Goal: Task Accomplishment & Management: Complete application form

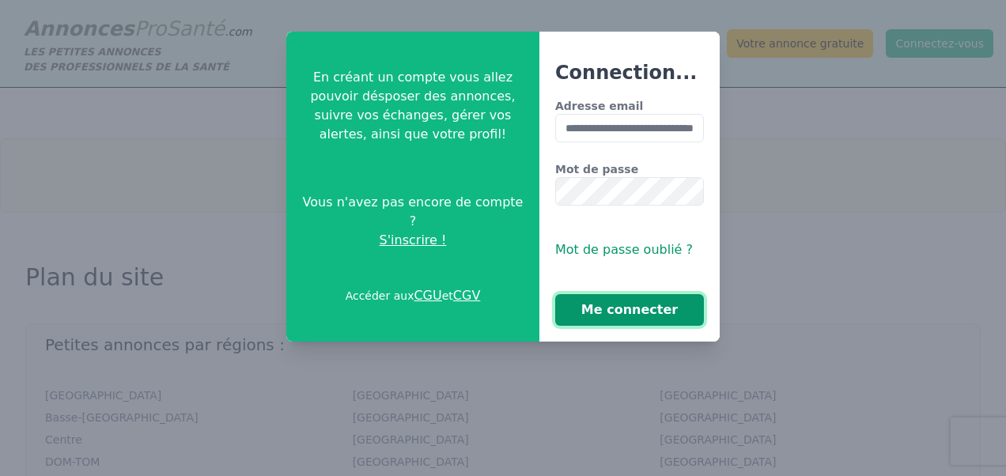
click at [659, 309] on button "Me connecter" at bounding box center [629, 310] width 149 height 32
click at [656, 309] on button "Me connecter" at bounding box center [629, 310] width 149 height 32
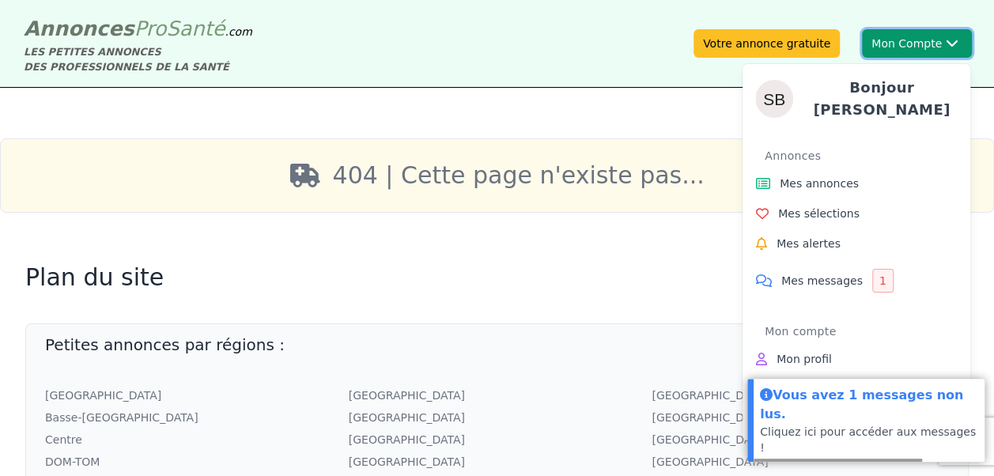
click at [877, 41] on button "Mon Compte Bonjour sandra Annonces Mes annonces Mes sélections Mes alertes Mes …" at bounding box center [917, 43] width 110 height 28
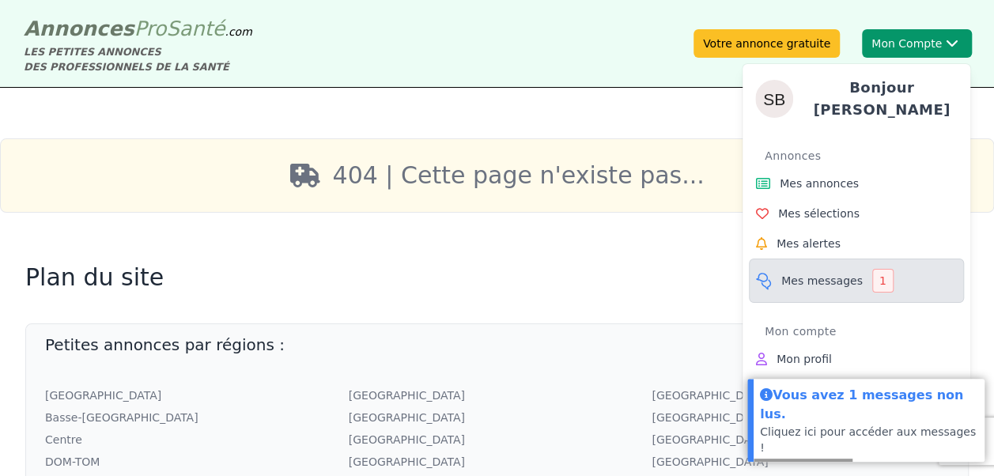
click at [812, 273] on span "Mes messages" at bounding box center [821, 281] width 81 height 16
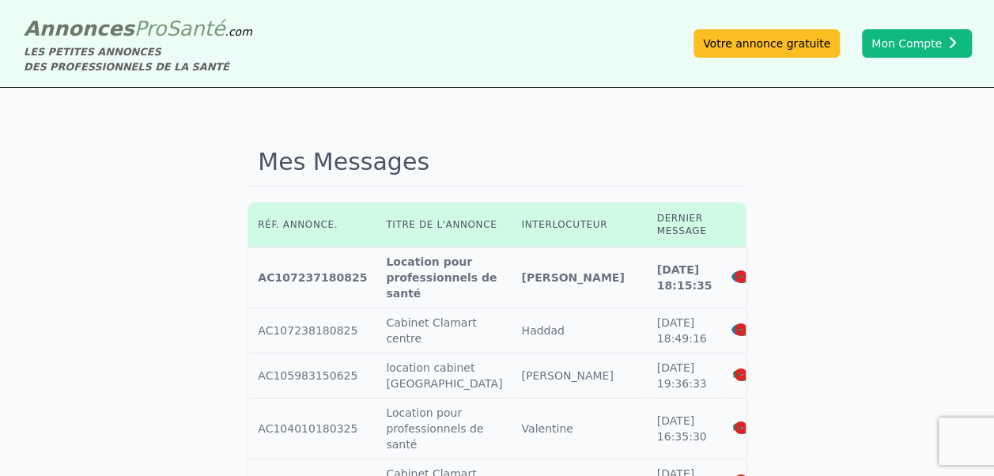
click at [731, 282] on icon at bounding box center [738, 277] width 14 height 13
click at [732, 280] on icon at bounding box center [739, 277] width 14 height 11
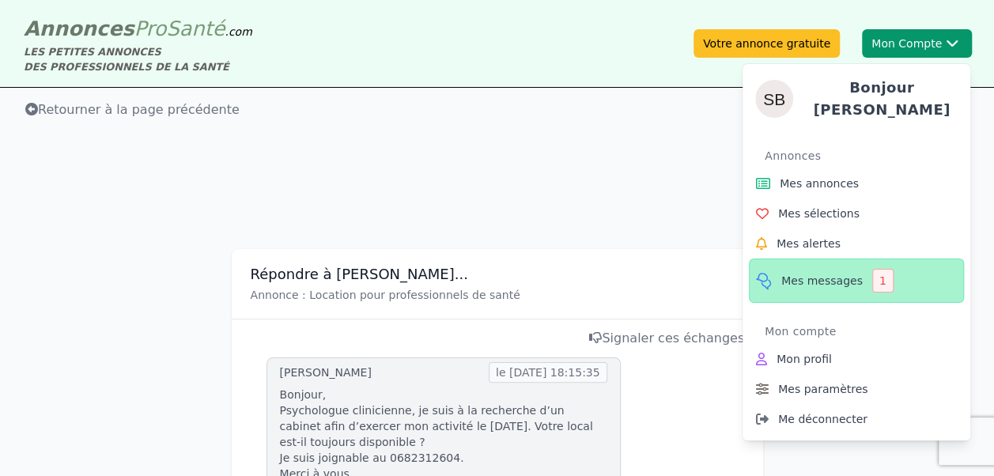
click at [827, 277] on span "Mes messages" at bounding box center [821, 281] width 81 height 16
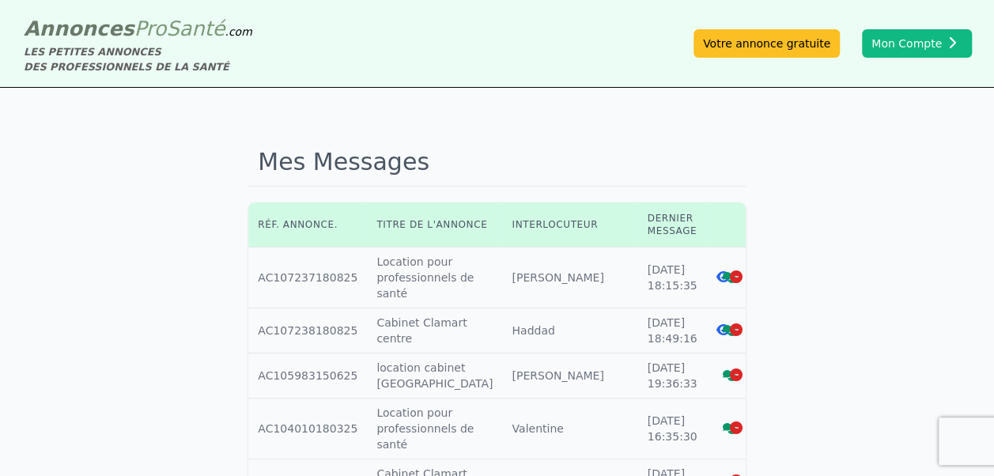
click at [723, 329] on icon at bounding box center [730, 330] width 14 height 11
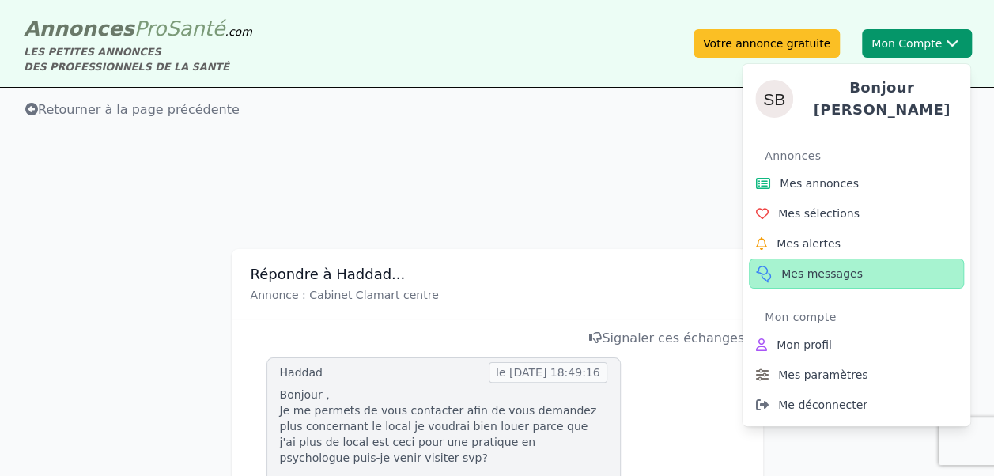
click at [834, 267] on span "Mes messages" at bounding box center [821, 274] width 81 height 16
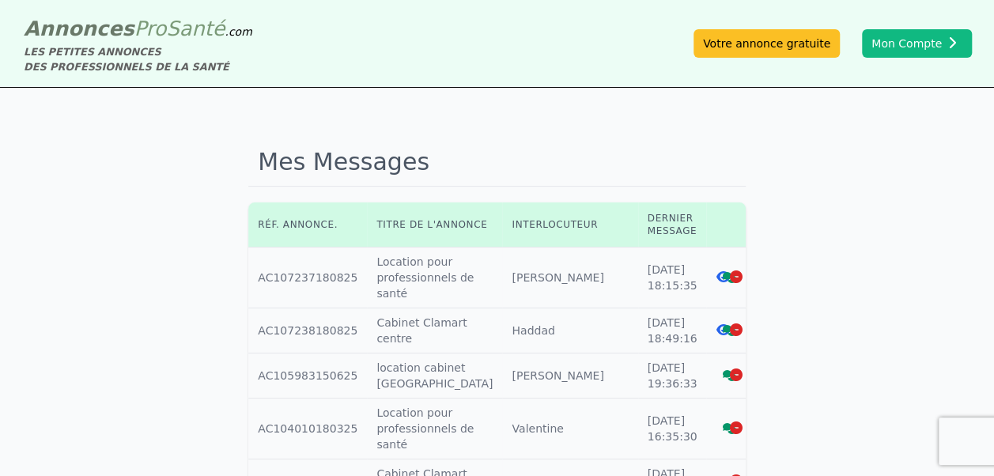
click at [729, 332] on icon at bounding box center [735, 329] width 13 height 13
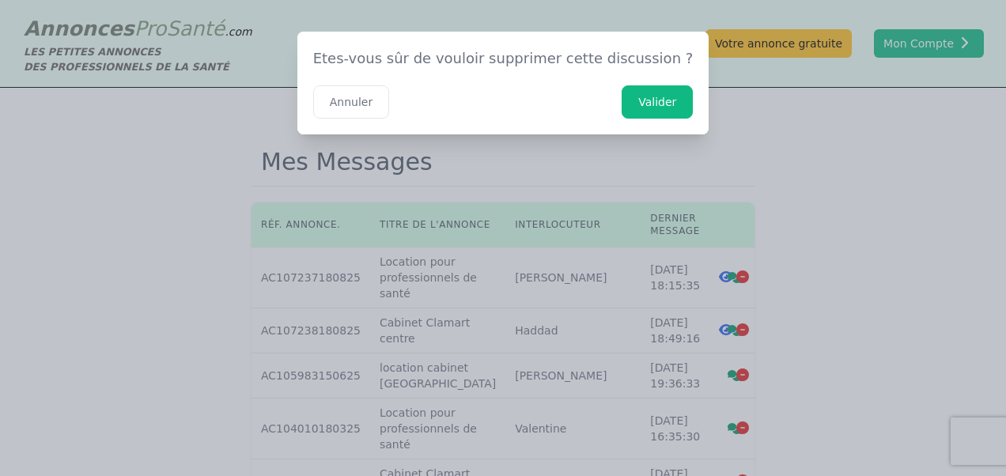
click at [630, 114] on button "Valider" at bounding box center [657, 101] width 71 height 33
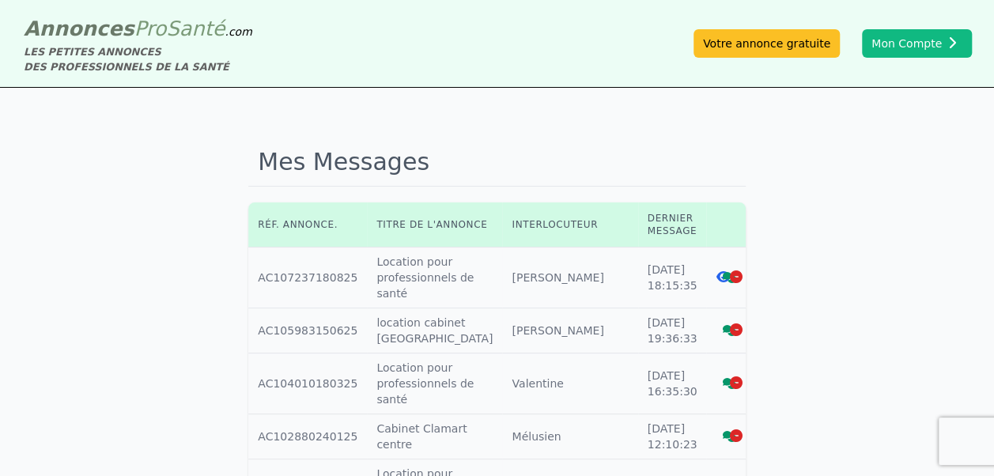
click at [723, 278] on icon at bounding box center [730, 277] width 14 height 11
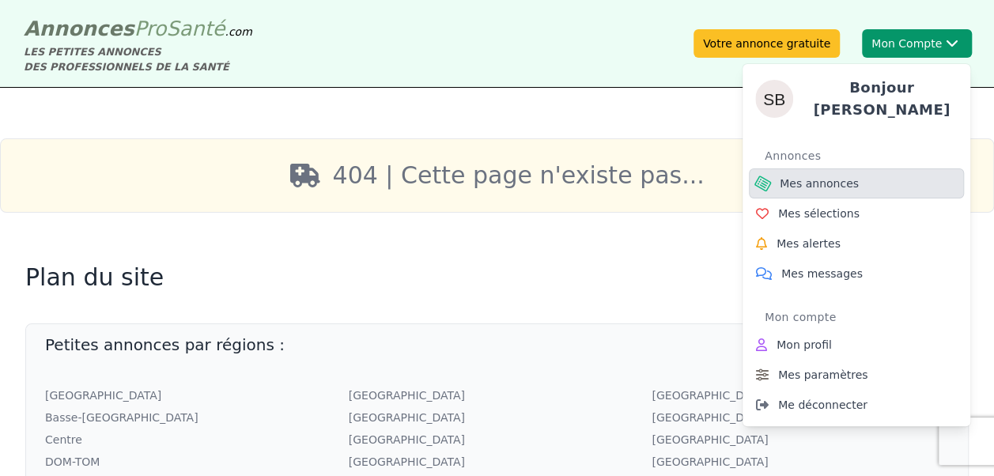
click at [796, 184] on span "Mes annonces" at bounding box center [819, 184] width 79 height 16
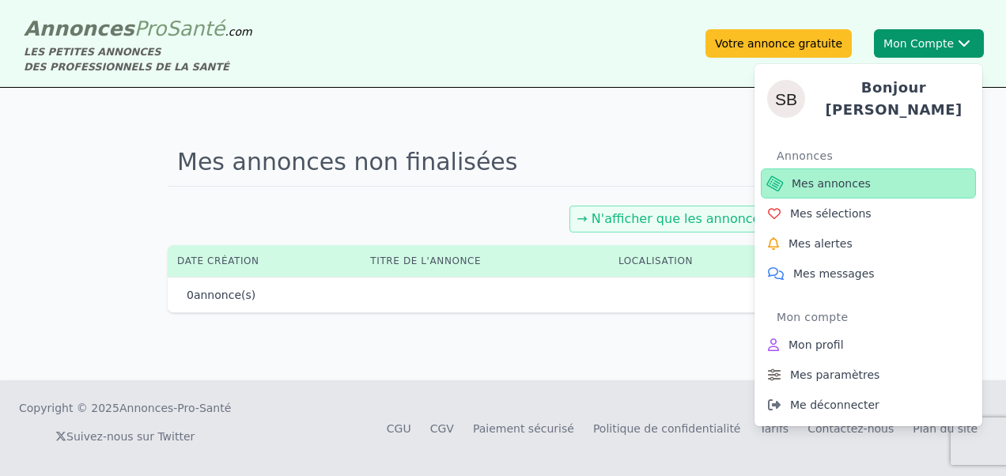
click at [796, 177] on span "Mes annonces" at bounding box center [831, 184] width 79 height 16
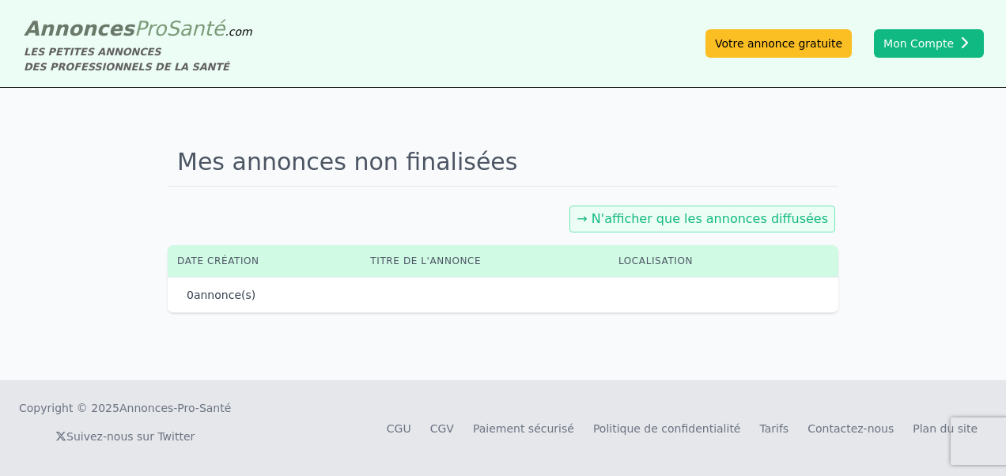
click at [671, 224] on link "→ N'afficher que les annonces diffusées" at bounding box center [703, 218] width 252 height 15
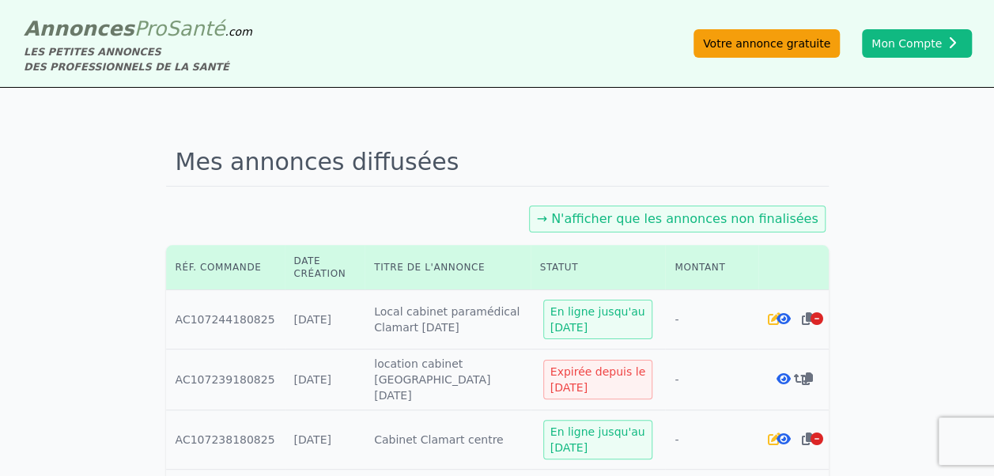
click at [777, 43] on link "Votre annonce gratuite" at bounding box center [767, 43] width 146 height 28
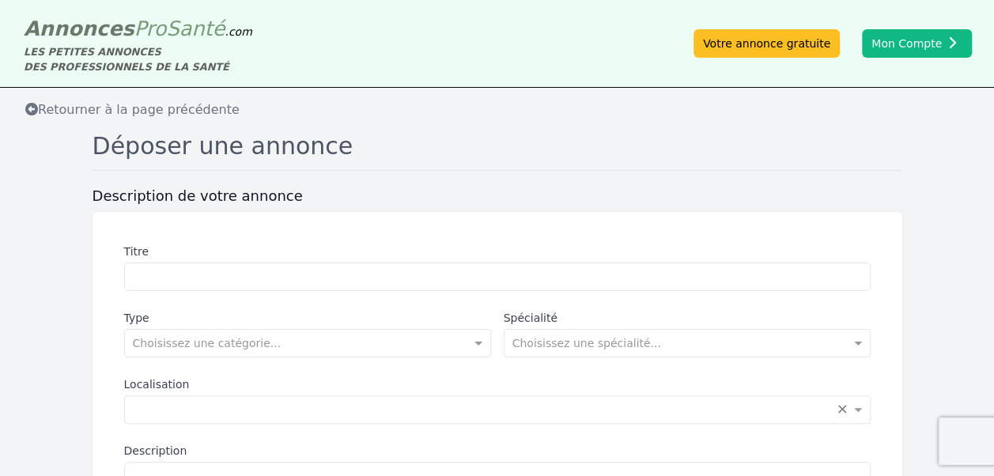
scroll to position [263, 0]
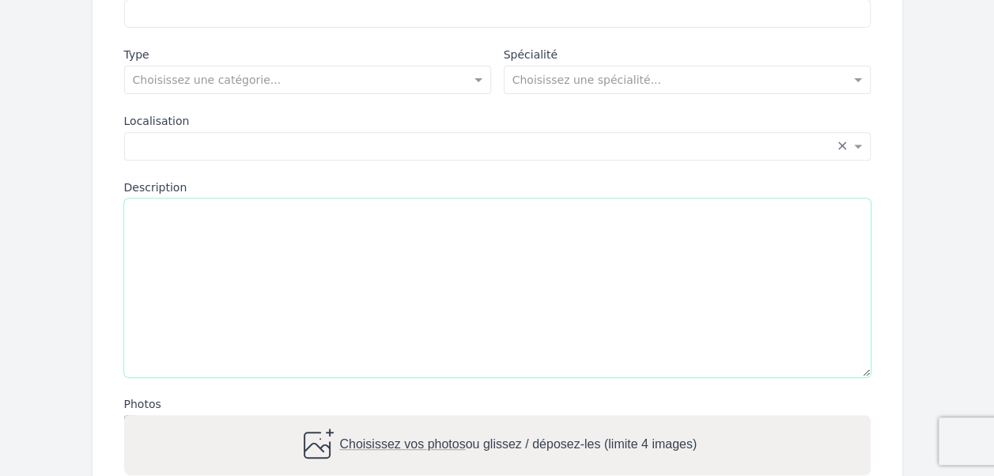
click at [311, 269] on textarea "Description" at bounding box center [497, 288] width 747 height 179
paste textarea "**********"
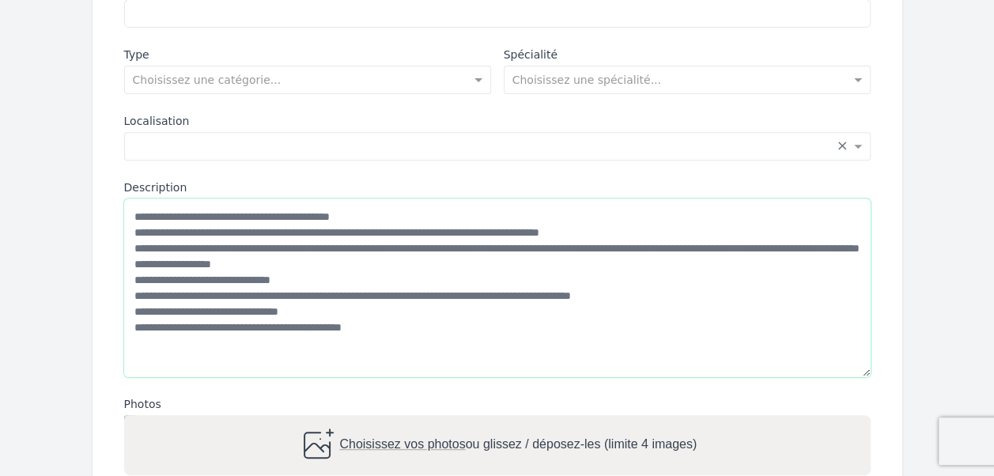
scroll to position [0, 0]
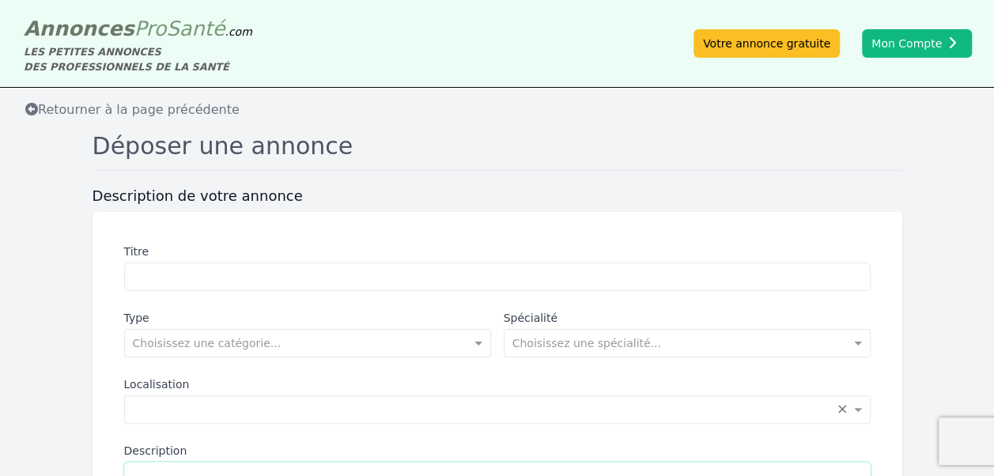
type textarea "**********"
click at [190, 271] on input "Titre" at bounding box center [497, 277] width 747 height 28
type input "**********"
click at [836, 316] on label "Spécialité" at bounding box center [687, 318] width 367 height 16
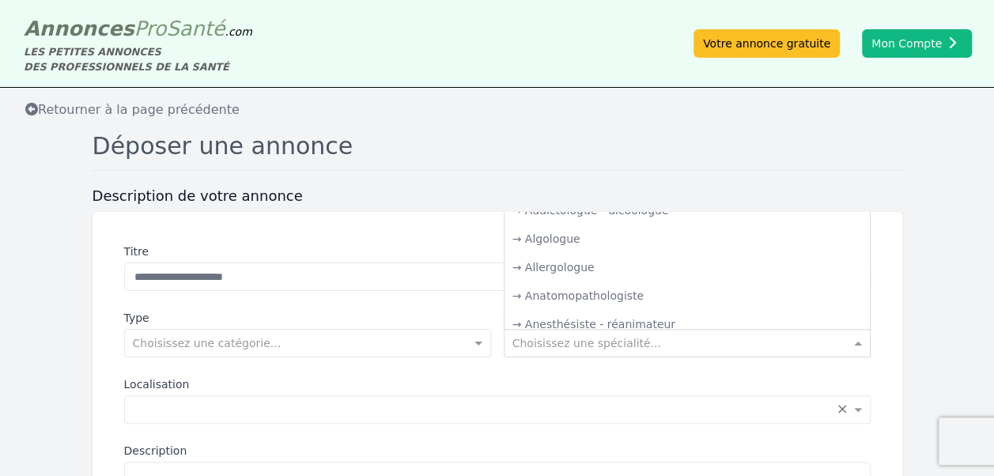
click at [717, 343] on input "text" at bounding box center [672, 342] width 318 height 16
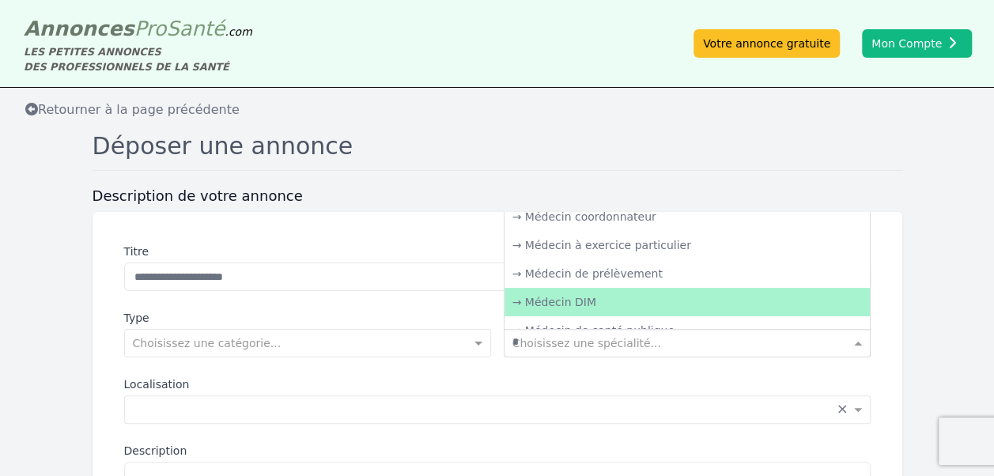
scroll to position [221, 0]
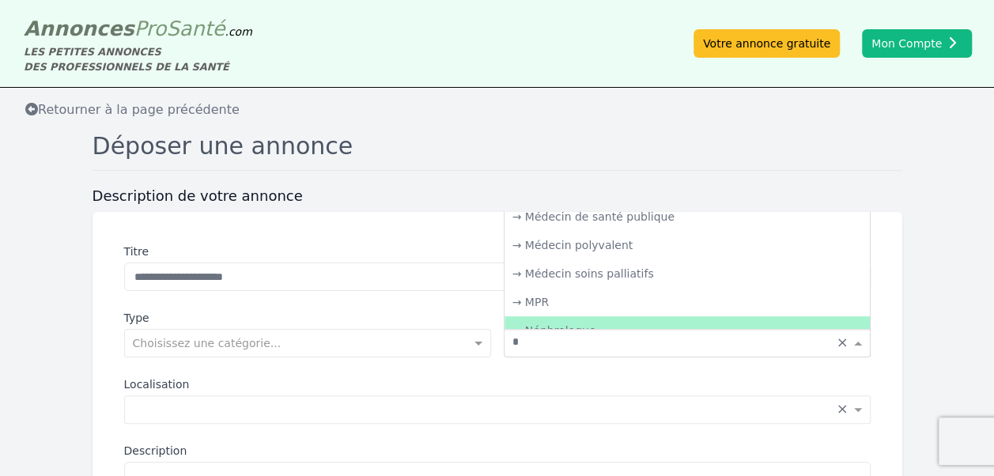
type input "**"
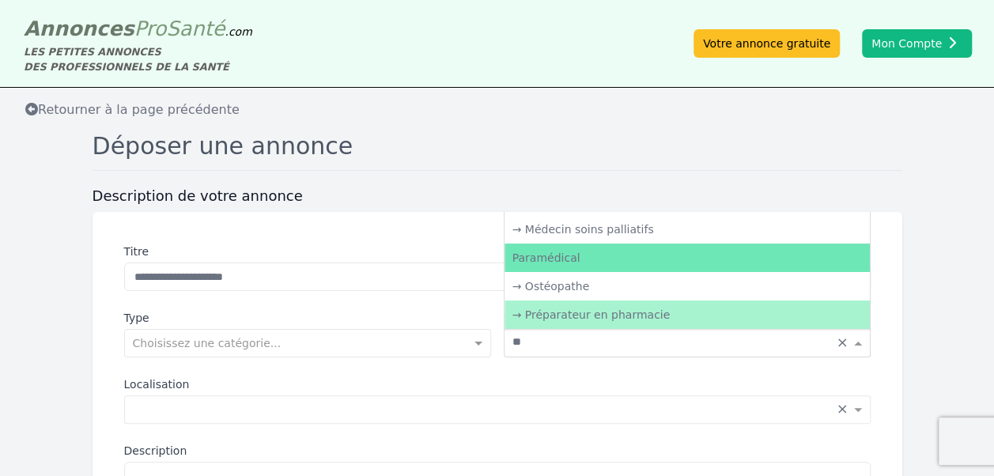
scroll to position [9, 0]
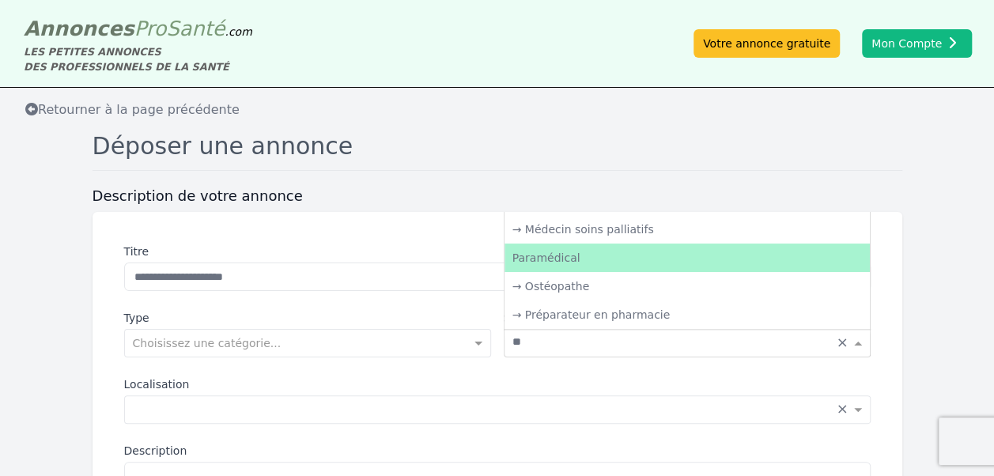
click at [581, 248] on div "Paramédical" at bounding box center [687, 258] width 365 height 28
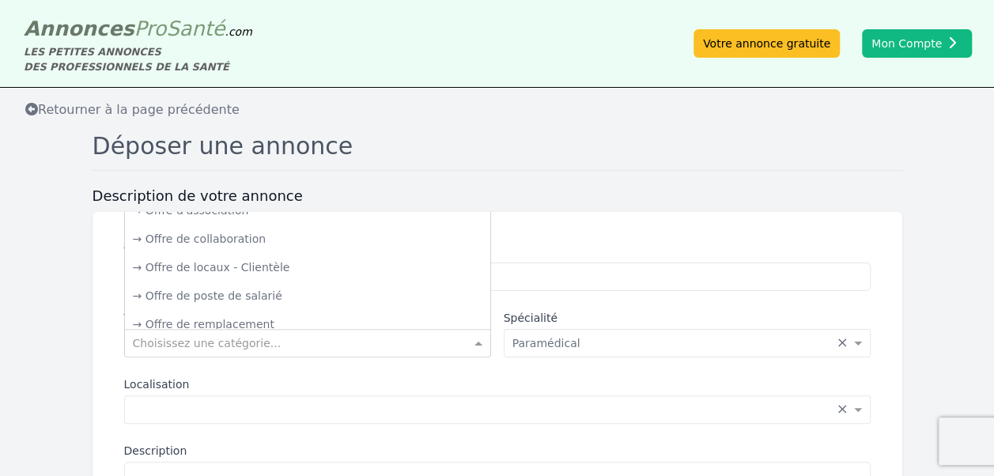
click at [373, 353] on div "Choisissez une catégorie..." at bounding box center [307, 343] width 367 height 28
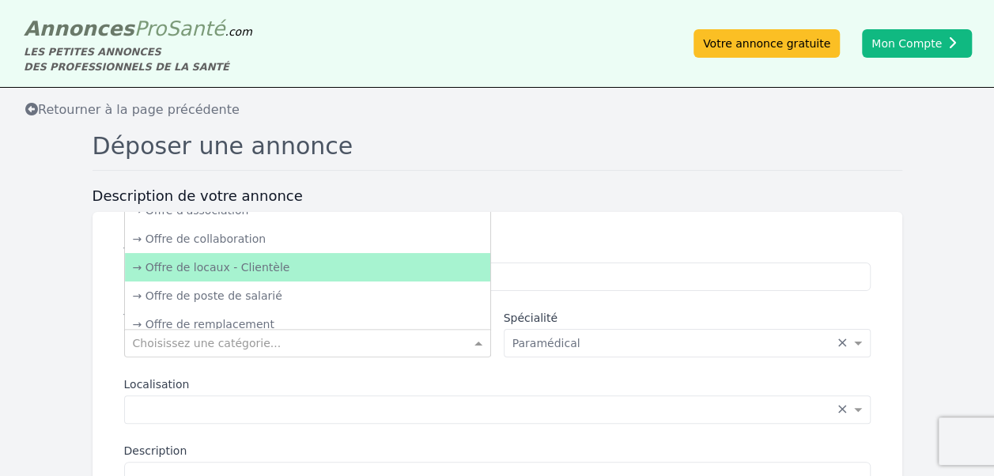
click at [285, 267] on div "→ Offre de locaux - Clientèle" at bounding box center [307, 267] width 365 height 28
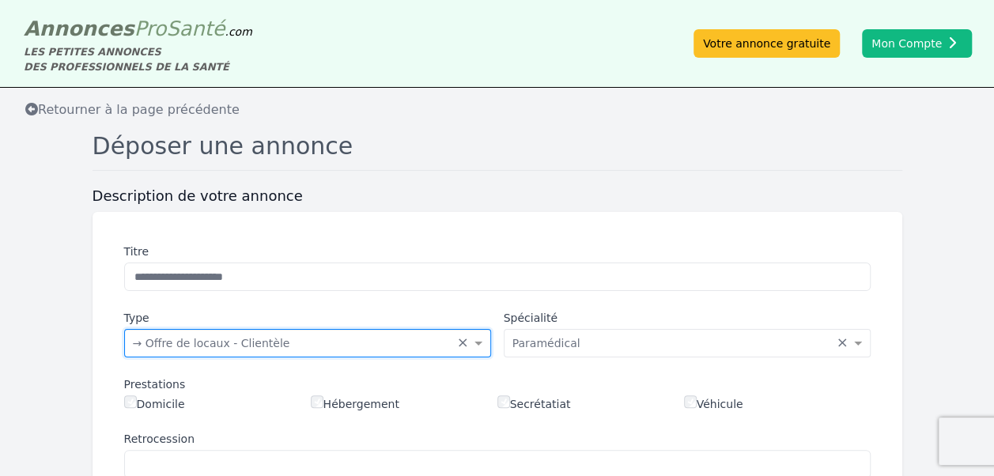
scroll to position [263, 0]
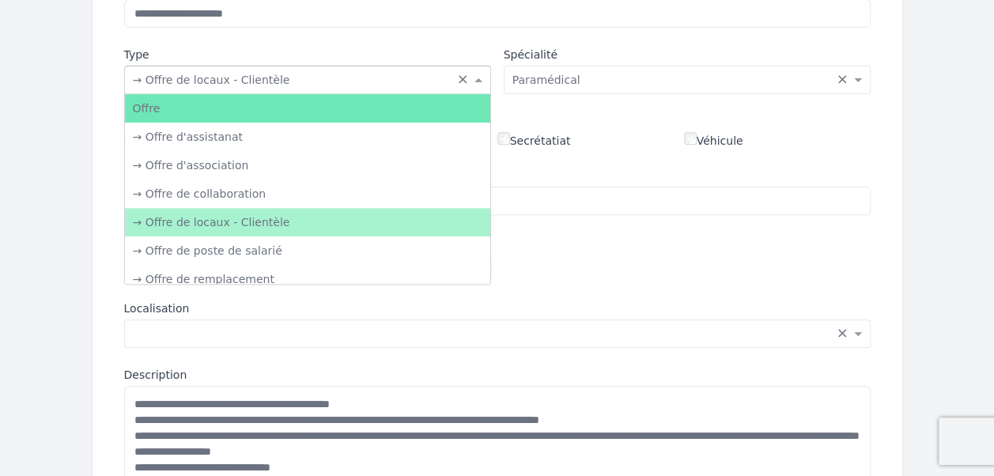
click at [305, 85] on div "Choisissez une catégorie... × → Offre de locaux - Clientèle" at bounding box center [291, 80] width 332 height 16
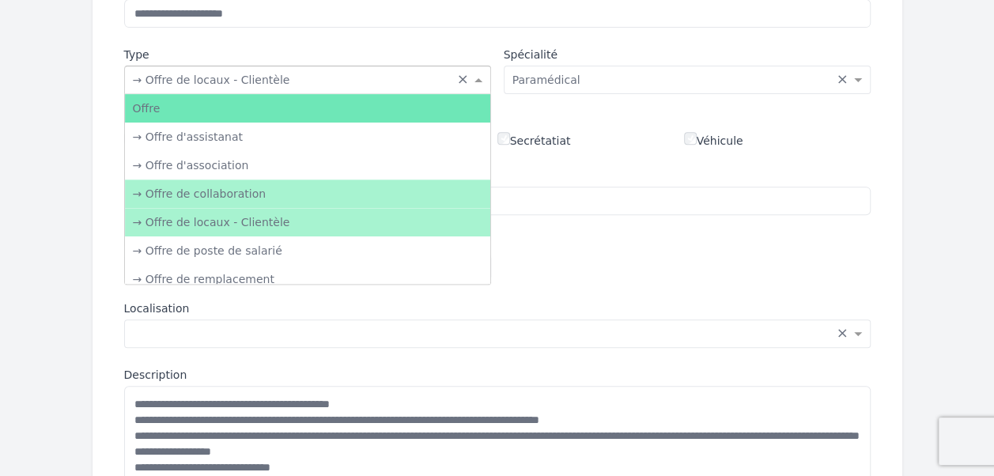
scroll to position [0, 0]
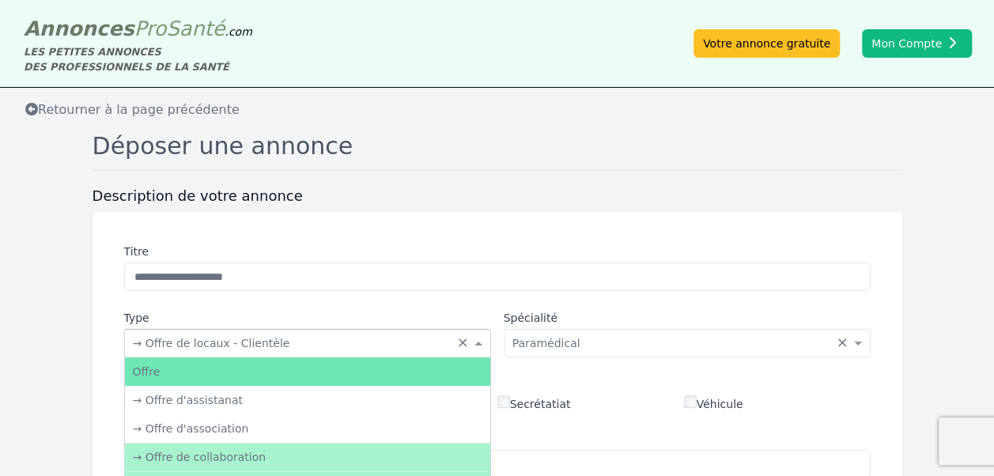
click at [350, 331] on div "Choisissez une catégorie... × → Offre de locaux - Clientèle ×" at bounding box center [307, 343] width 367 height 28
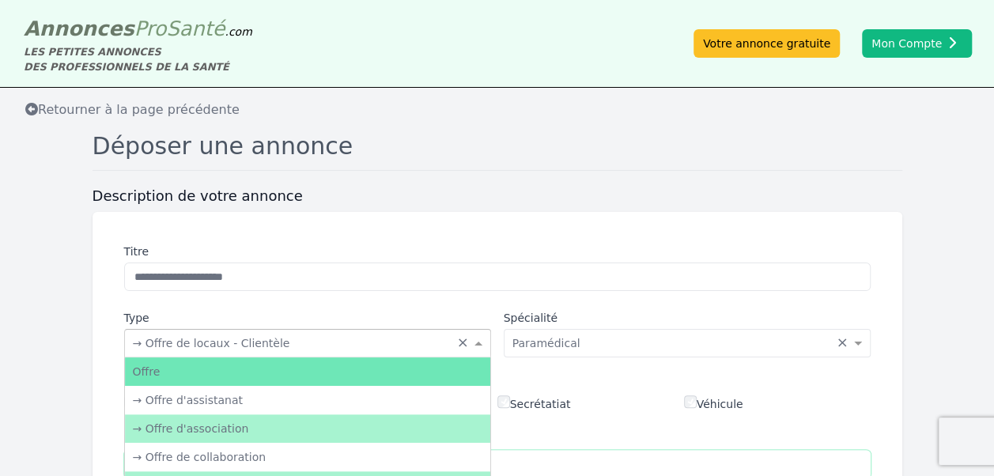
click at [573, 455] on input "Retrocession" at bounding box center [497, 464] width 747 height 28
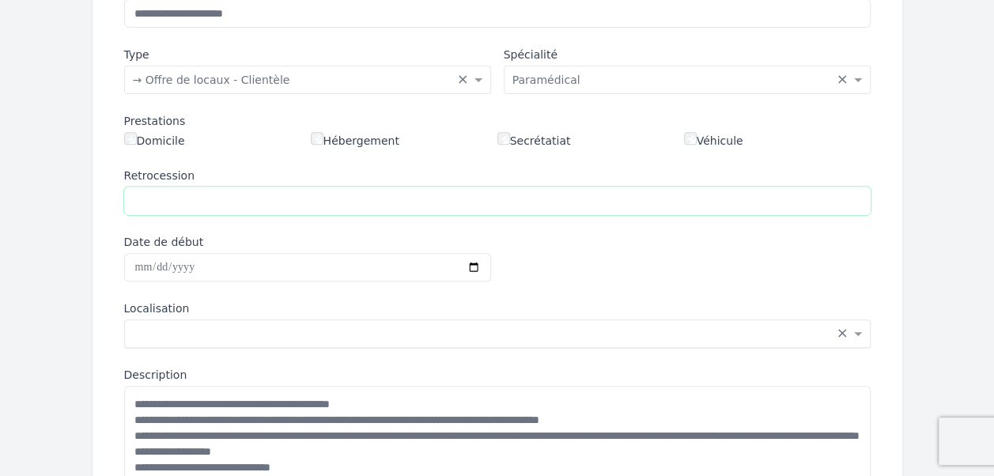
scroll to position [527, 0]
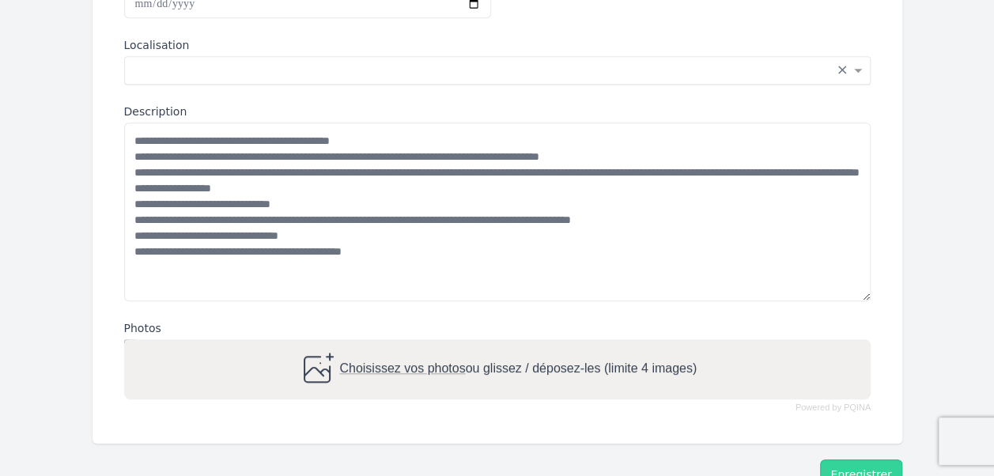
click at [223, 78] on div "Saisissez la localisation... × ×" at bounding box center [497, 70] width 747 height 28
type input "*******"
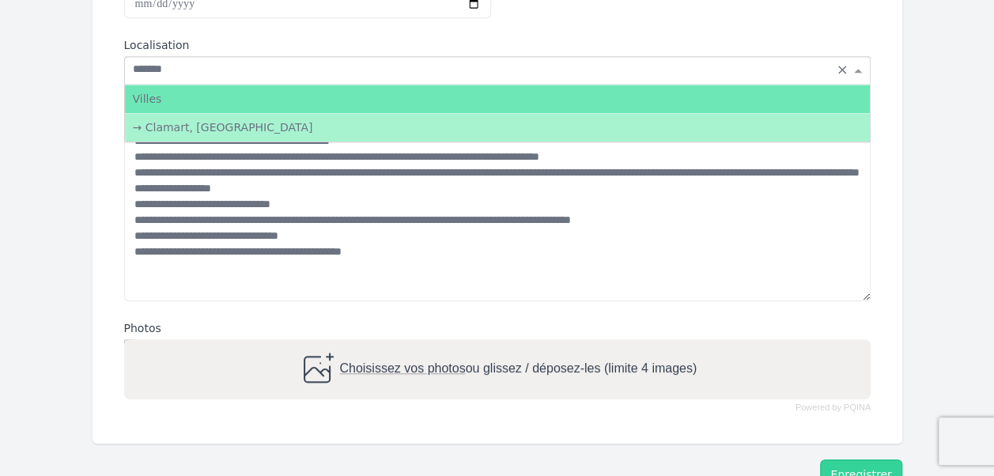
click at [196, 120] on div "→ Clamart, [GEOGRAPHIC_DATA]" at bounding box center [497, 127] width 745 height 28
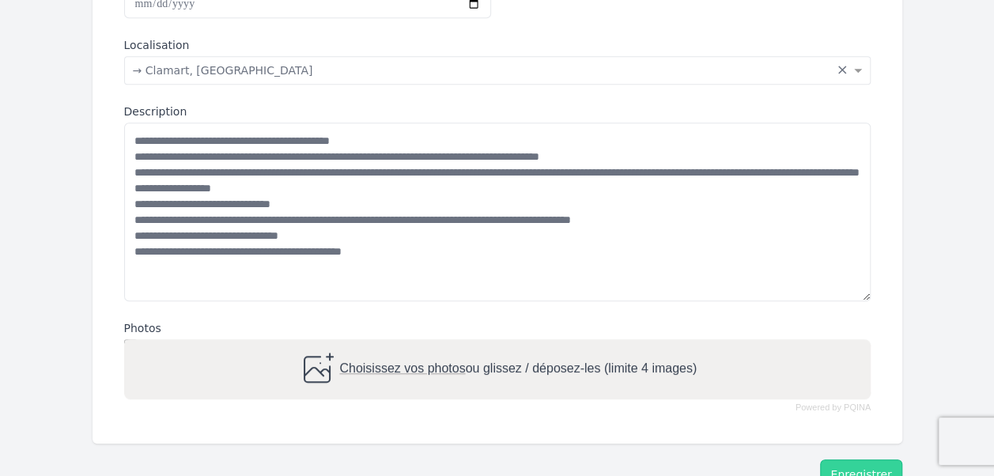
click at [369, 373] on span "Choisissez vos photos" at bounding box center [402, 367] width 126 height 13
click at [369, 344] on input "Choisissez vos photos ou glissez / déposez-les (limite 4 images)" at bounding box center [497, 341] width 747 height 5
type input "**********"
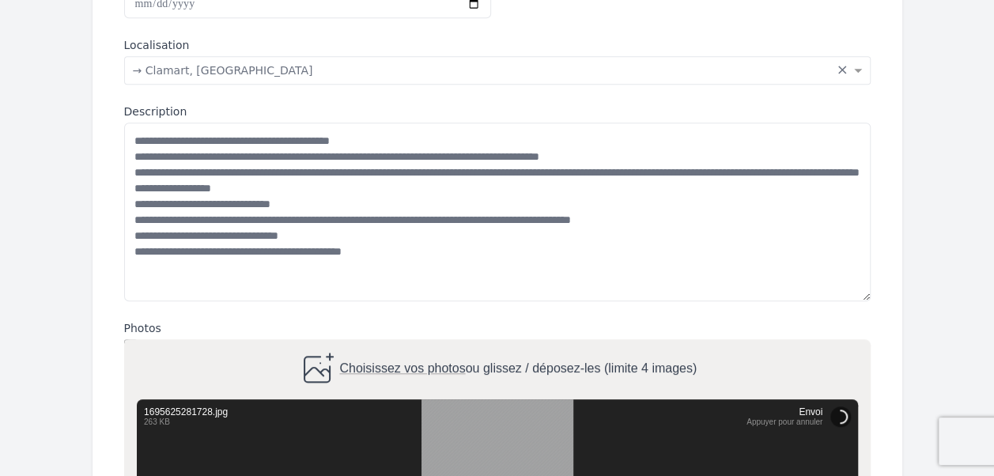
scroll to position [791, 0]
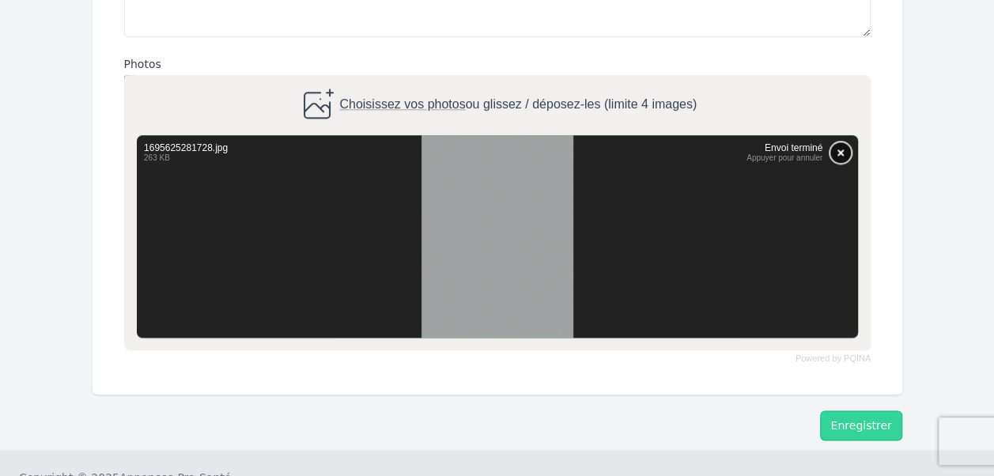
click at [848, 155] on button "Supprimer" at bounding box center [840, 152] width 21 height 21
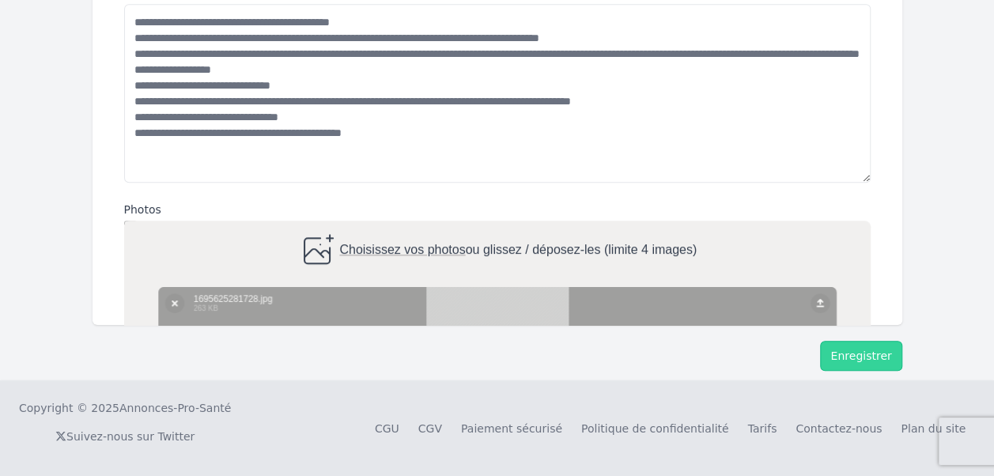
scroll to position [643, 0]
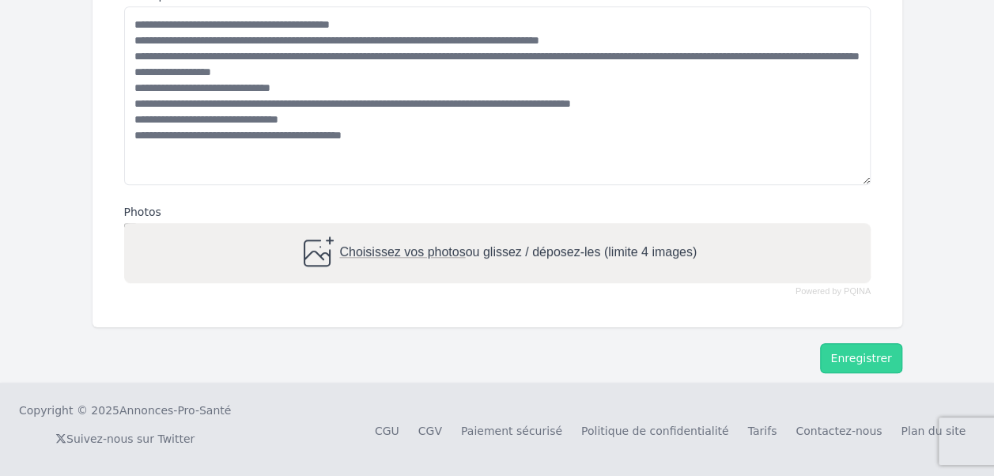
click at [327, 248] on icon at bounding box center [316, 253] width 38 height 38
click at [327, 228] on input "Choisissez vos photos ou glissez / déposez-les (limite 4 images)" at bounding box center [497, 225] width 747 height 5
type input "**********"
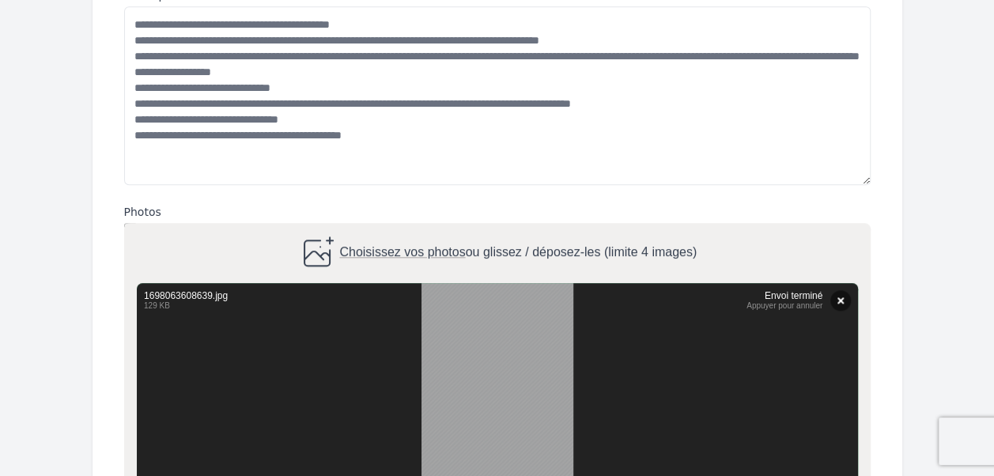
scroll to position [858, 0]
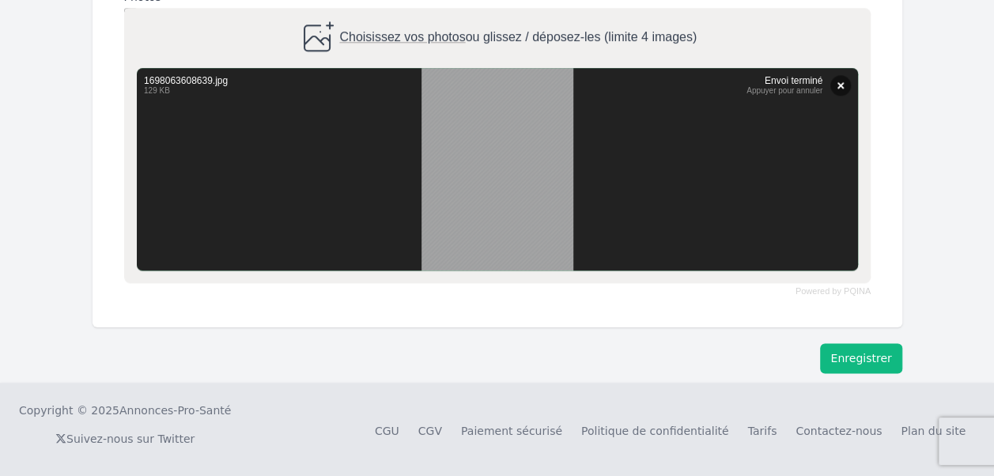
click at [855, 359] on button "Enregistrer" at bounding box center [860, 358] width 81 height 30
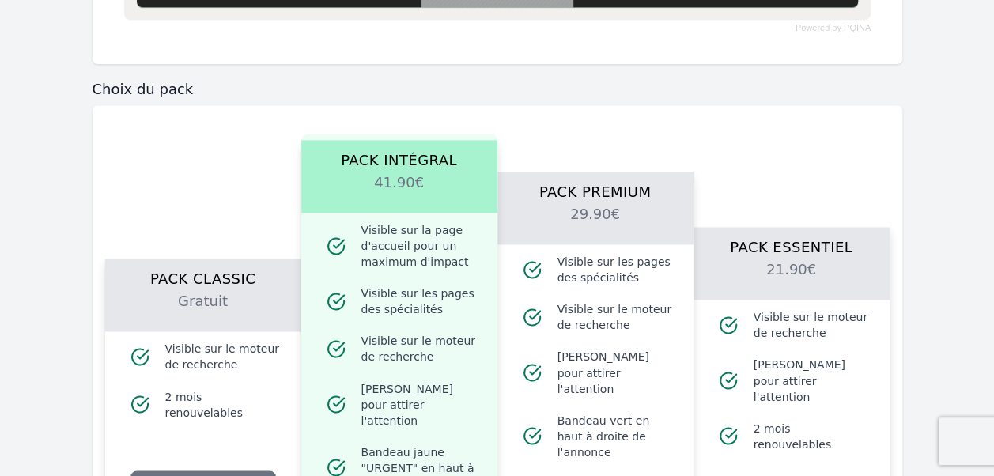
scroll to position [1386, 0]
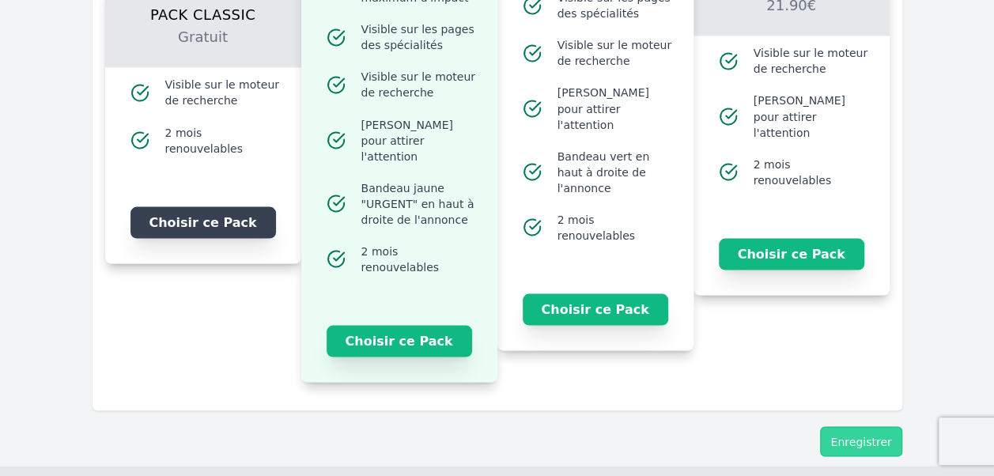
click at [165, 210] on button "Choisir ce Pack" at bounding box center [204, 222] width 146 height 32
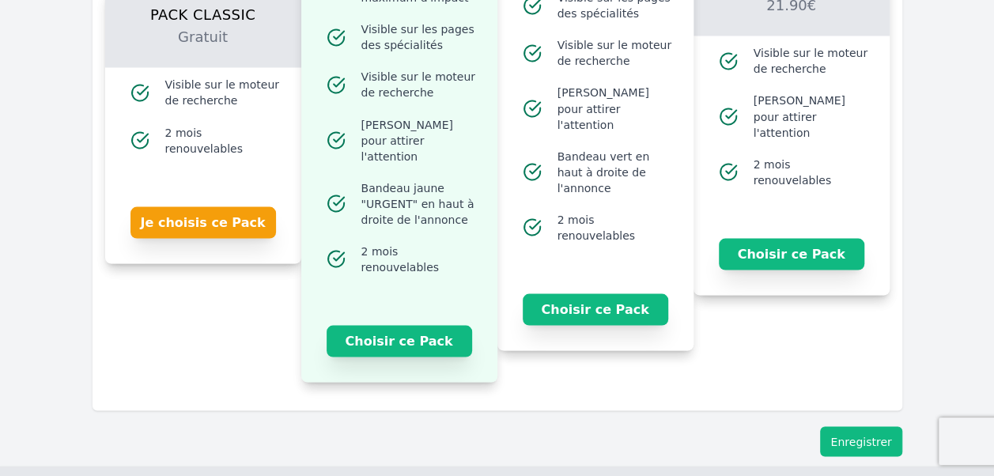
click at [868, 426] on button "Enregistrer" at bounding box center [860, 441] width 81 height 30
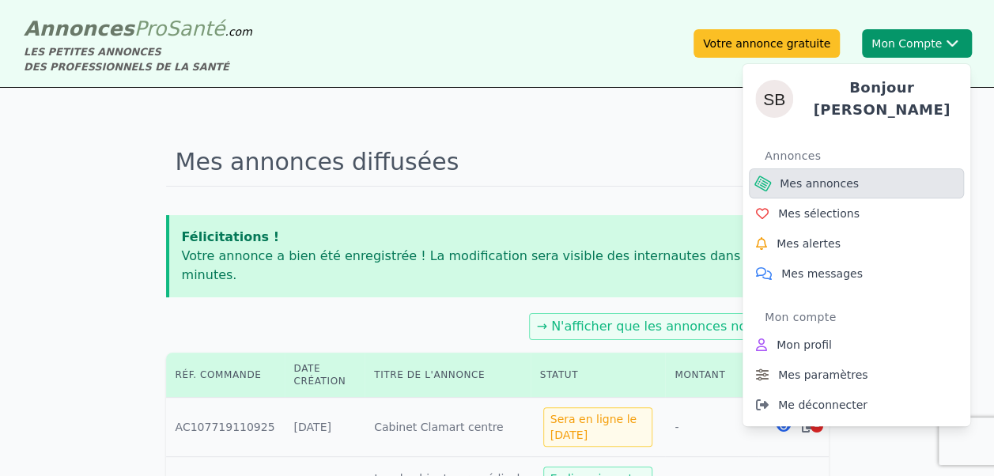
click at [825, 180] on span "Mes annonces" at bounding box center [819, 184] width 79 height 16
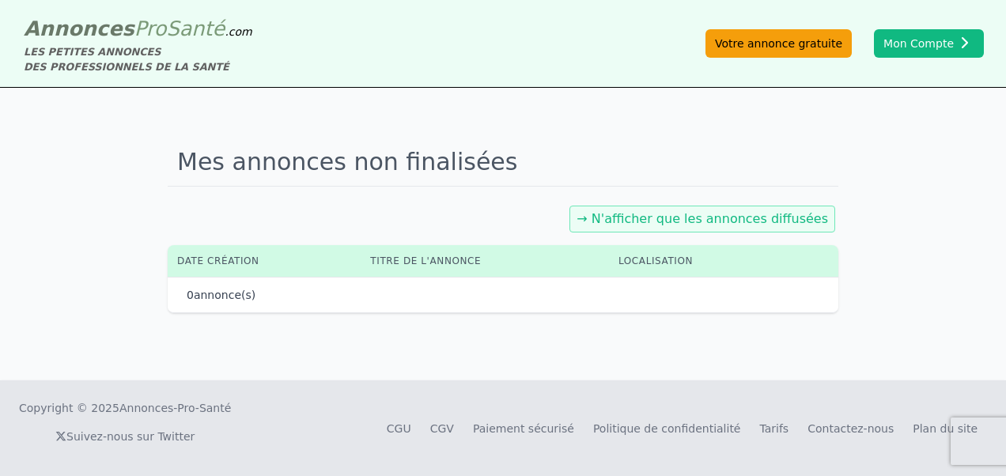
click at [800, 42] on link "Votre annonce gratuite" at bounding box center [779, 43] width 146 height 28
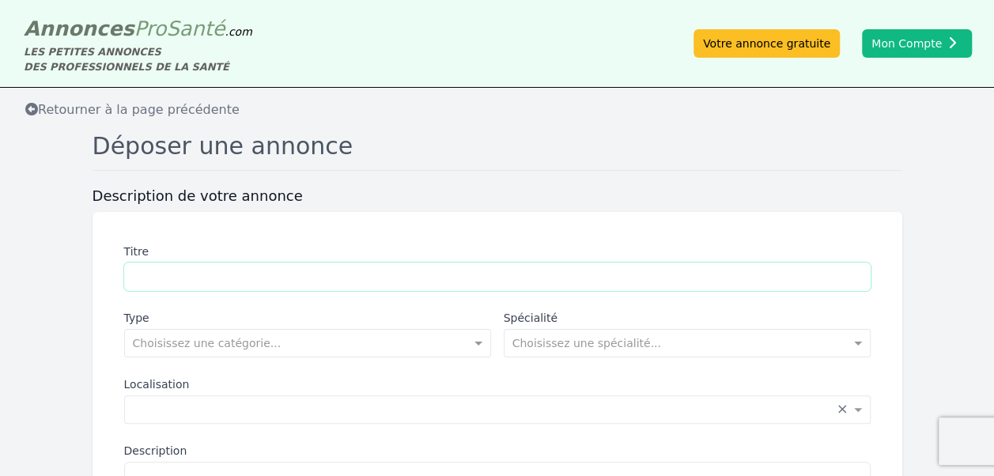
click at [264, 270] on input "Titre" at bounding box center [497, 277] width 747 height 28
type input "**********"
click at [544, 348] on input "text" at bounding box center [672, 342] width 318 height 16
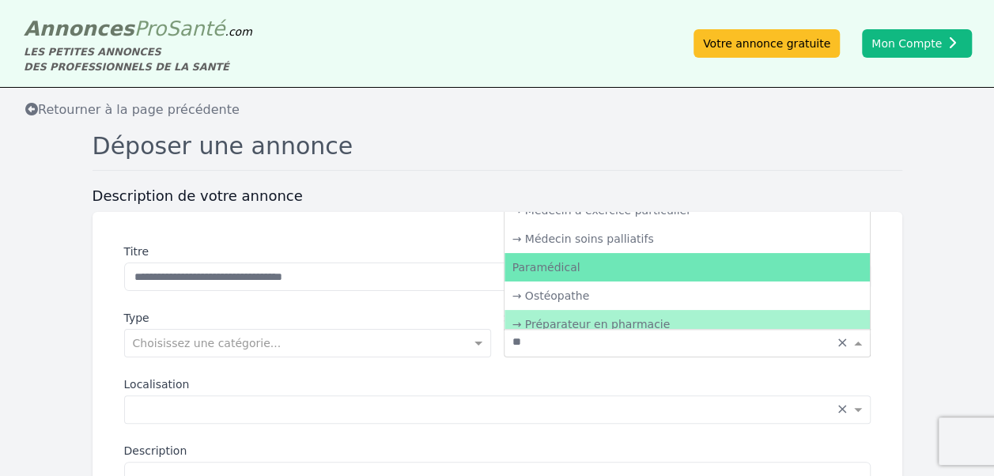
type input "***"
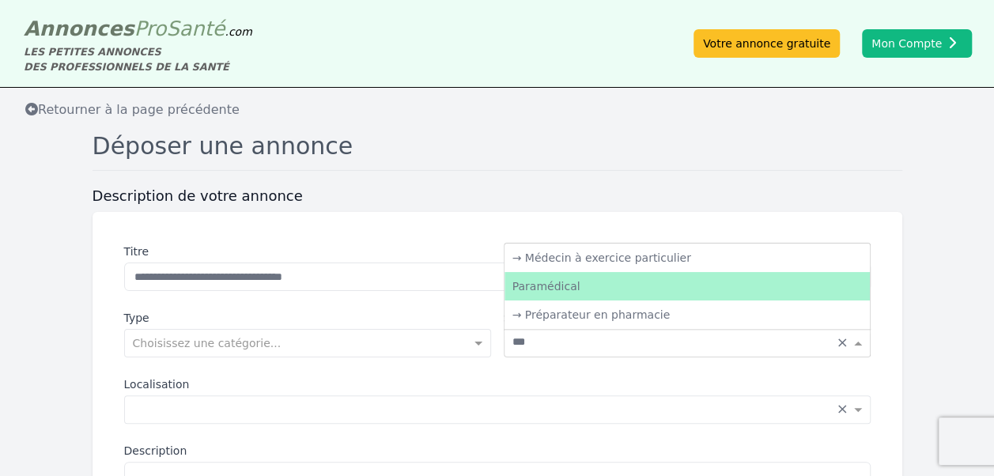
click at [569, 289] on div "Paramédical" at bounding box center [687, 286] width 365 height 28
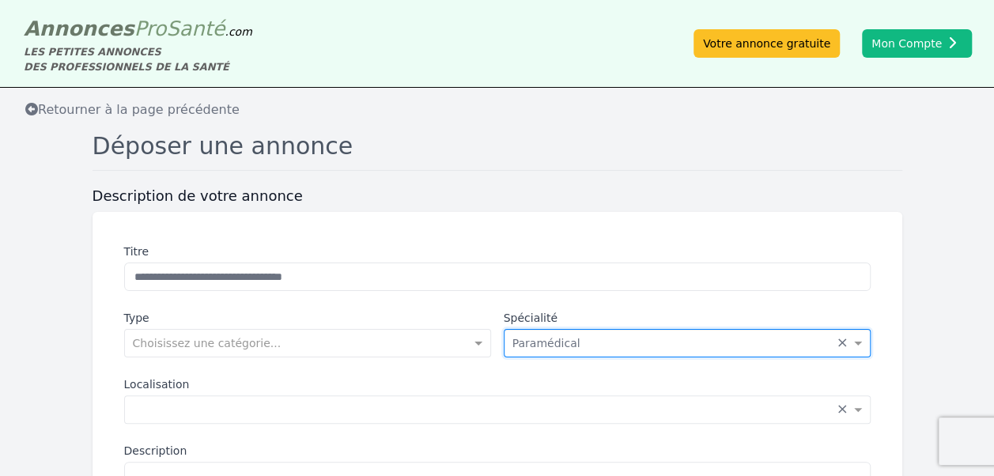
click at [585, 381] on label "Localisation" at bounding box center [497, 384] width 747 height 16
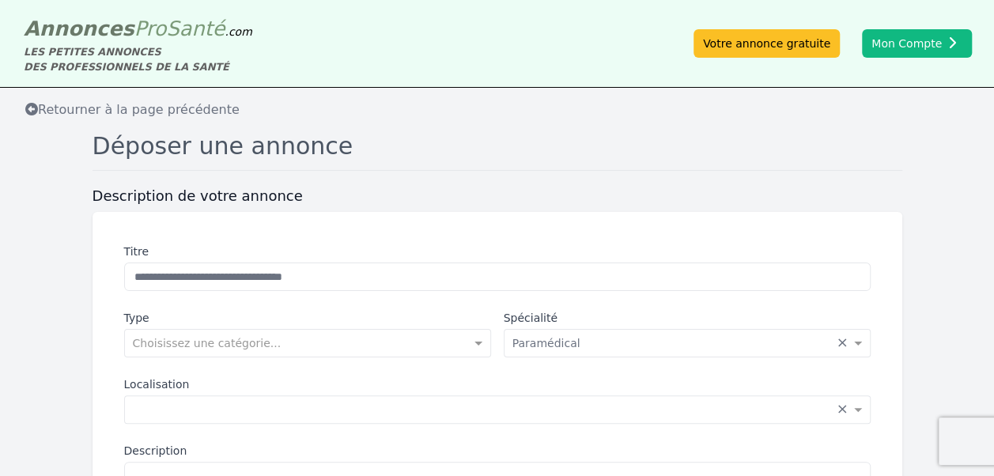
scroll to position [263, 0]
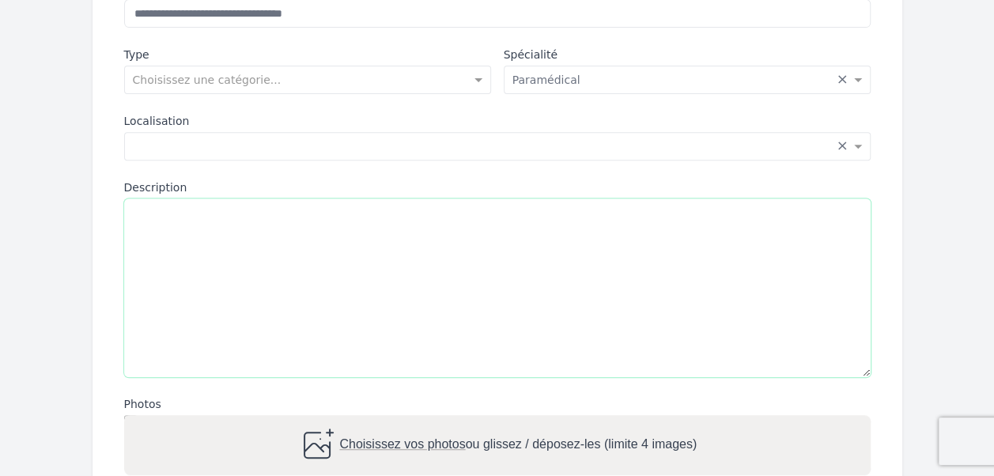
click at [196, 233] on textarea "Description" at bounding box center [497, 288] width 747 height 179
paste textarea "**********"
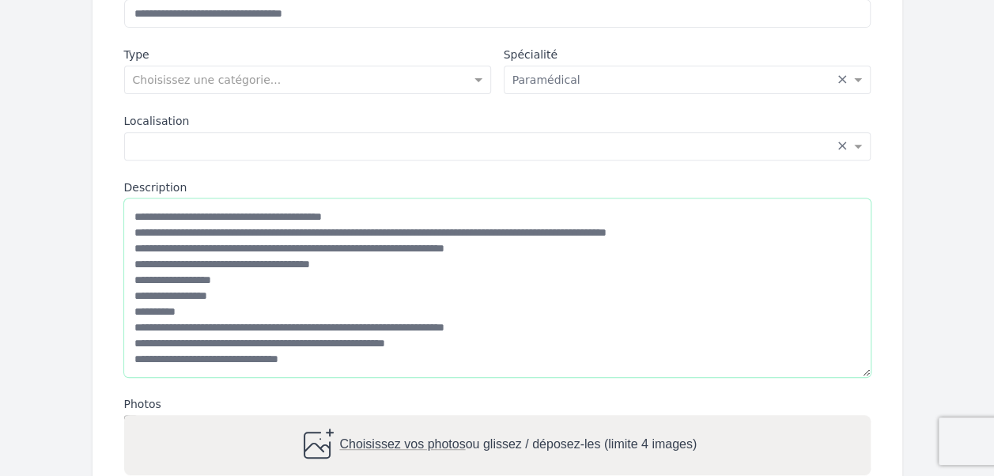
scroll to position [6, 0]
type textarea "**********"
click at [383, 448] on span "Choisissez vos photos" at bounding box center [402, 443] width 126 height 13
click at [383, 420] on input "Choisissez vos photos ou glissez / déposez-les (limite 4 images)" at bounding box center [497, 417] width 747 height 5
type input "**********"
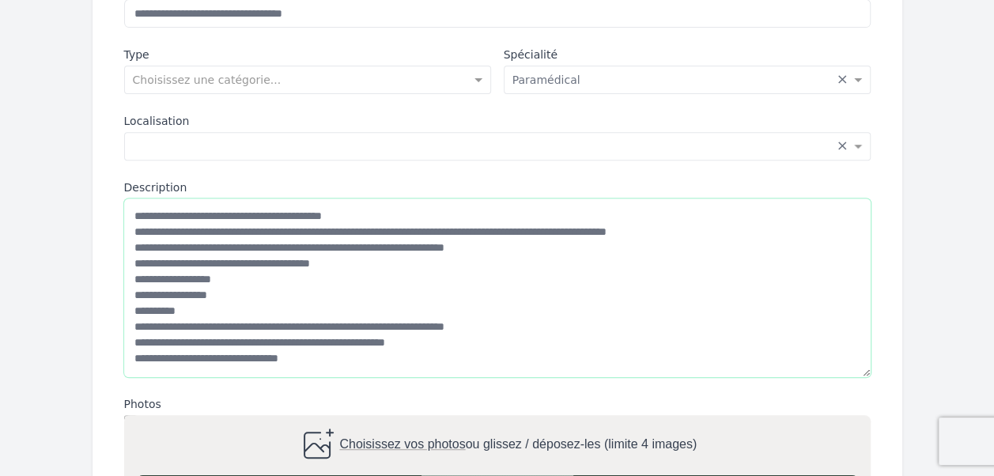
drag, startPoint x: 164, startPoint y: 323, endPoint x: 147, endPoint y: 317, distance: 17.8
click at [147, 317] on textarea "**********" at bounding box center [497, 288] width 747 height 178
click at [221, 321] on textarea "**********" at bounding box center [497, 288] width 747 height 178
click at [225, 320] on textarea "**********" at bounding box center [497, 288] width 747 height 178
click at [215, 321] on textarea "**********" at bounding box center [497, 288] width 747 height 178
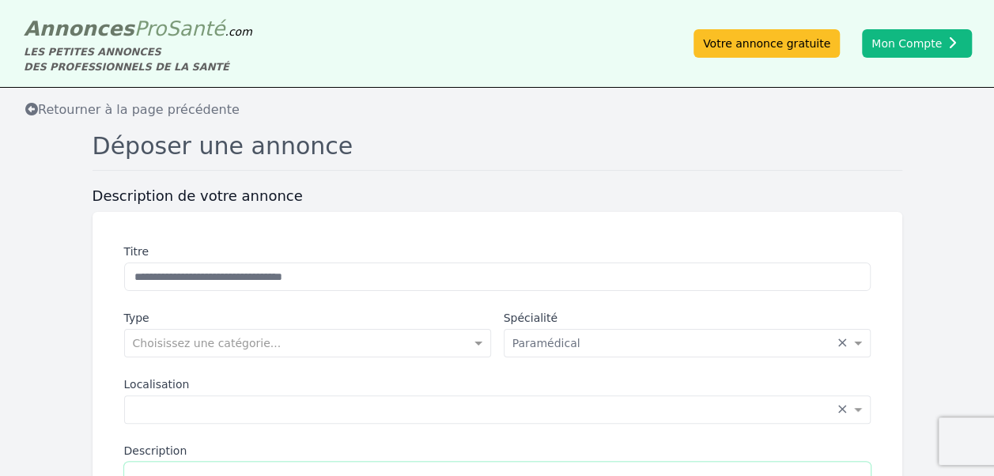
scroll to position [263, 0]
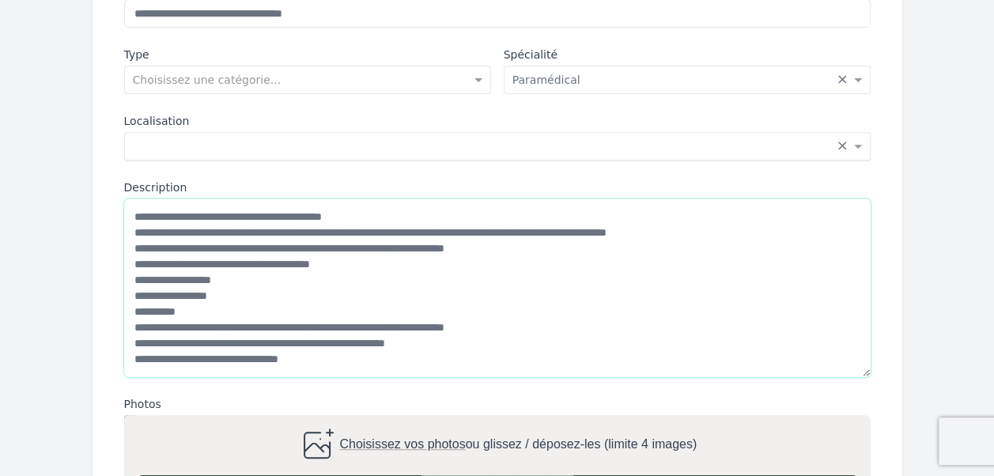
type textarea "**********"
click at [202, 139] on input "text" at bounding box center [482, 145] width 698 height 16
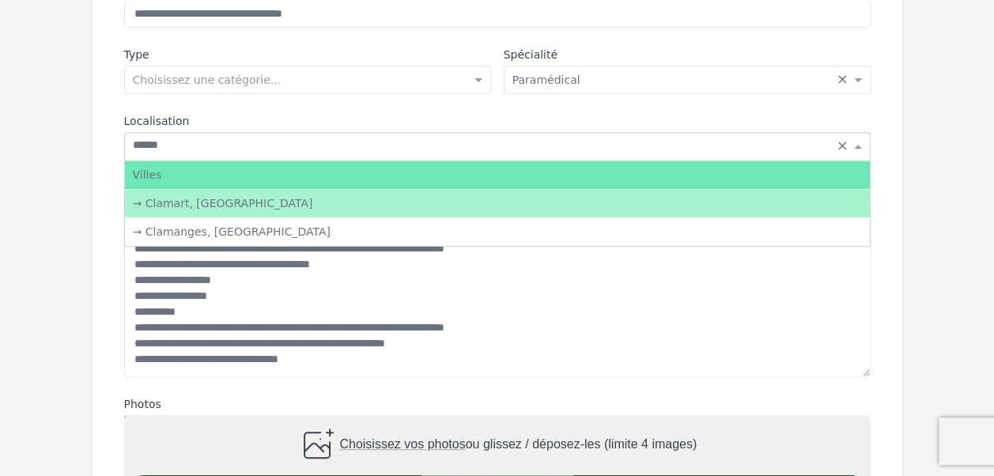
type input "*******"
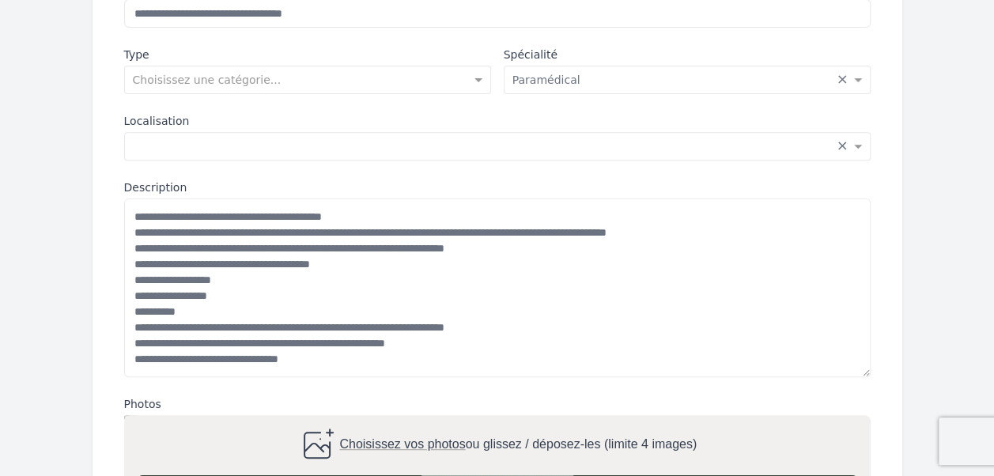
drag, startPoint x: 981, startPoint y: 313, endPoint x: 973, endPoint y: 303, distance: 13.0
click at [981, 312] on form "**********" at bounding box center [497, 356] width 994 height 866
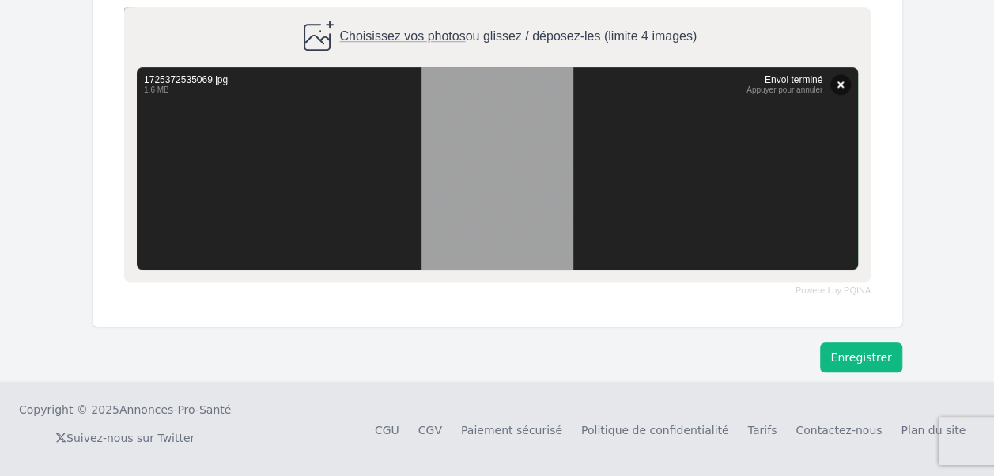
click at [875, 361] on button "Enregistrer" at bounding box center [860, 357] width 81 height 30
click at [848, 361] on button "Enregistrer" at bounding box center [860, 357] width 81 height 30
click at [857, 362] on button "Enregistrer" at bounding box center [860, 357] width 81 height 30
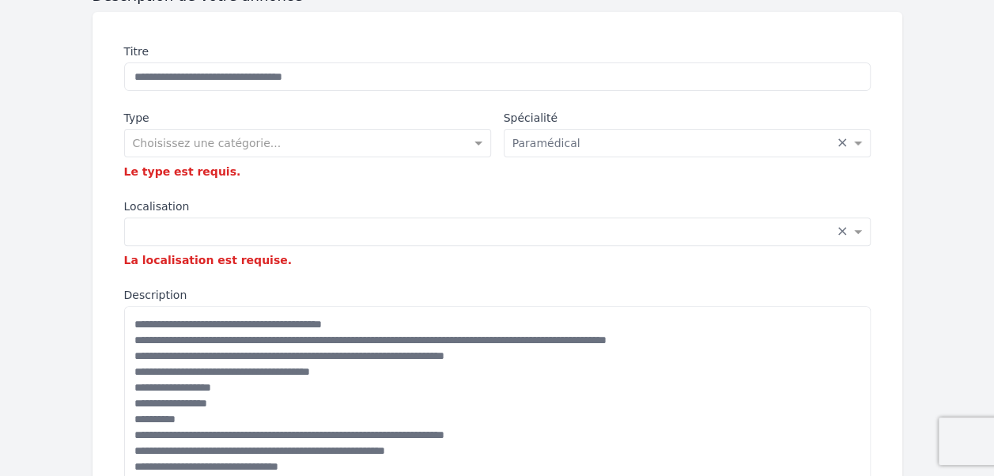
scroll to position [163, 0]
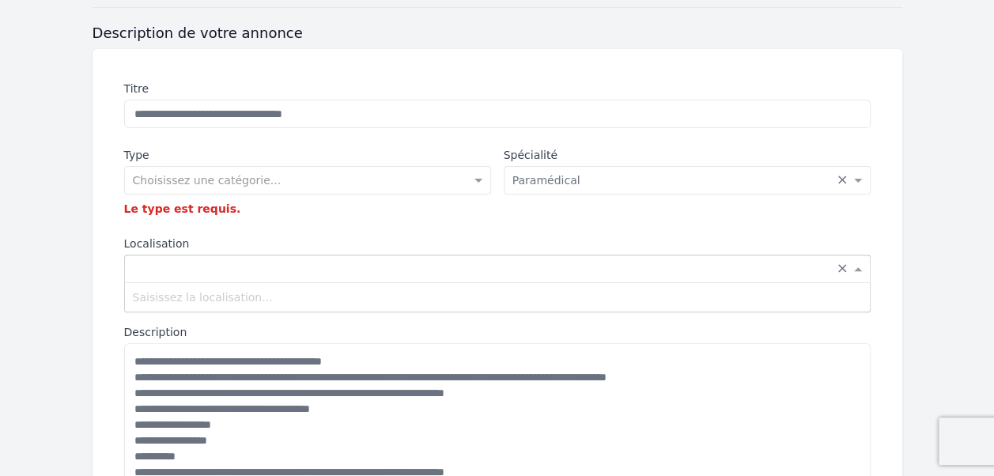
click at [195, 278] on div "Saisissez la localisation... × ×" at bounding box center [497, 269] width 747 height 28
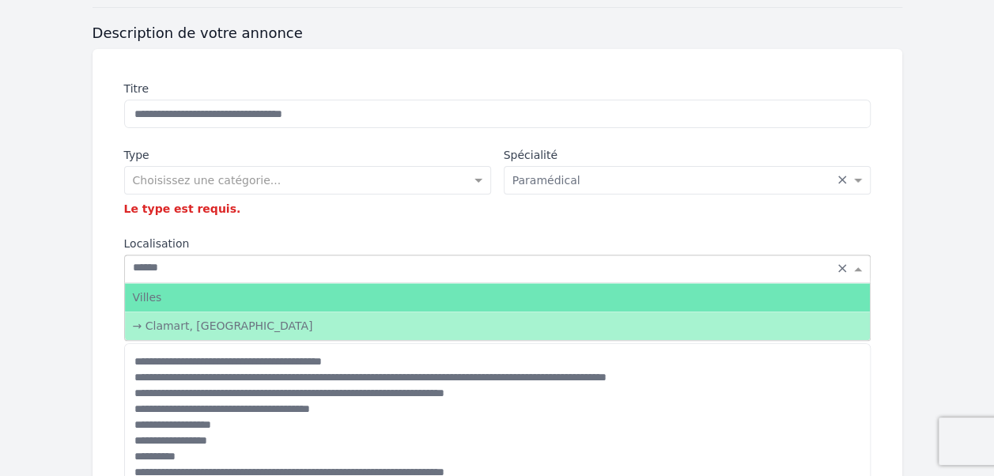
type input "*******"
click at [205, 324] on div "→ Clamart, [GEOGRAPHIC_DATA]" at bounding box center [497, 326] width 745 height 28
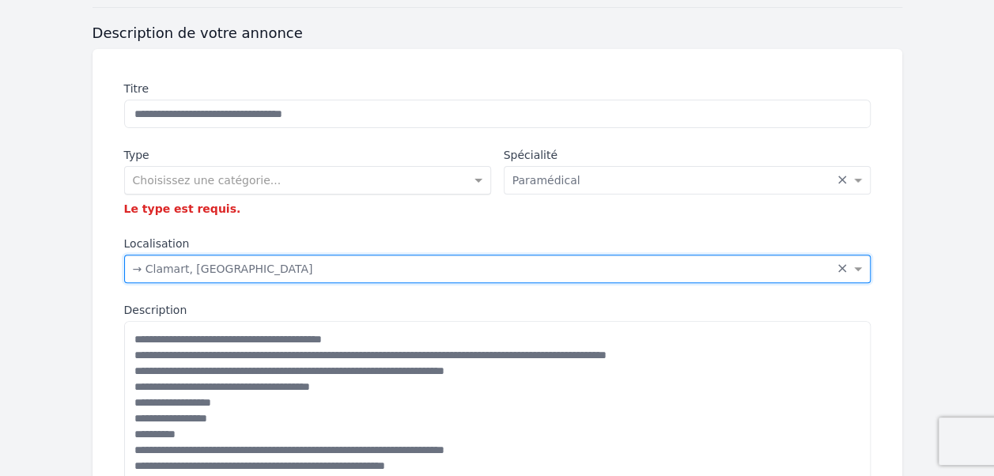
click at [174, 174] on input "text" at bounding box center [292, 179] width 318 height 16
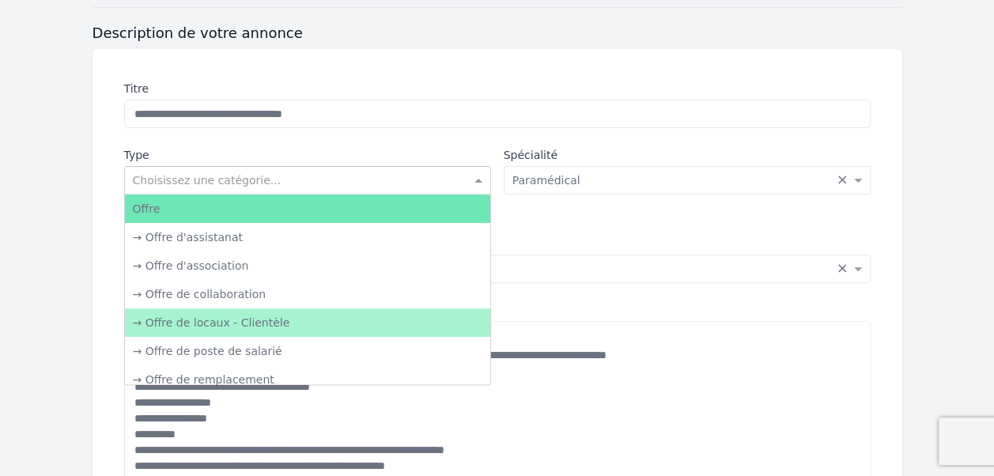
click at [168, 311] on div "→ Offre de locaux - Clientèle" at bounding box center [307, 322] width 365 height 28
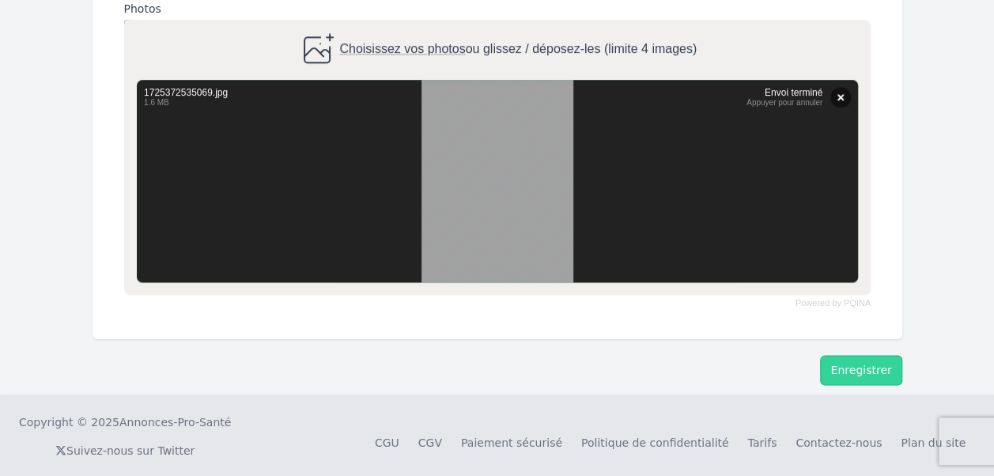
scroll to position [858, 0]
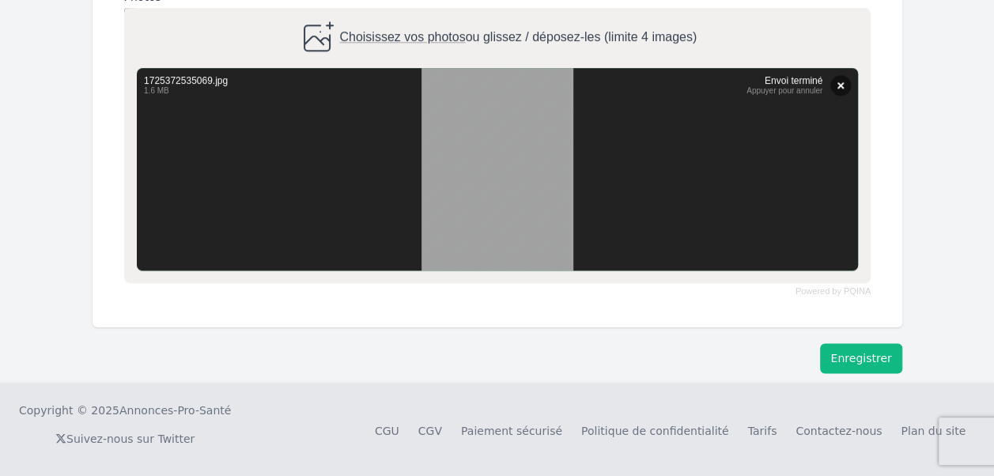
click at [875, 361] on button "Enregistrer" at bounding box center [860, 358] width 81 height 30
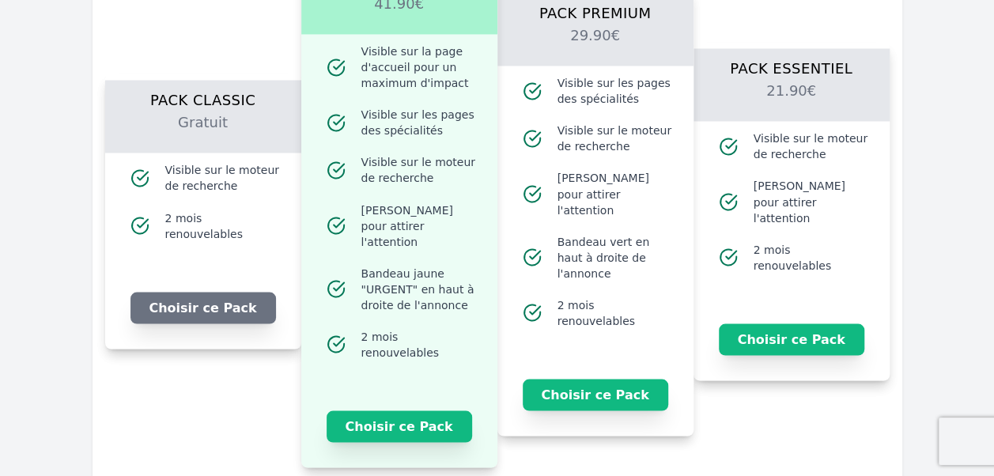
scroll to position [1386, 0]
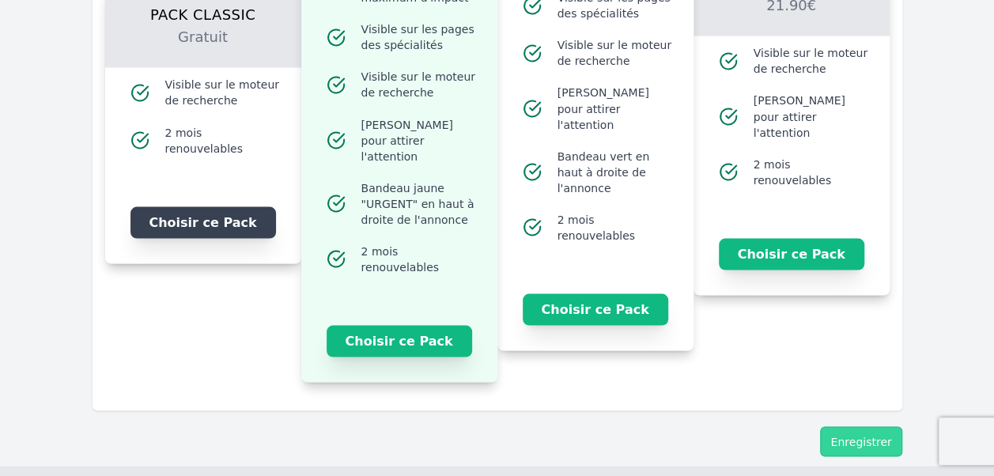
click at [218, 212] on button "Choisir ce Pack" at bounding box center [204, 222] width 146 height 32
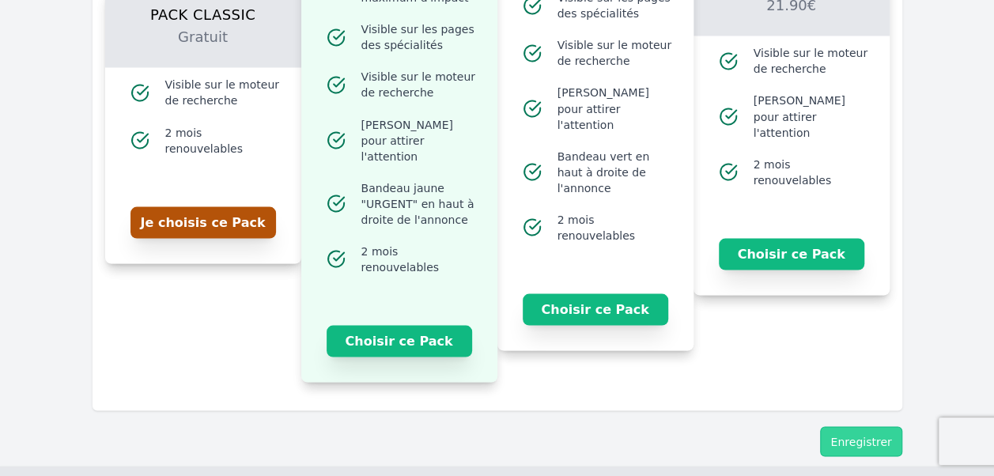
click at [221, 218] on button "Je choisis ce Pack" at bounding box center [204, 222] width 146 height 32
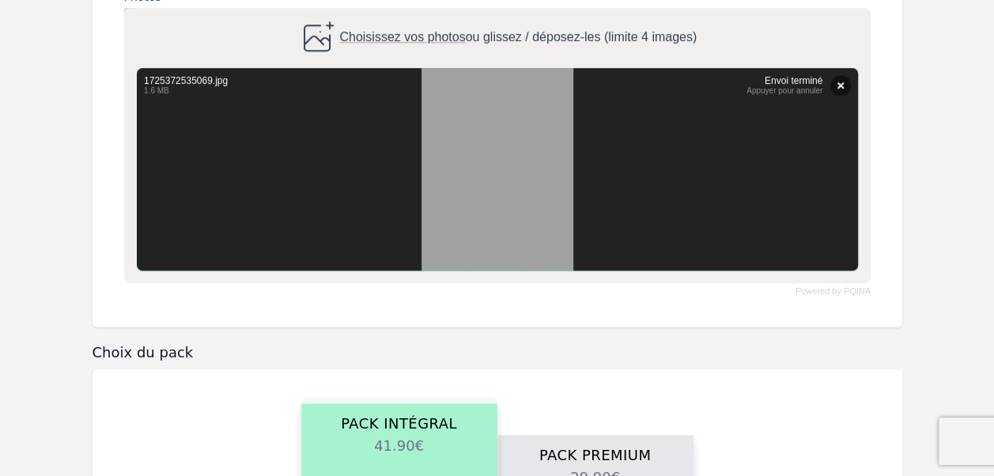
scroll to position [595, 0]
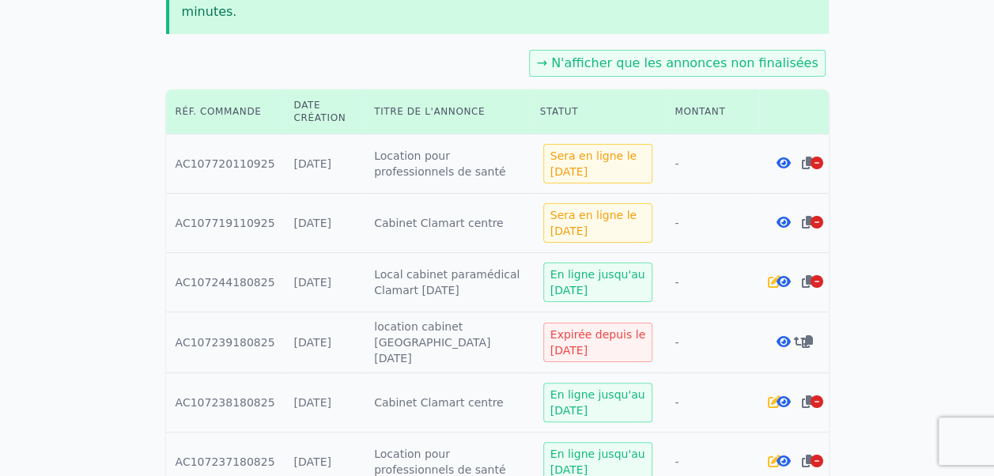
scroll to position [527, 0]
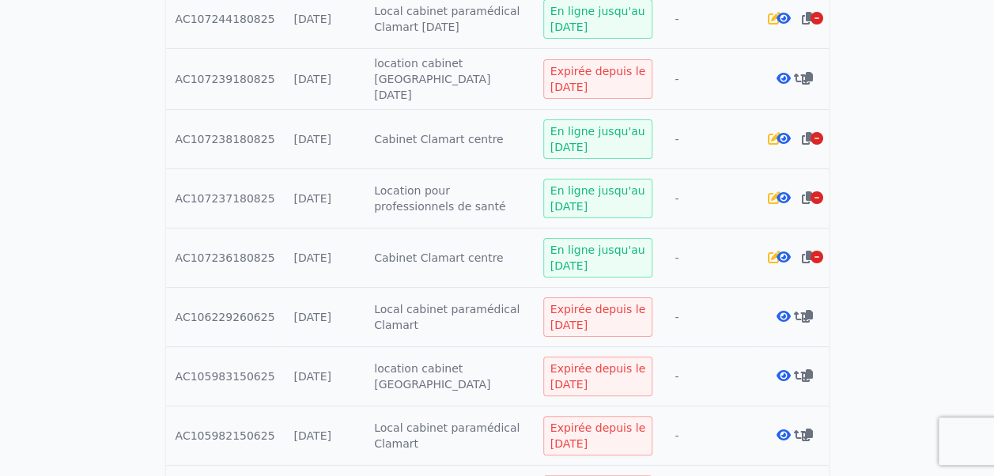
click at [785, 250] on div at bounding box center [789, 258] width 9 height 16
click at [781, 251] on icon at bounding box center [784, 257] width 14 height 13
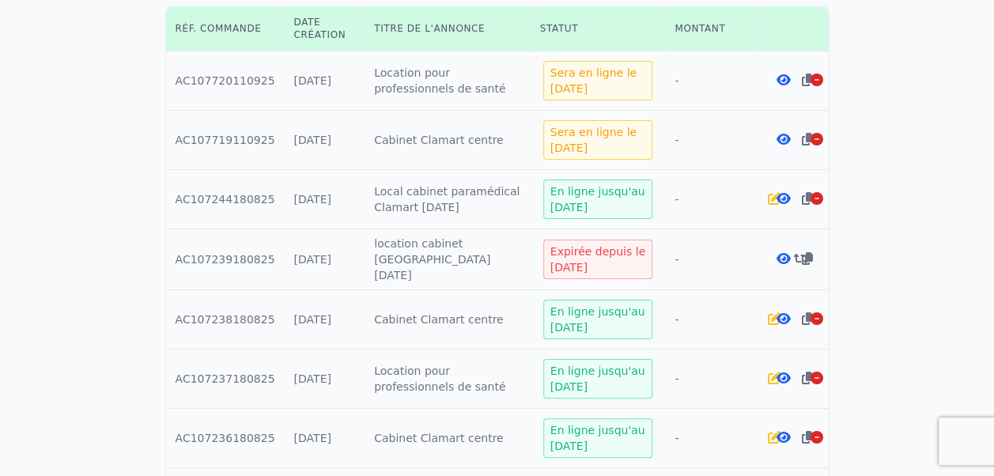
scroll to position [611, 0]
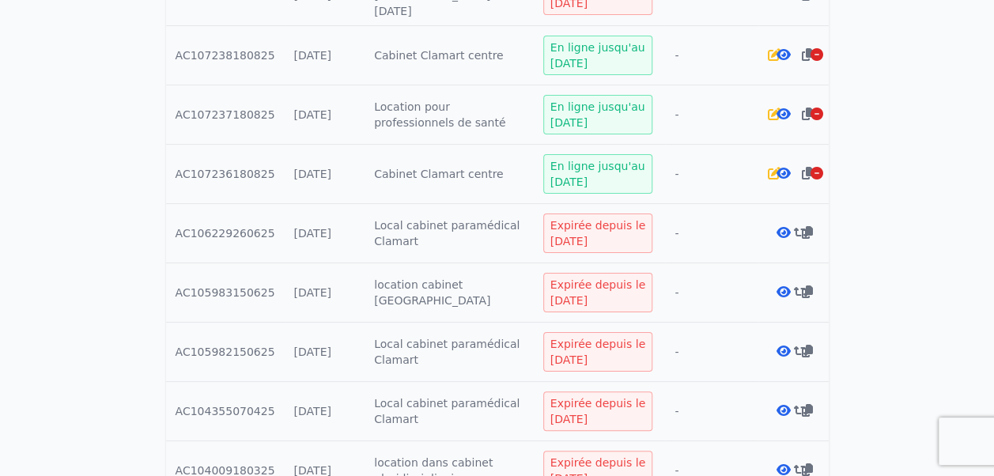
click at [785, 166] on div at bounding box center [789, 174] width 9 height 16
click at [780, 167] on icon at bounding box center [784, 173] width 14 height 13
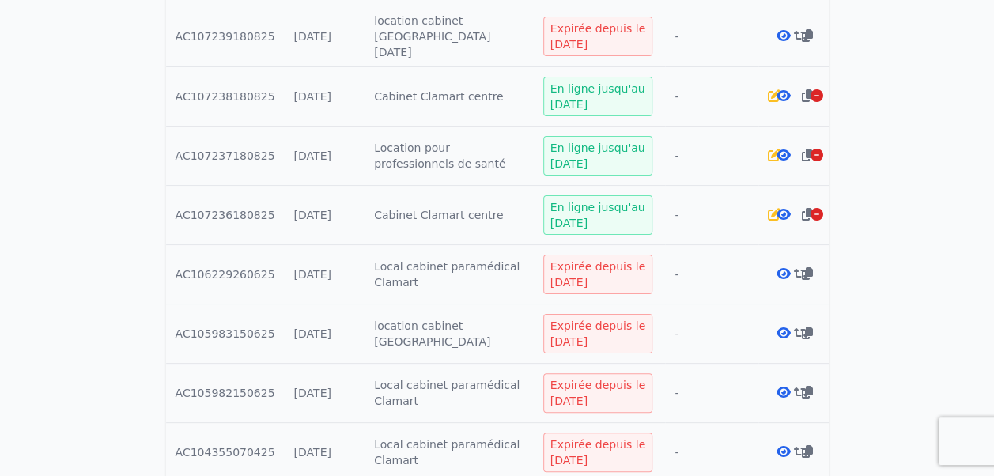
scroll to position [611, 0]
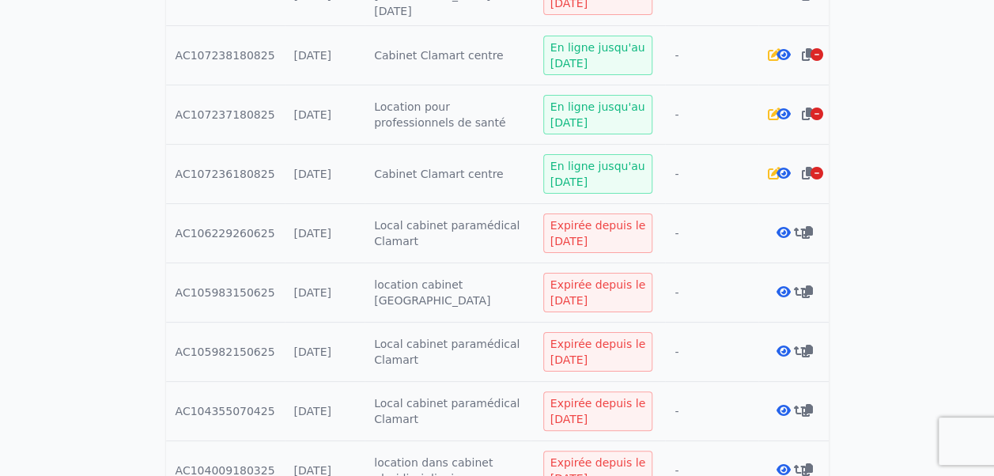
click at [811, 167] on icon at bounding box center [817, 173] width 13 height 13
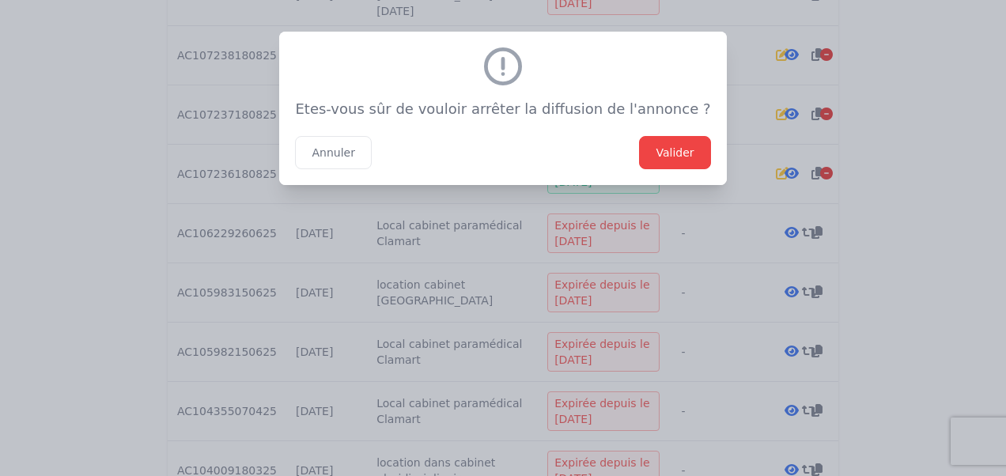
click at [672, 155] on button "Valider" at bounding box center [674, 152] width 71 height 33
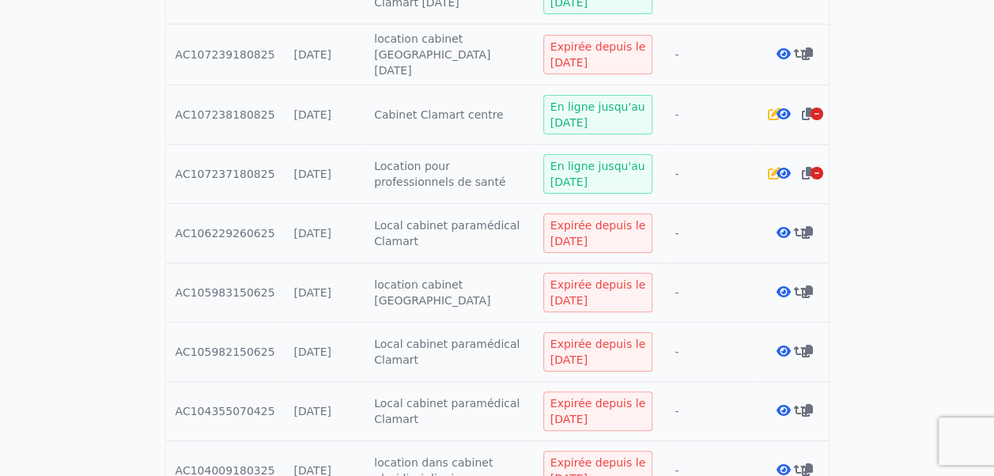
scroll to position [669, 0]
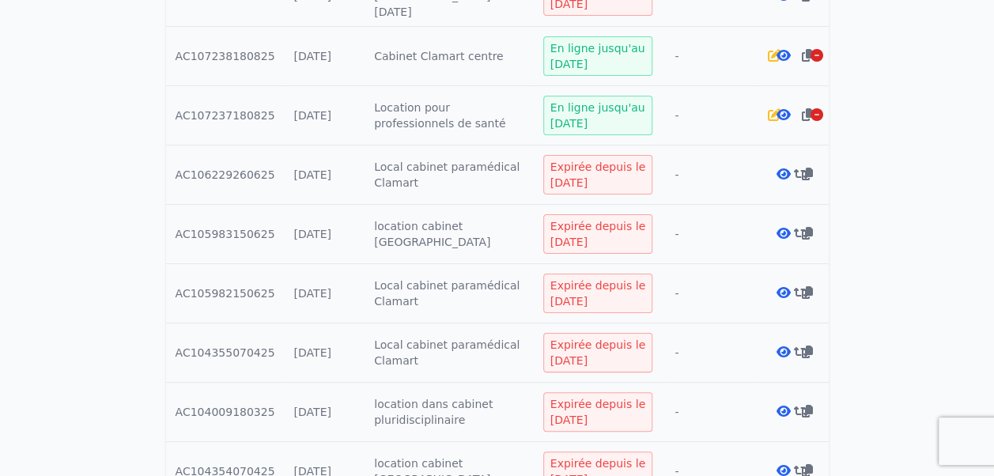
click at [777, 108] on icon at bounding box center [784, 114] width 14 height 13
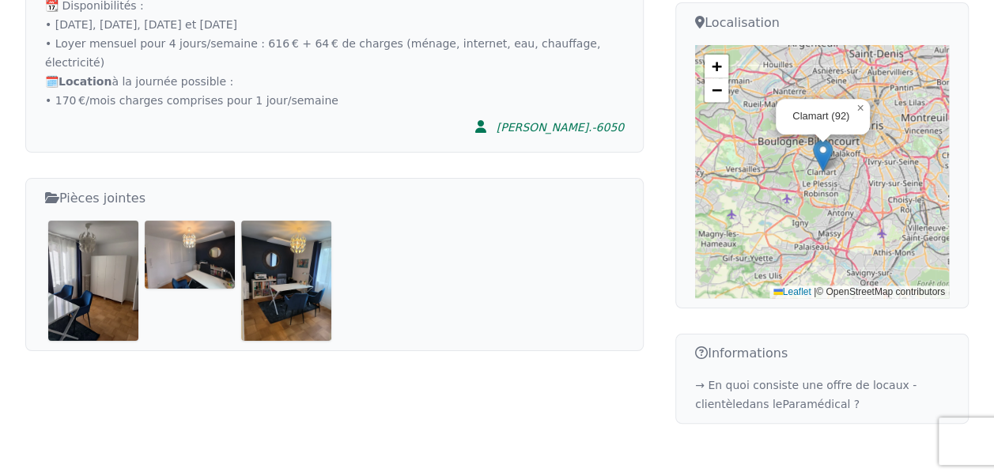
scroll to position [263, 0]
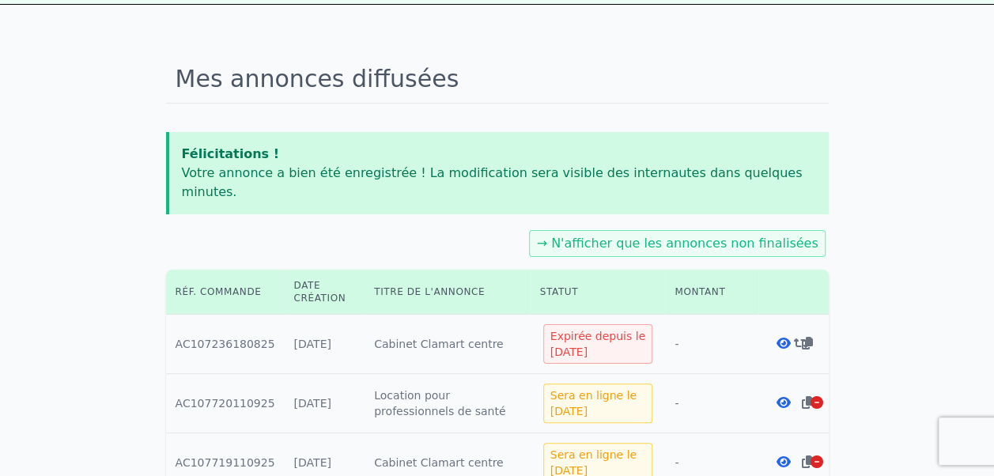
scroll to position [263, 0]
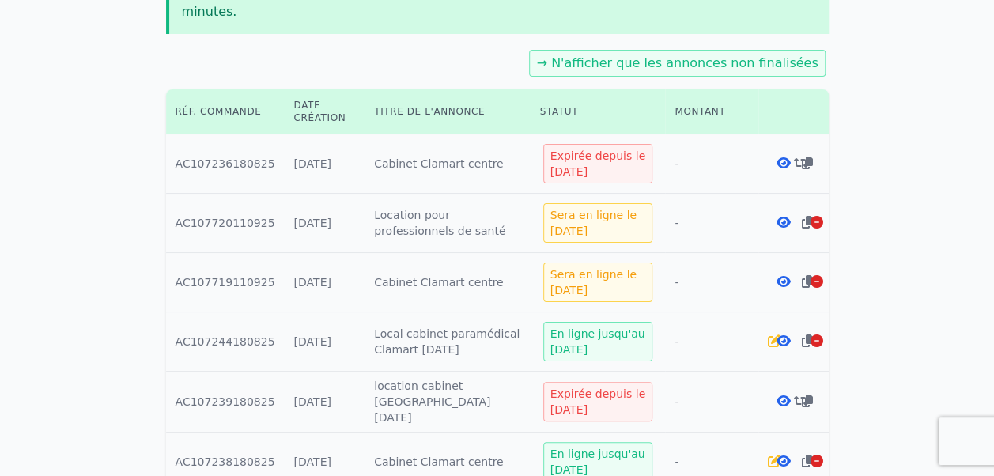
click at [781, 335] on icon at bounding box center [784, 341] width 14 height 13
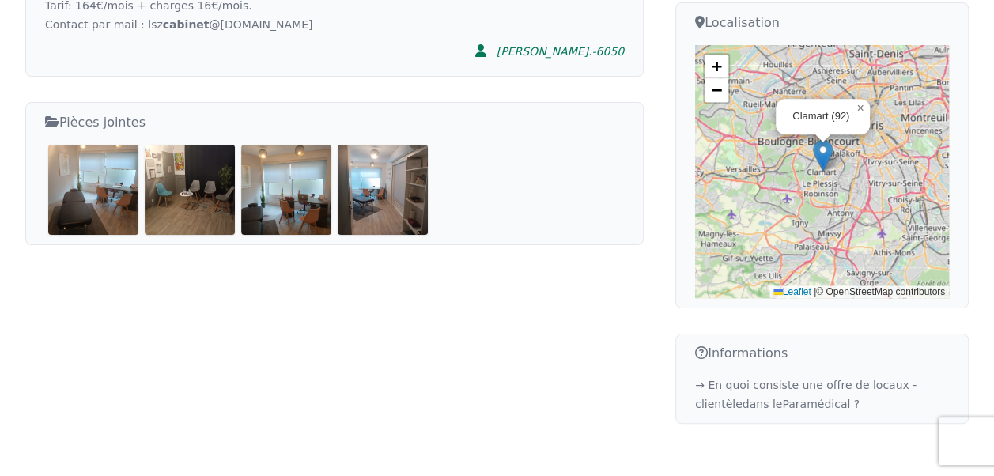
scroll to position [263, 0]
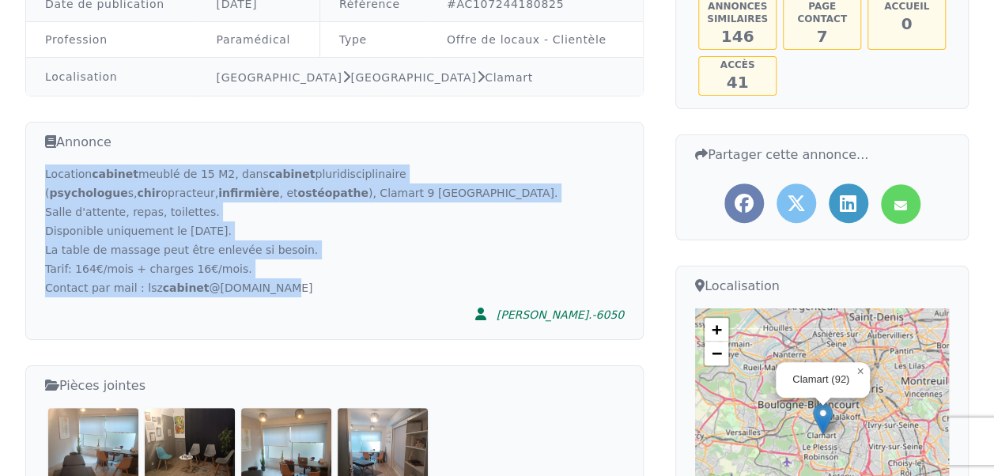
drag, startPoint x: 44, startPoint y: 172, endPoint x: 548, endPoint y: 286, distance: 516.7
click at [548, 286] on div "Annonce Location cabinet meublé de 15 M2, dans cabinet pluridisciplinaire ( psy…" at bounding box center [334, 231] width 619 height 218
copy div "Location cabinet meublé de 15 M2, dans cabinet pluridisciplinaire ( psychologue…"
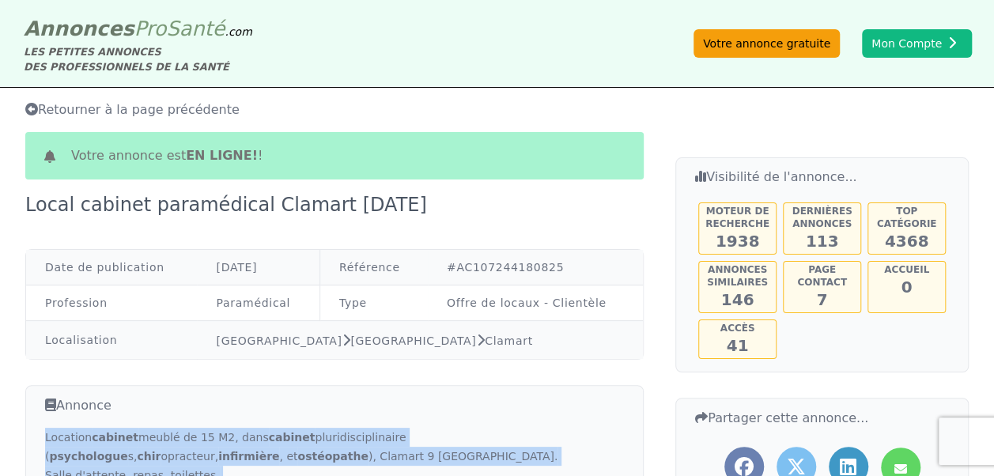
click at [741, 44] on link "Votre annonce gratuite" at bounding box center [767, 43] width 146 height 28
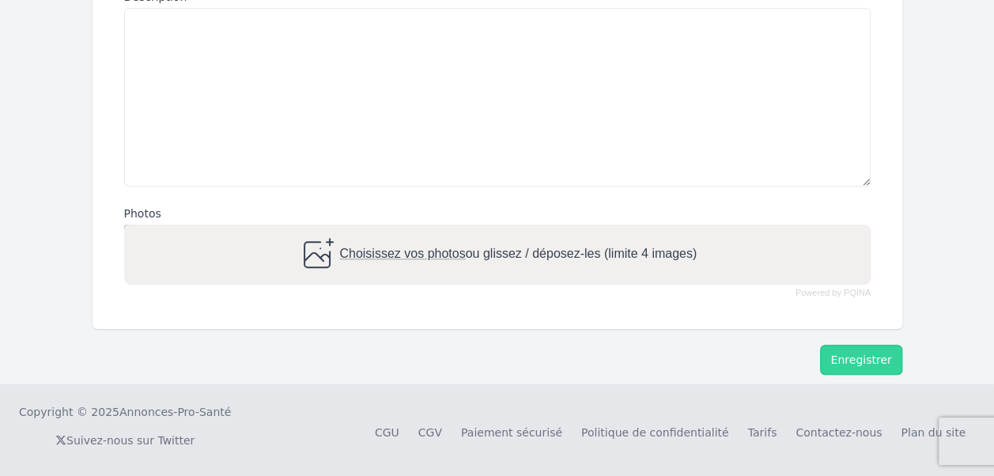
scroll to position [456, 0]
click at [283, 79] on textarea "Description" at bounding box center [497, 95] width 747 height 179
paste textarea "**********"
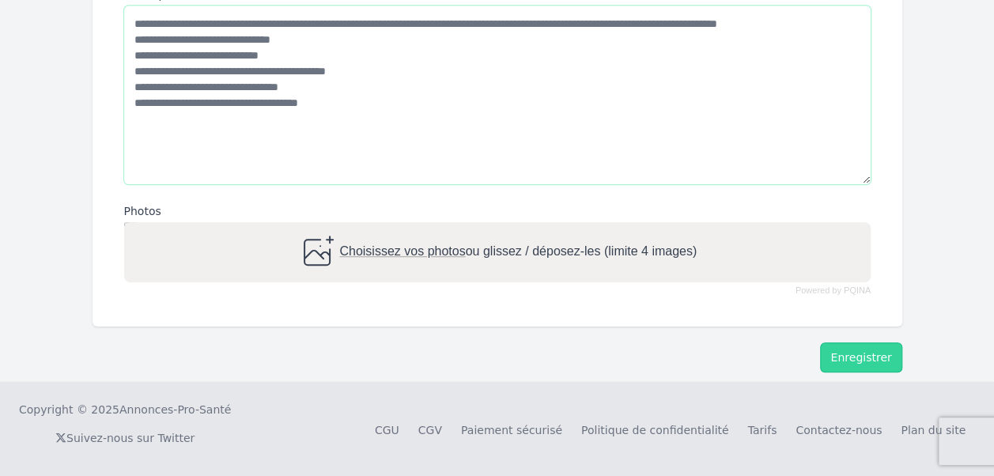
type textarea "**********"
click at [396, 255] on span "Choisissez vos photos" at bounding box center [402, 251] width 126 height 13
click at [396, 227] on input "Choisissez vos photos ou glissez / déposez-les (limite 4 images)" at bounding box center [497, 224] width 747 height 5
type input "**********"
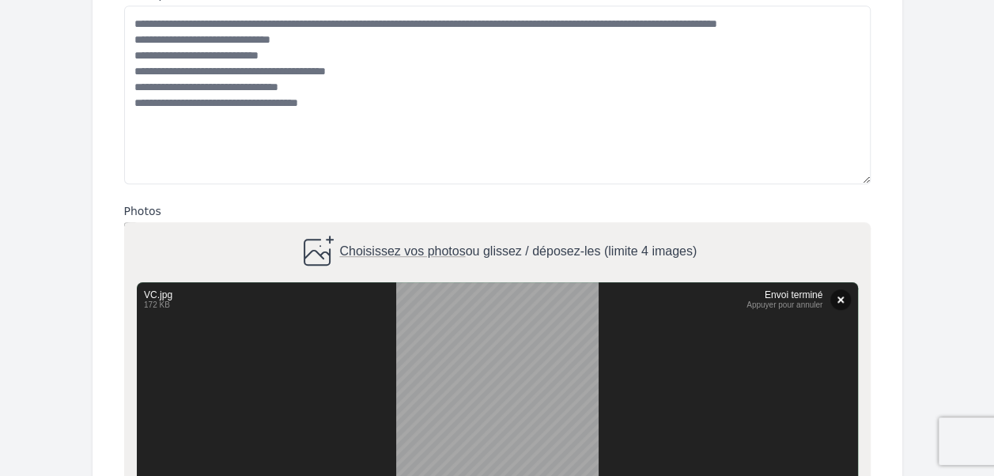
scroll to position [0, 0]
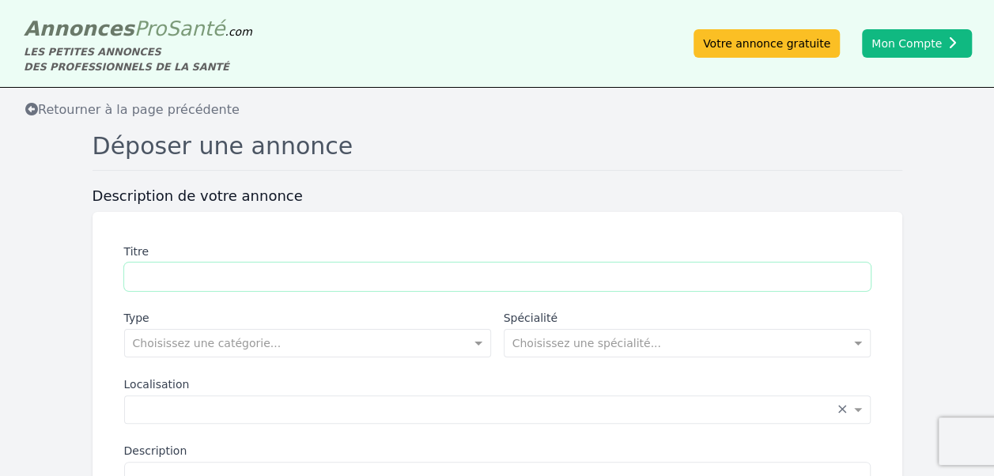
click at [283, 280] on input "Titre" at bounding box center [497, 277] width 747 height 28
type input "**********"
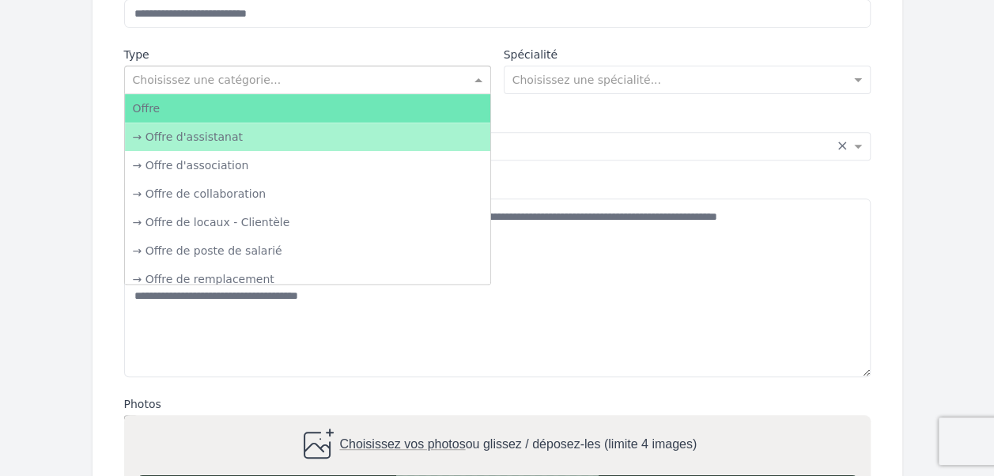
click at [320, 73] on input "text" at bounding box center [292, 78] width 318 height 16
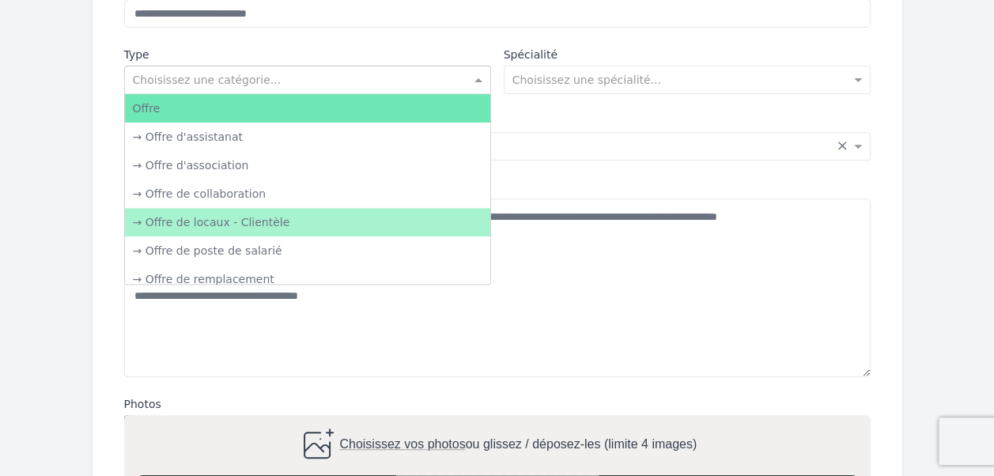
click at [268, 221] on div "→ Offre de locaux - Clientèle" at bounding box center [307, 222] width 365 height 28
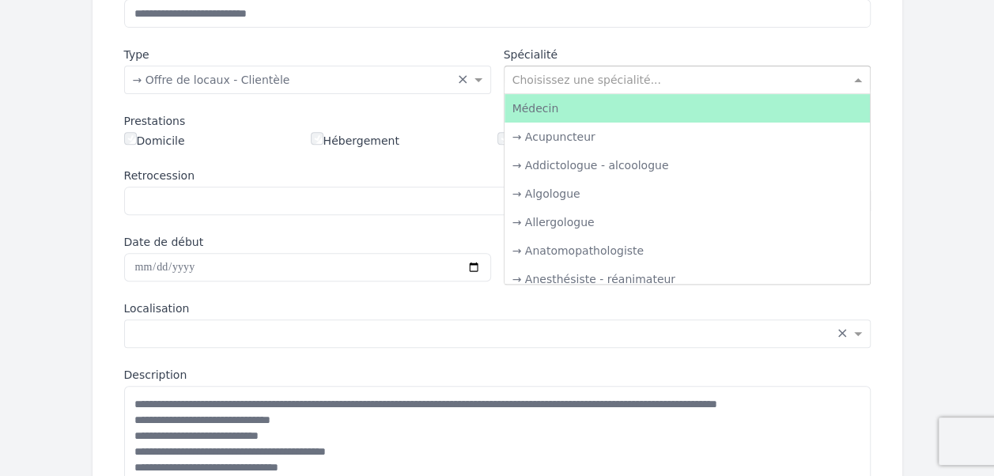
click at [613, 81] on input "text" at bounding box center [672, 78] width 318 height 16
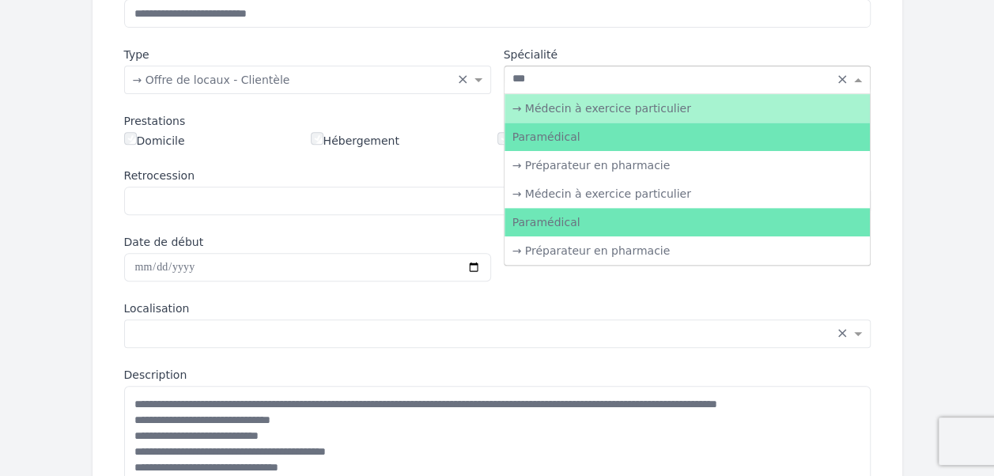
type input "****"
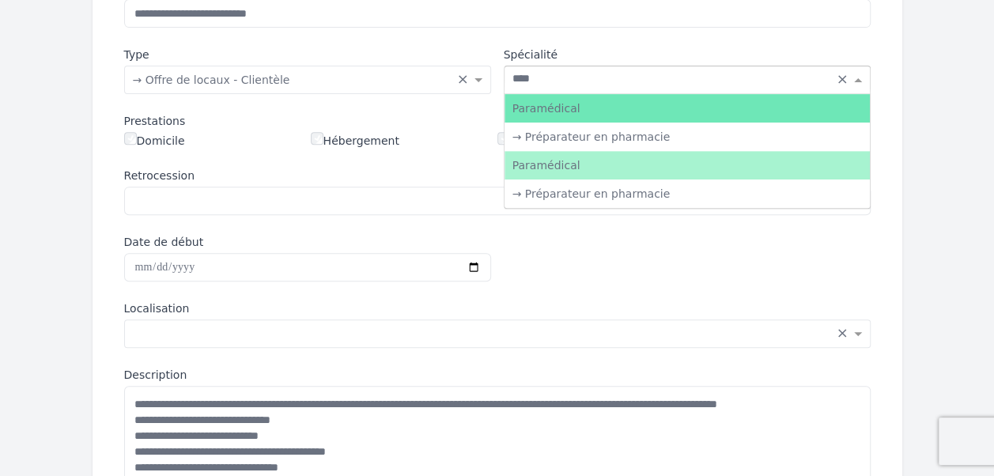
click at [545, 155] on div "Paramédical" at bounding box center [687, 165] width 365 height 28
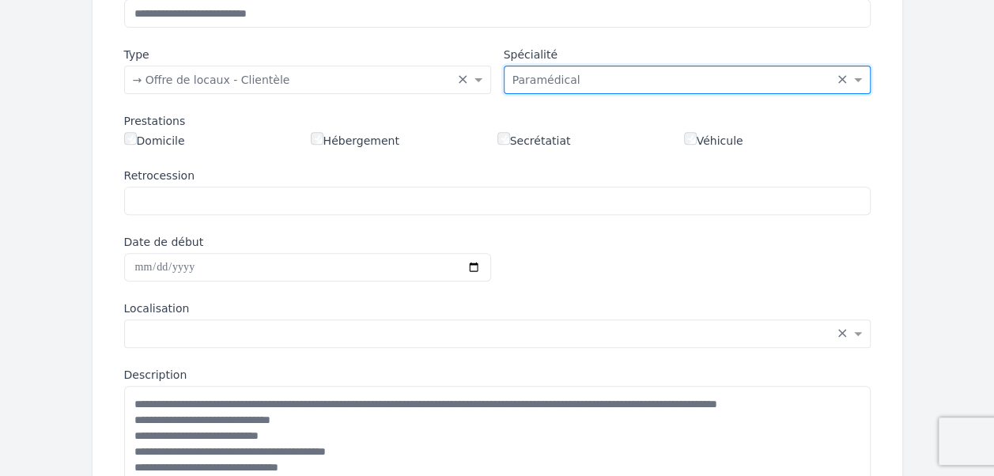
click at [591, 70] on input "text" at bounding box center [672, 78] width 318 height 16
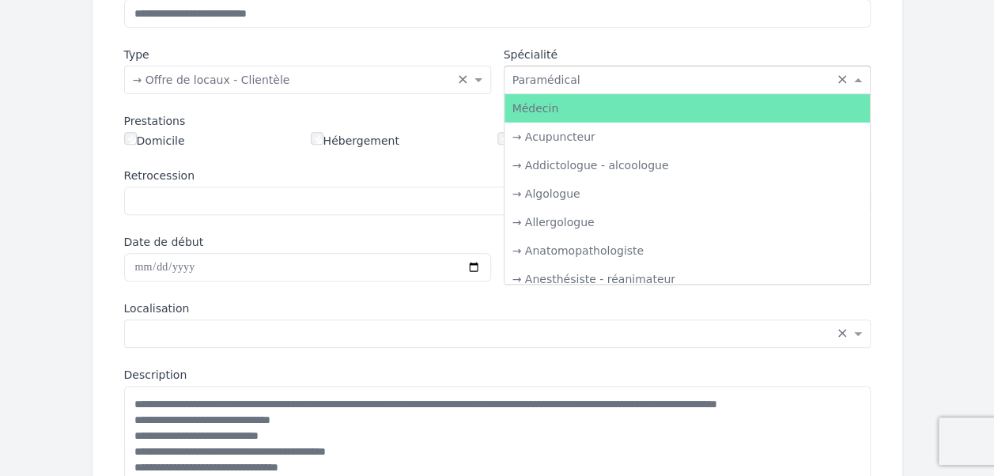
scroll to position [5239, 0]
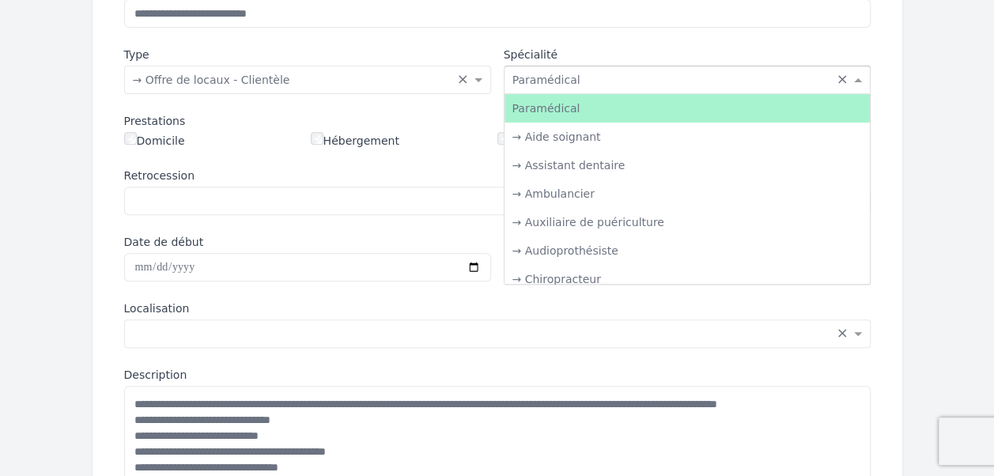
click at [563, 106] on div "Paramédical" at bounding box center [687, 108] width 365 height 28
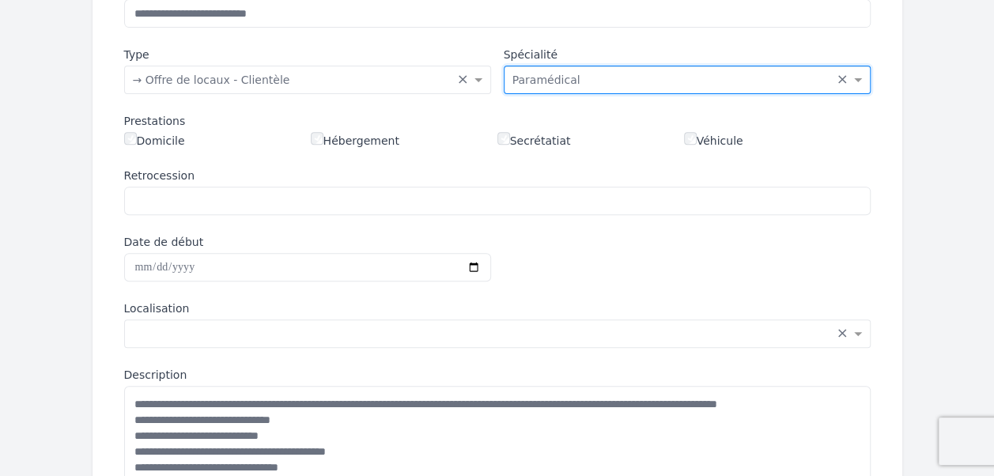
click at [460, 240] on label "Date de début" at bounding box center [307, 242] width 367 height 16
click at [460, 253] on input "Date de début" at bounding box center [307, 267] width 367 height 28
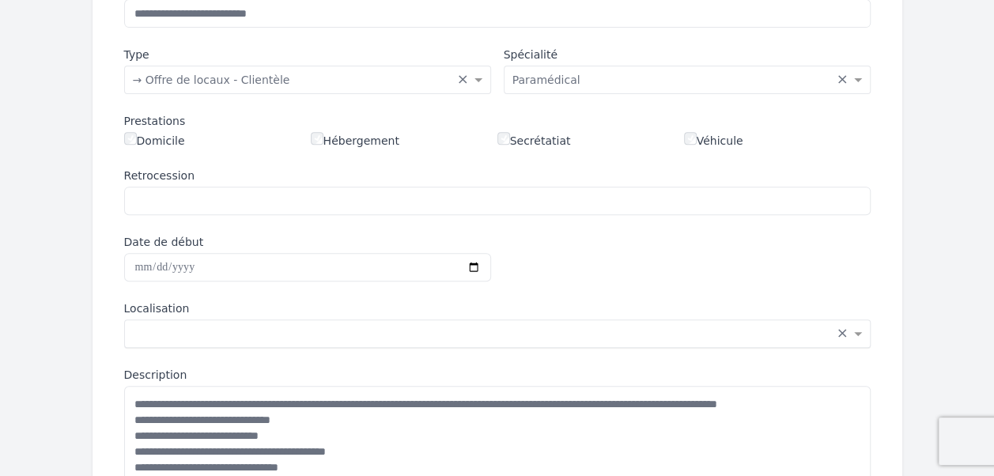
click at [275, 324] on input "text" at bounding box center [482, 332] width 698 height 16
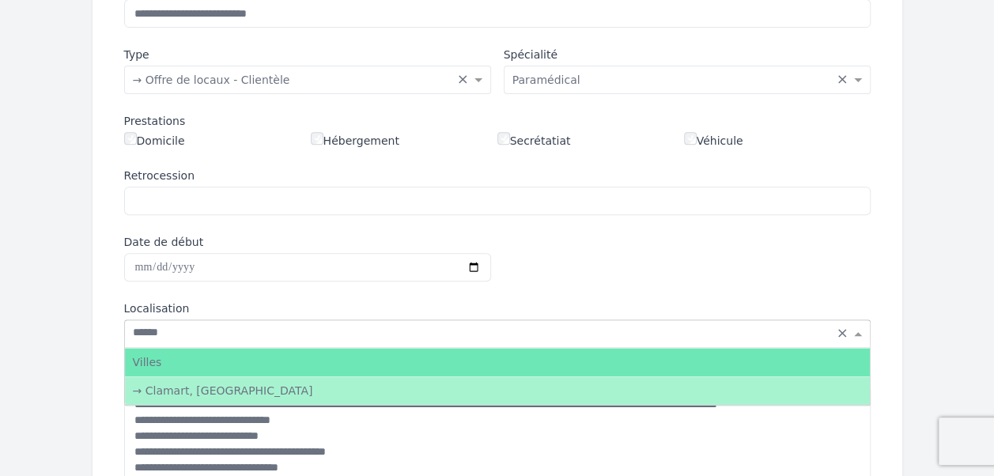
type input "*******"
click at [217, 393] on div "→ Clamart, [GEOGRAPHIC_DATA]" at bounding box center [497, 390] width 745 height 28
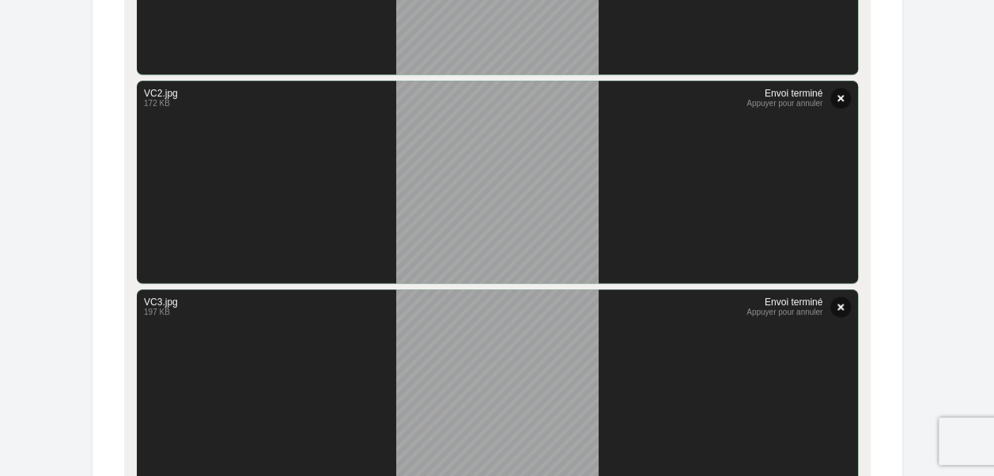
scroll to position [1276, 0]
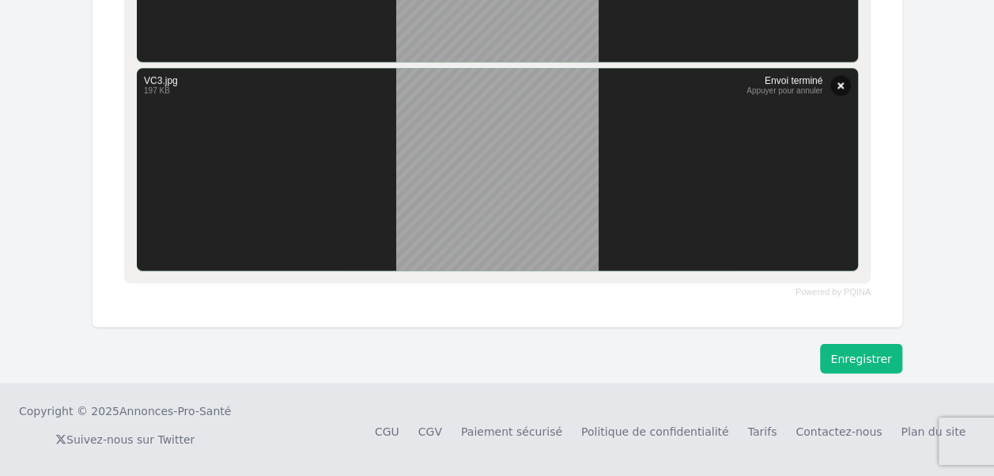
click at [862, 360] on button "Enregistrer" at bounding box center [860, 358] width 81 height 30
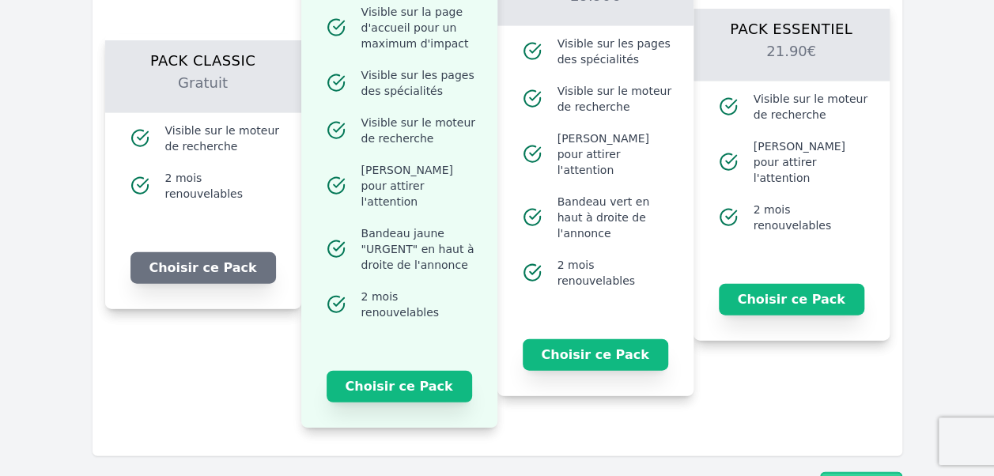
scroll to position [1803, 0]
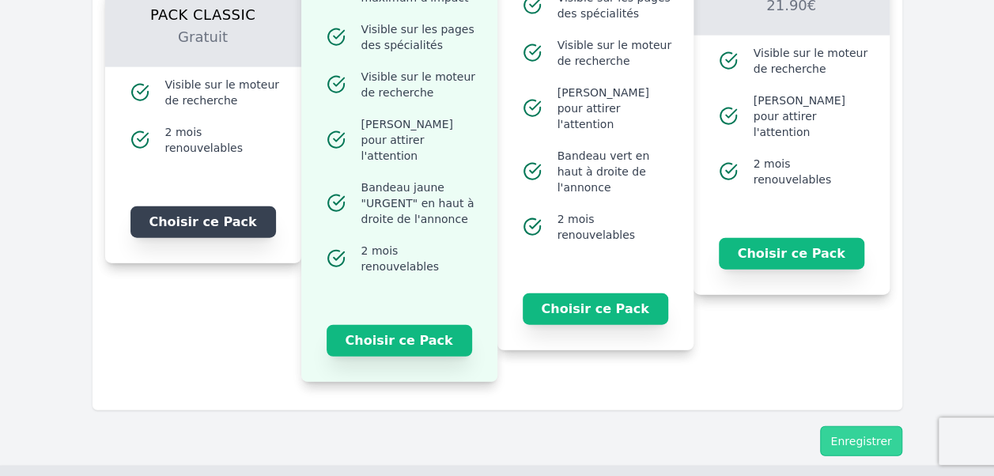
click at [230, 206] on button "Choisir ce Pack" at bounding box center [204, 222] width 146 height 32
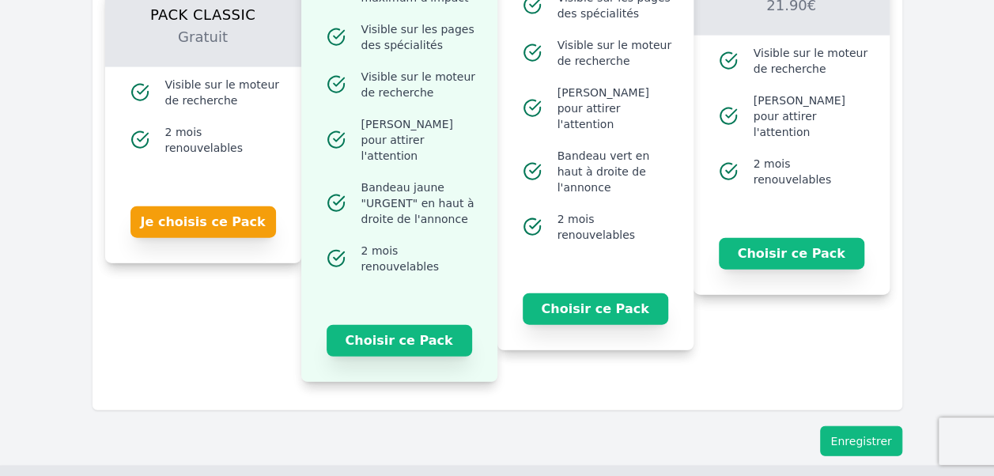
click at [870, 427] on button "Enregistrer" at bounding box center [860, 441] width 81 height 30
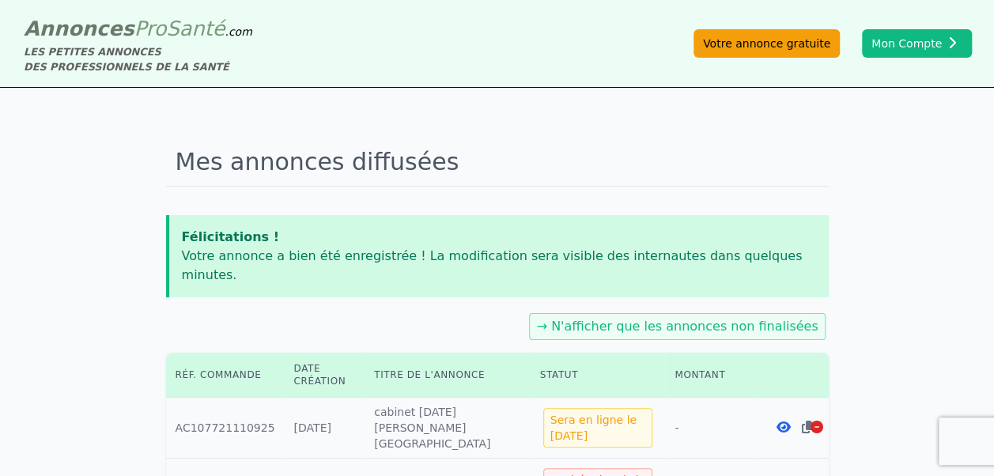
click at [750, 44] on link "Votre annonce gratuite" at bounding box center [767, 43] width 146 height 28
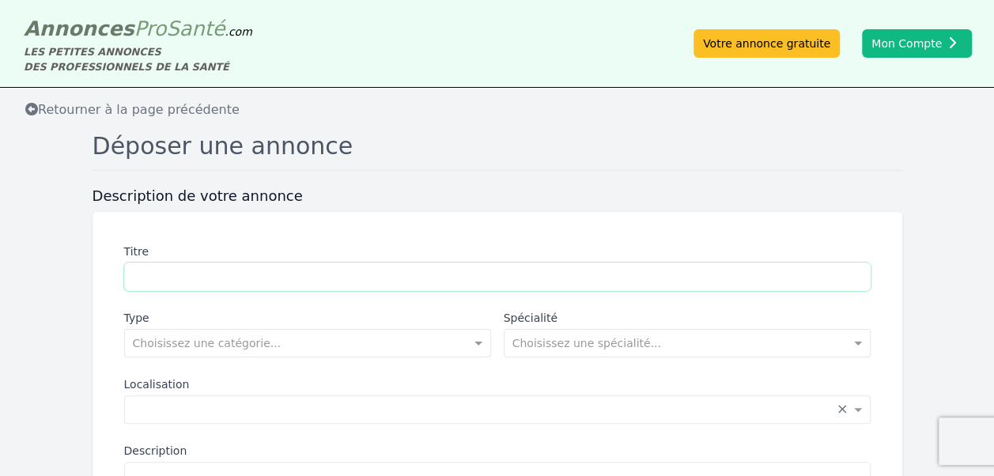
click at [248, 275] on input "Titre" at bounding box center [497, 277] width 747 height 28
type input "**********"
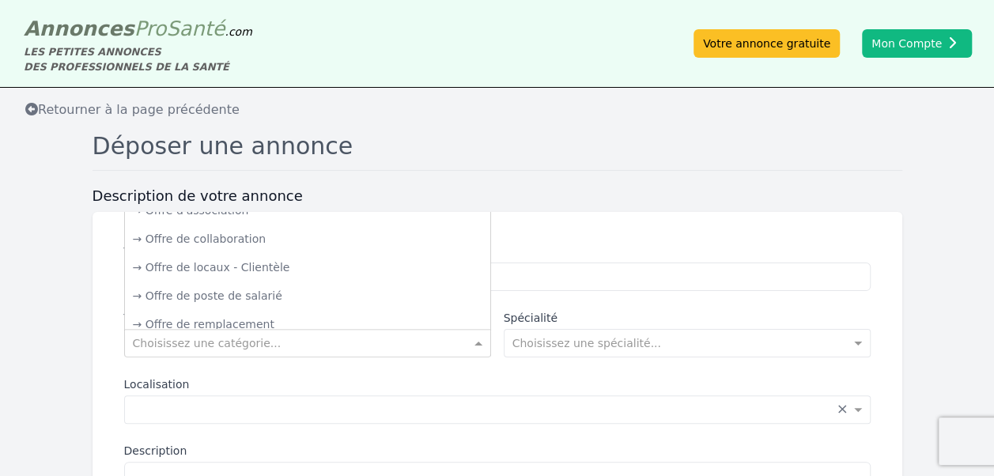
click at [223, 339] on input "text" at bounding box center [292, 342] width 318 height 16
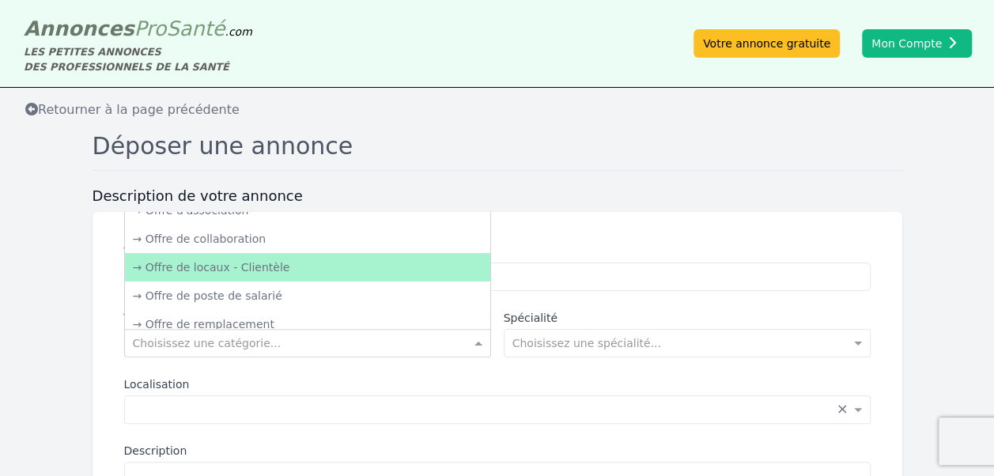
click at [236, 267] on div "→ Offre de locaux - Clientèle" at bounding box center [307, 267] width 365 height 28
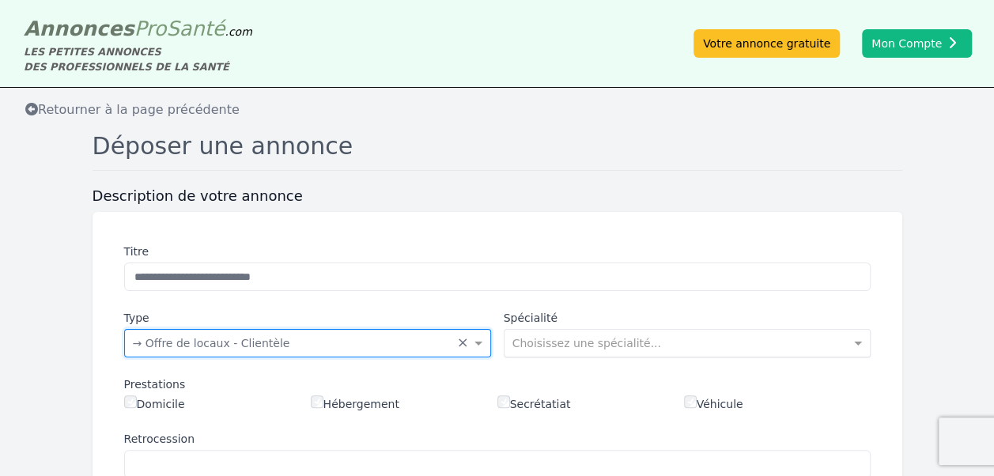
click at [562, 343] on input "text" at bounding box center [672, 342] width 318 height 16
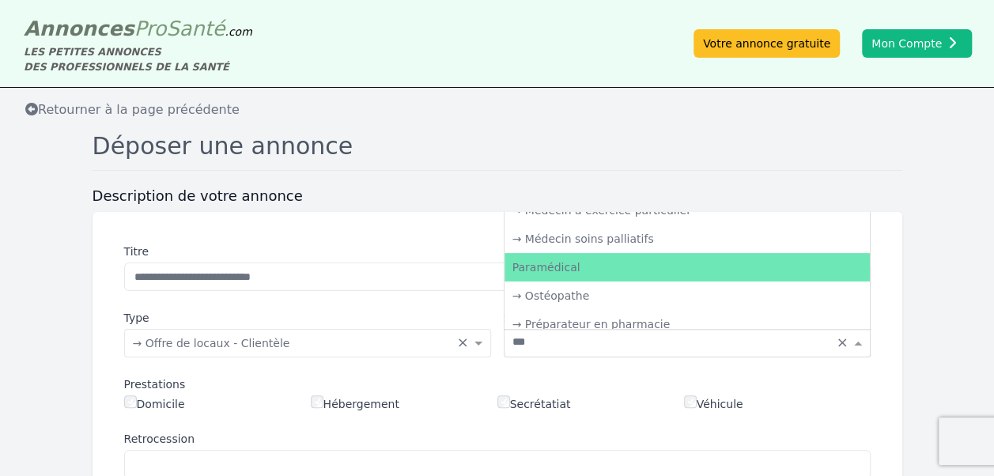
type input "****"
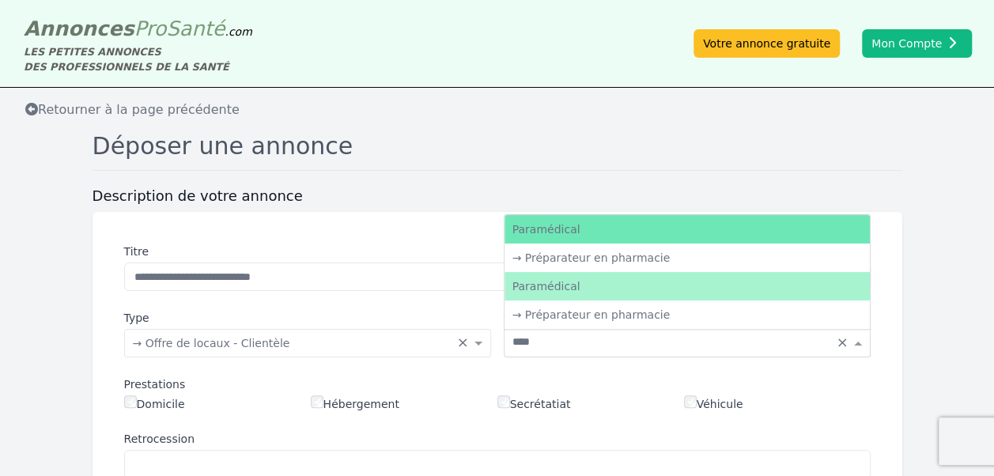
click at [573, 287] on div "Paramédical" at bounding box center [687, 286] width 365 height 28
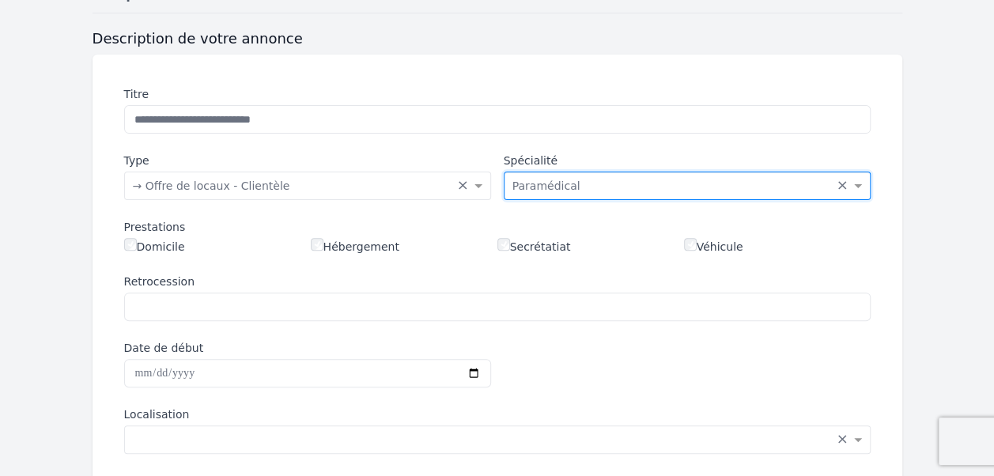
scroll to position [263, 0]
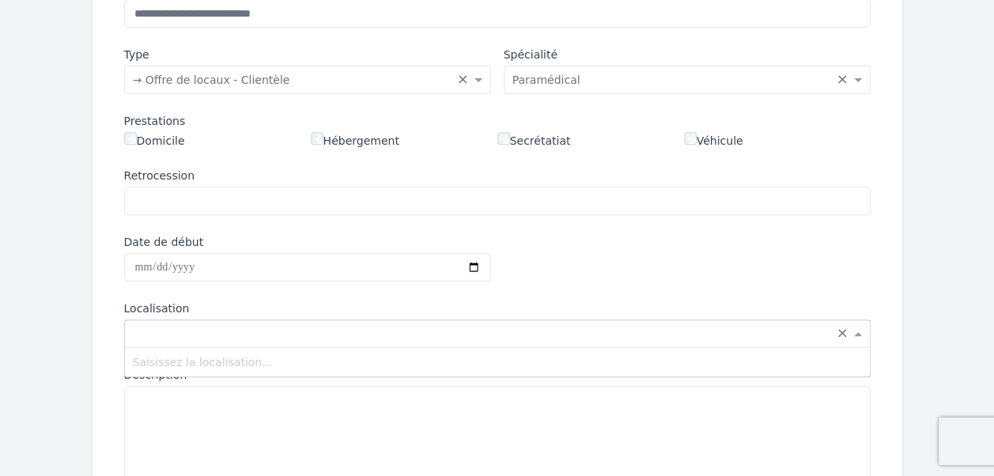
click at [187, 330] on input "text" at bounding box center [482, 332] width 698 height 16
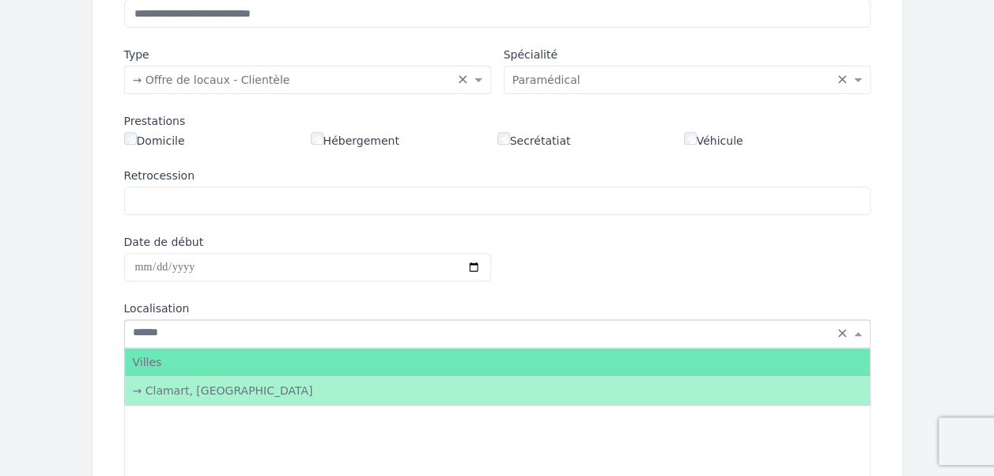
type input "*******"
click at [201, 387] on div "→ Clamart, [GEOGRAPHIC_DATA]" at bounding box center [497, 390] width 745 height 28
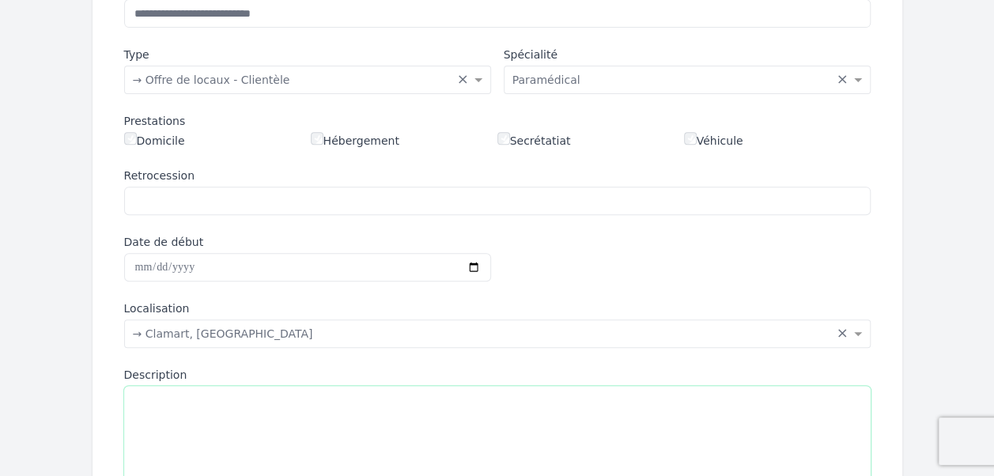
click at [202, 407] on textarea "Description" at bounding box center [497, 475] width 747 height 179
paste textarea "**********"
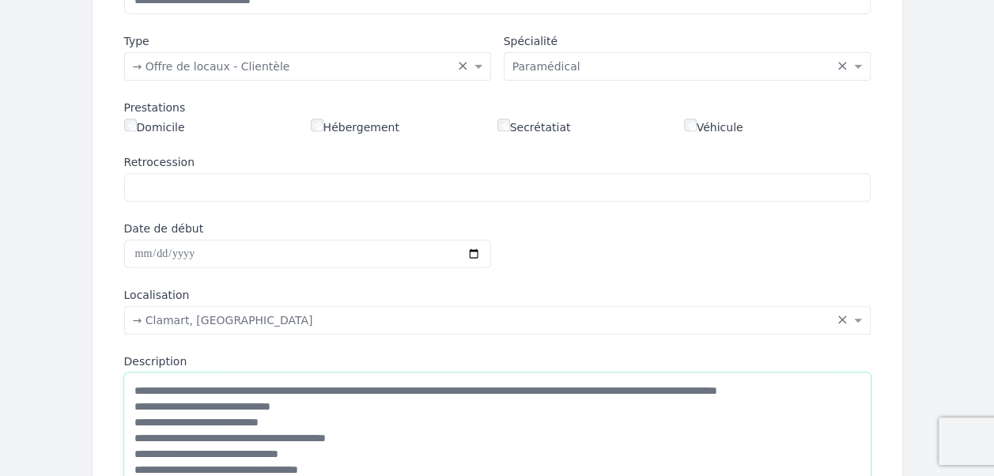
scroll to position [540, 0]
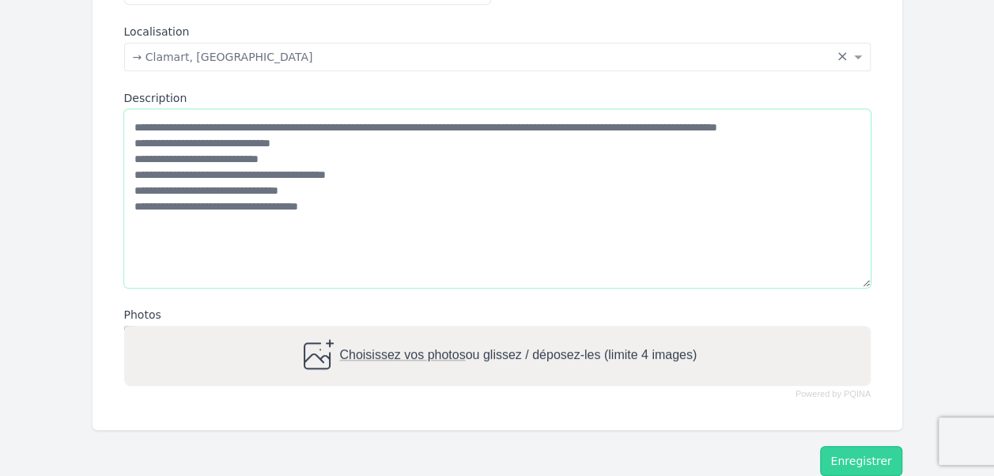
drag, startPoint x: 291, startPoint y: 160, endPoint x: 264, endPoint y: 161, distance: 26.9
click at [264, 161] on textarea "**********" at bounding box center [497, 198] width 747 height 179
drag, startPoint x: 381, startPoint y: 176, endPoint x: 135, endPoint y: 176, distance: 246.0
click at [135, 176] on textarea "**********" at bounding box center [497, 198] width 747 height 179
type textarea "**********"
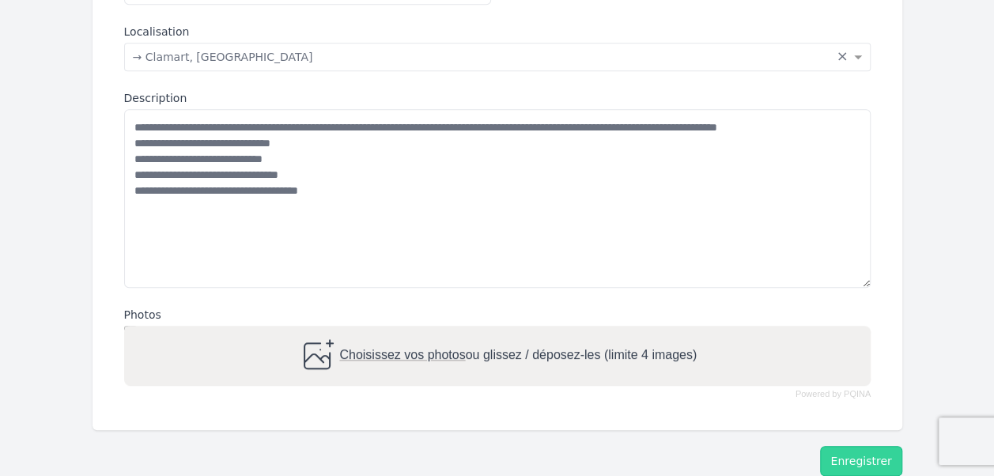
click at [399, 354] on span "Choisissez vos photos" at bounding box center [402, 355] width 126 height 13
click at [399, 331] on input "Choisissez vos photos ou glissez / déposez-les (limite 4 images)" at bounding box center [497, 328] width 747 height 5
type input "**********"
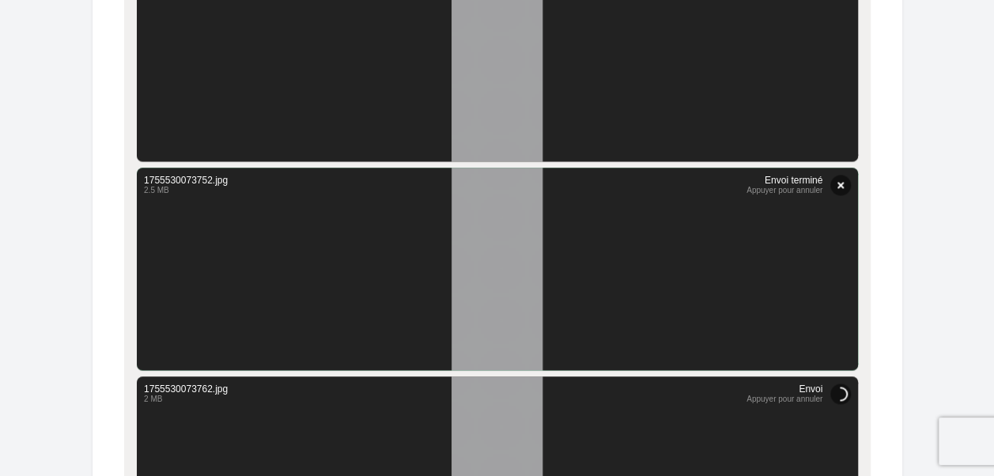
scroll to position [1276, 0]
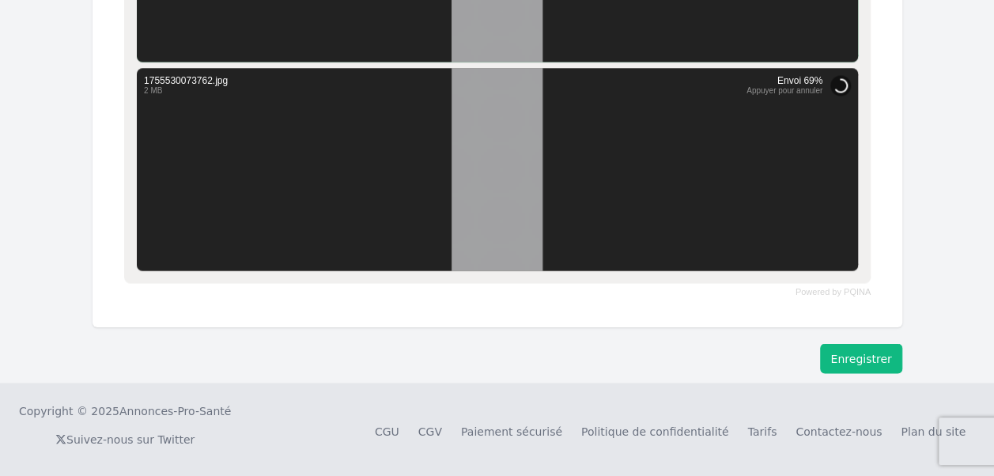
click at [877, 359] on button "Enregistrer" at bounding box center [860, 358] width 81 height 30
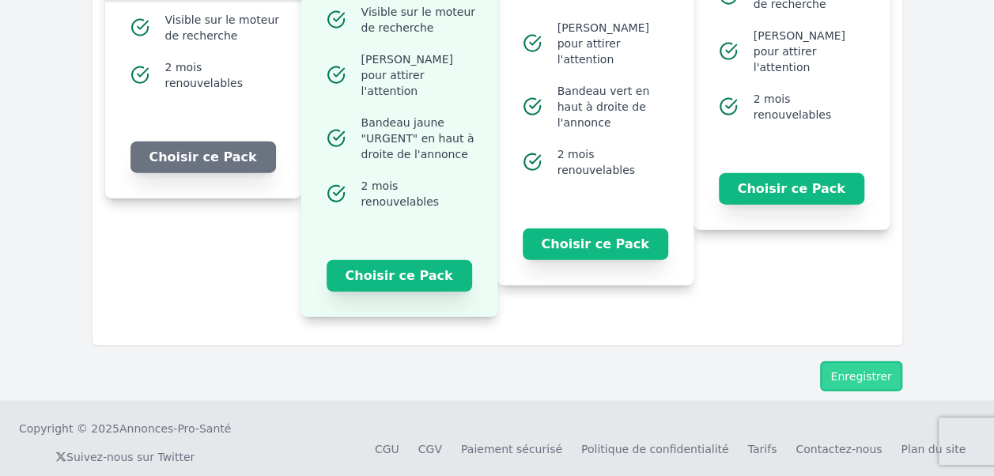
scroll to position [1871, 0]
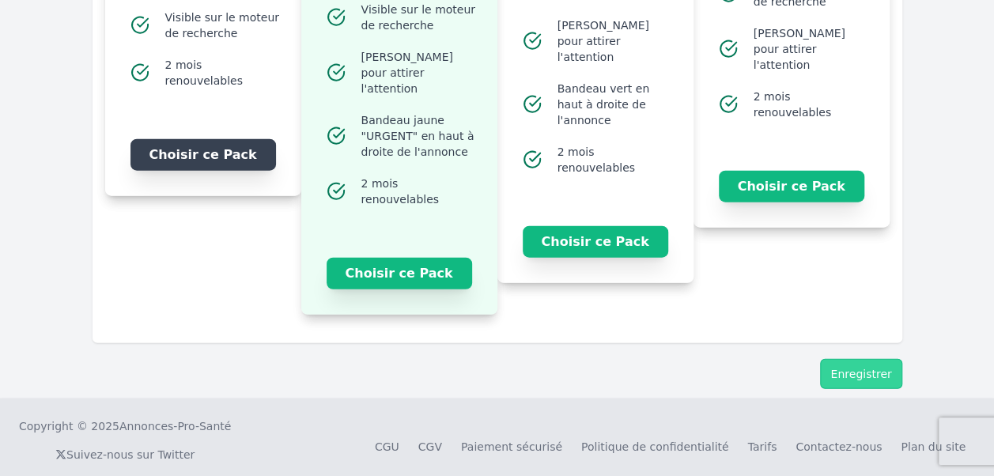
click at [233, 148] on button "Choisir ce Pack" at bounding box center [204, 155] width 146 height 32
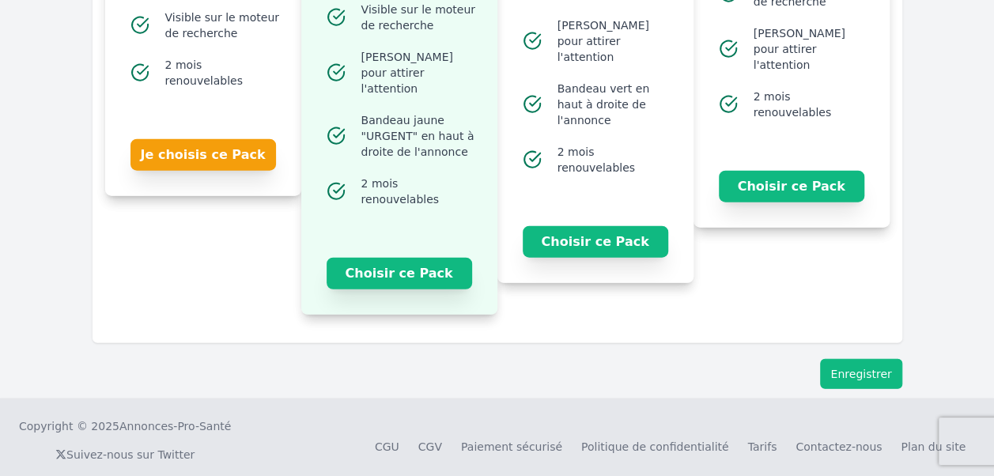
click at [877, 361] on button "Enregistrer" at bounding box center [860, 374] width 81 height 30
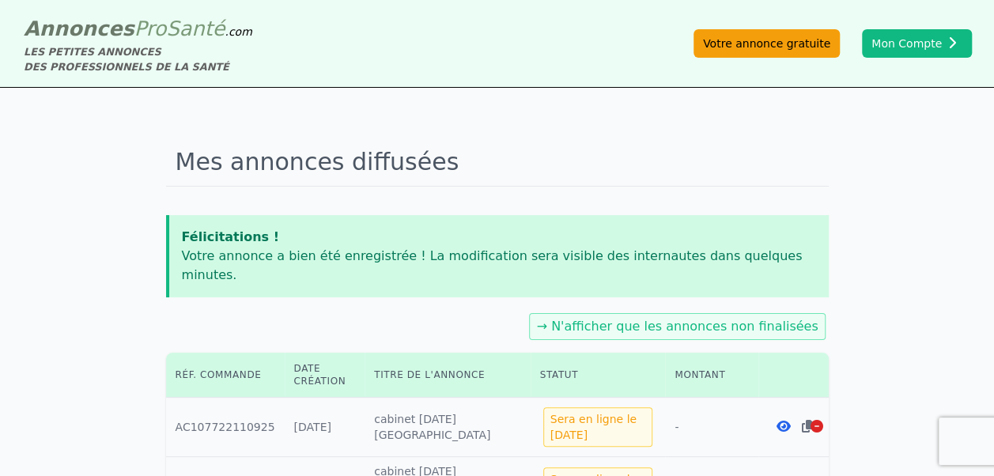
click at [799, 51] on link "Votre annonce gratuite" at bounding box center [767, 43] width 146 height 28
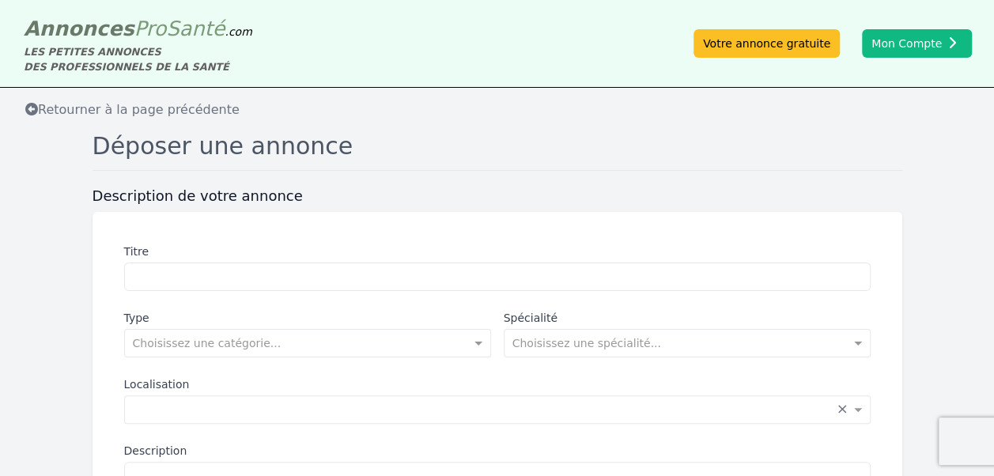
scroll to position [263, 0]
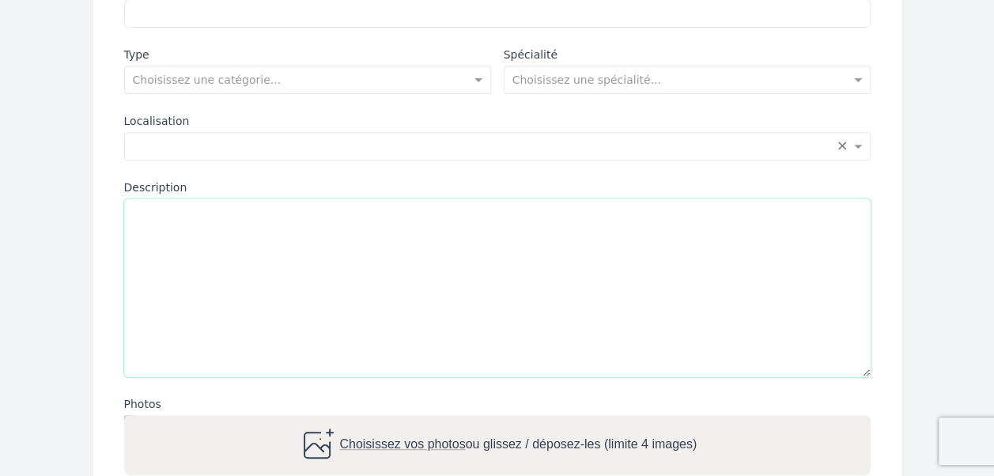
click at [258, 258] on textarea "Description" at bounding box center [497, 288] width 747 height 179
paste textarea "**********"
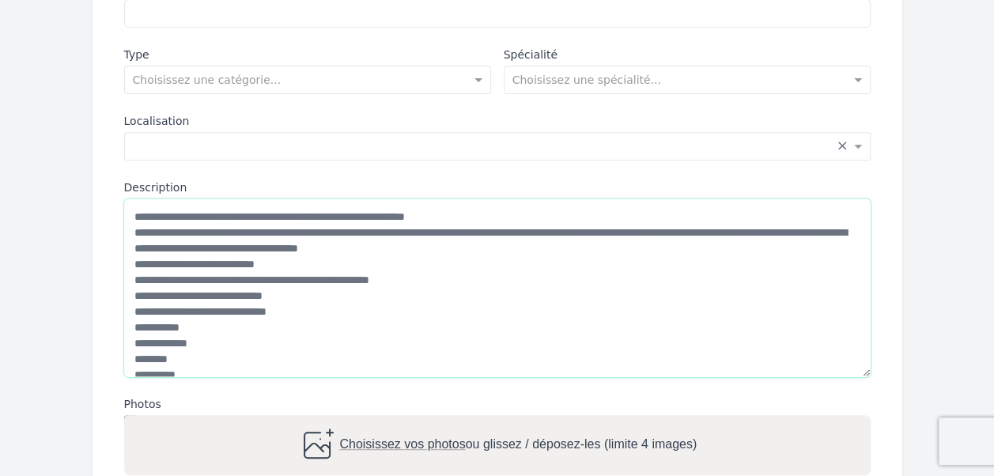
scroll to position [116, 0]
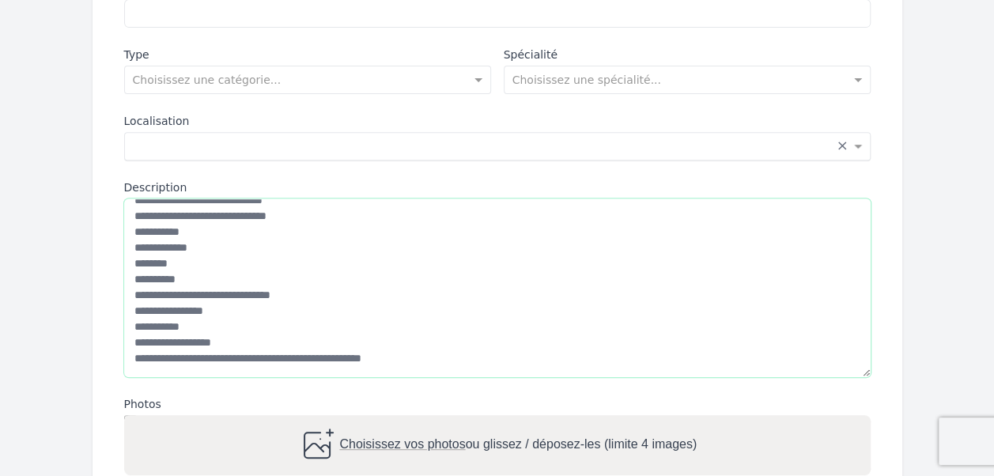
type textarea "**********"
click at [259, 139] on input "text" at bounding box center [482, 145] width 698 height 16
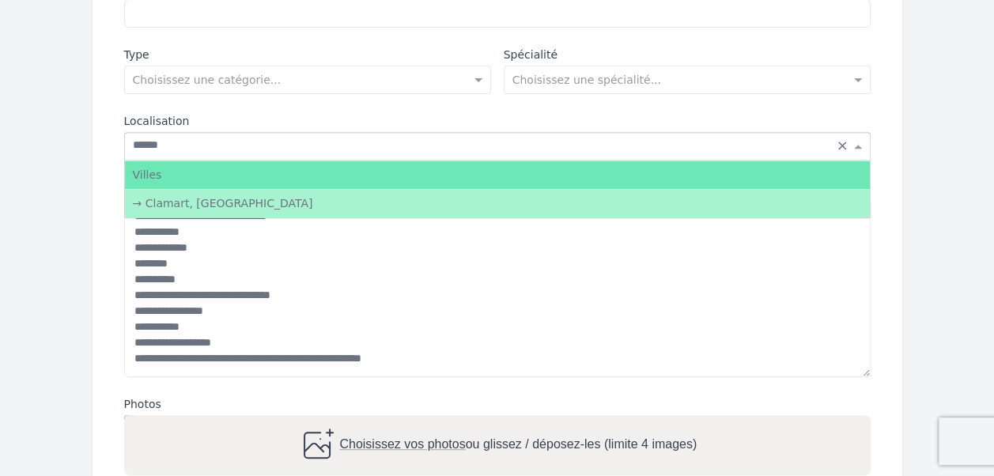
type input "*******"
click at [198, 198] on div "→ Clamart, [GEOGRAPHIC_DATA]" at bounding box center [497, 203] width 745 height 28
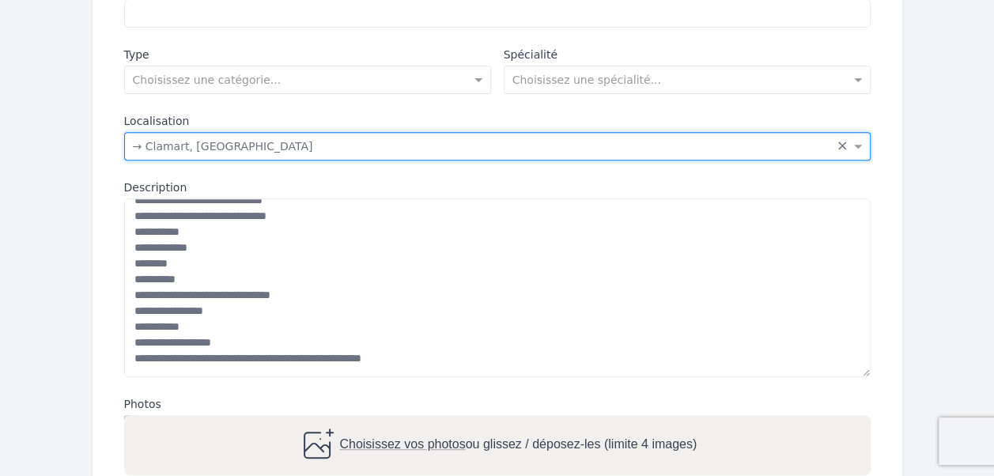
scroll to position [0, 0]
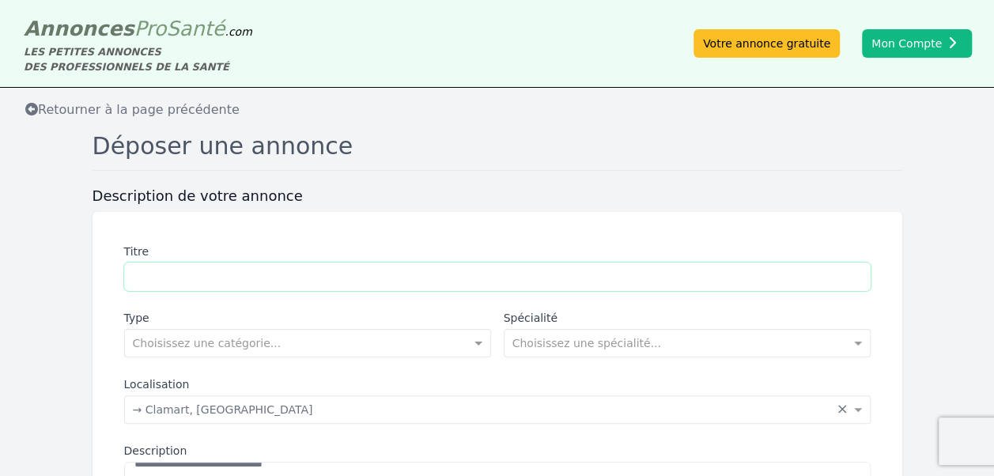
click at [221, 285] on input "Titre" at bounding box center [497, 277] width 747 height 28
type input "**********"
click at [407, 378] on label "Localisation" at bounding box center [497, 384] width 747 height 16
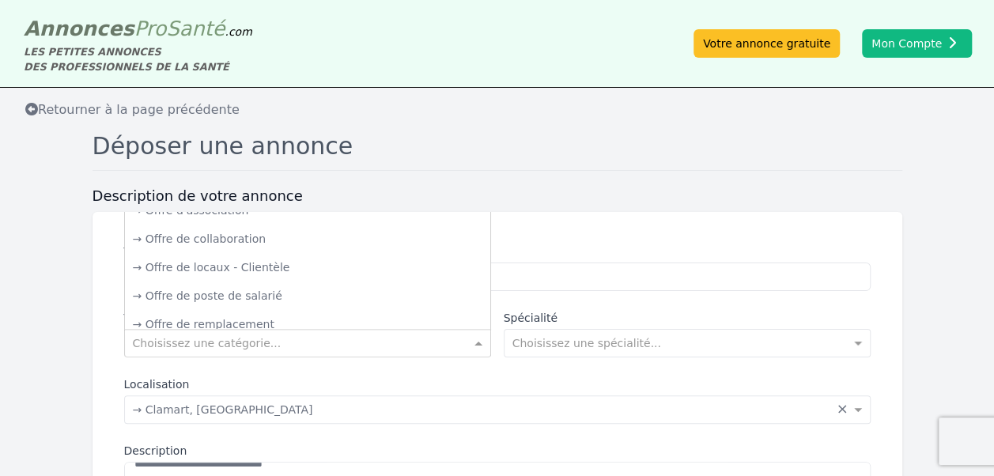
click at [456, 342] on div at bounding box center [307, 342] width 365 height 16
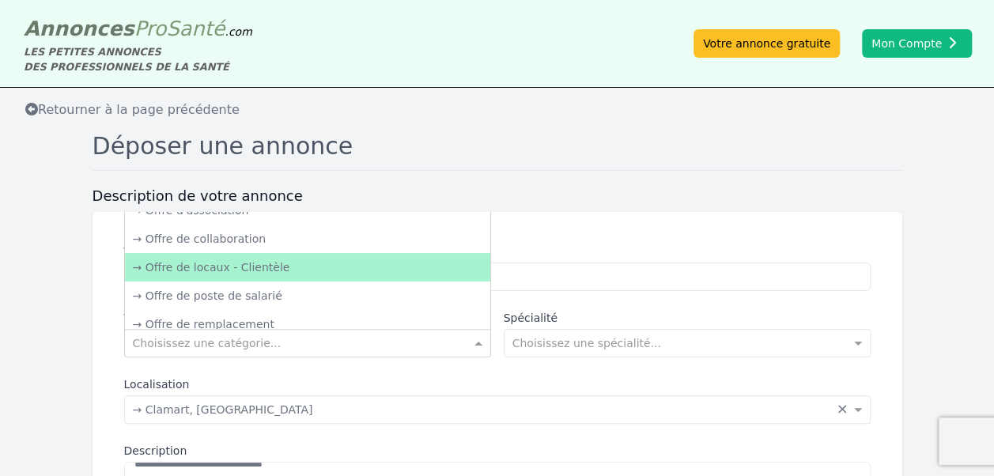
click at [293, 263] on div "→ Offre de locaux - Clientèle" at bounding box center [307, 267] width 365 height 28
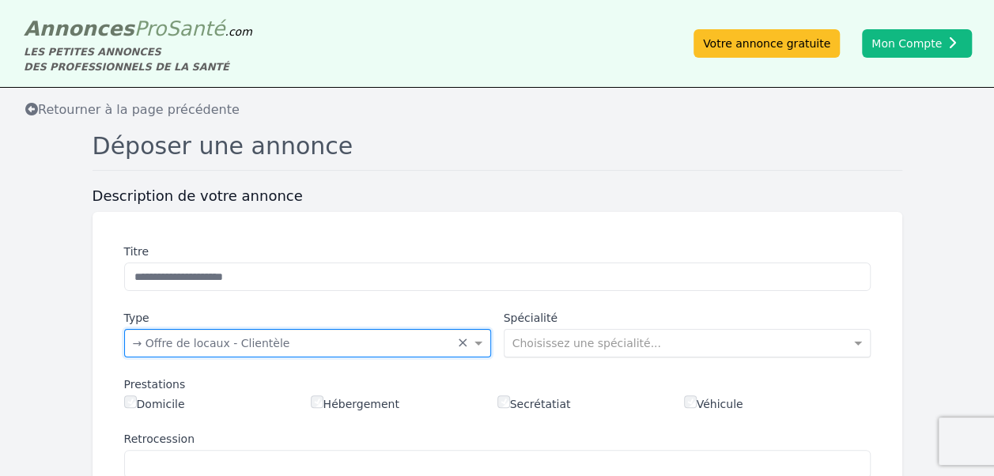
click at [580, 346] on input "text" at bounding box center [672, 342] width 318 height 16
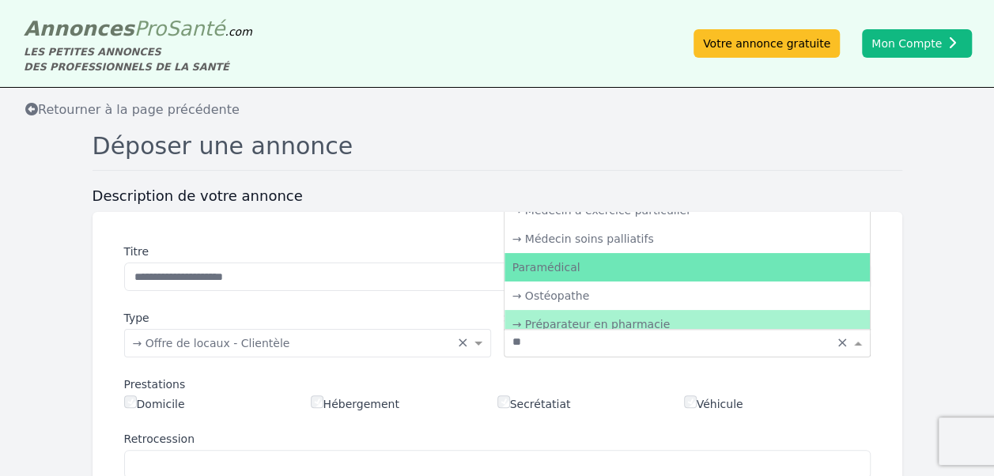
type input "***"
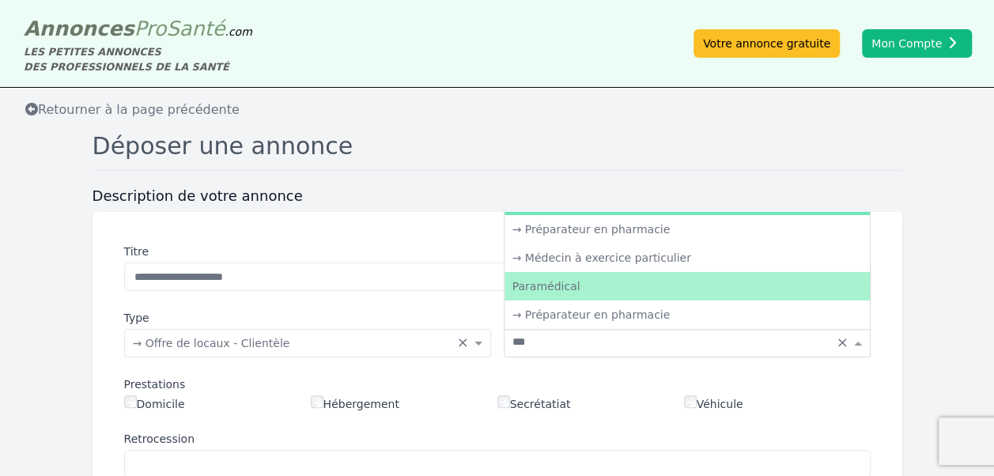
click at [595, 288] on div "Paramédical" at bounding box center [687, 286] width 365 height 28
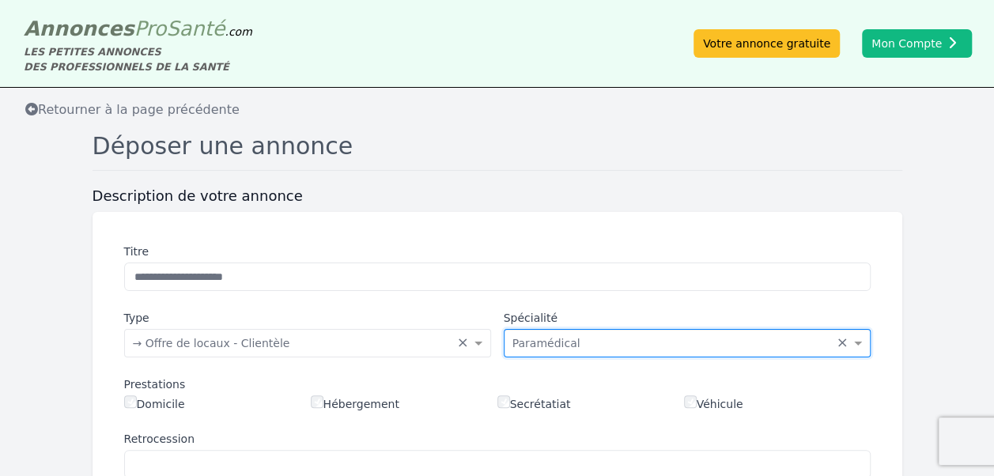
click at [604, 388] on div "Prestations" at bounding box center [497, 384] width 747 height 16
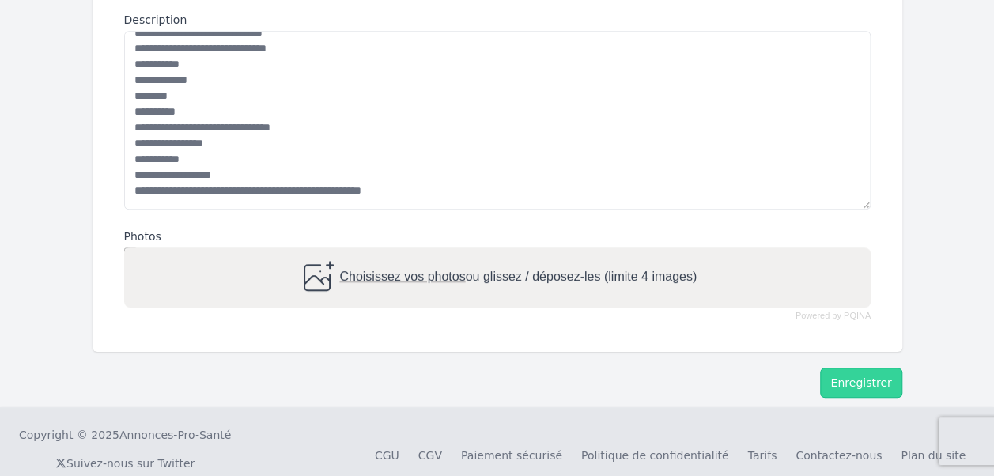
scroll to position [643, 0]
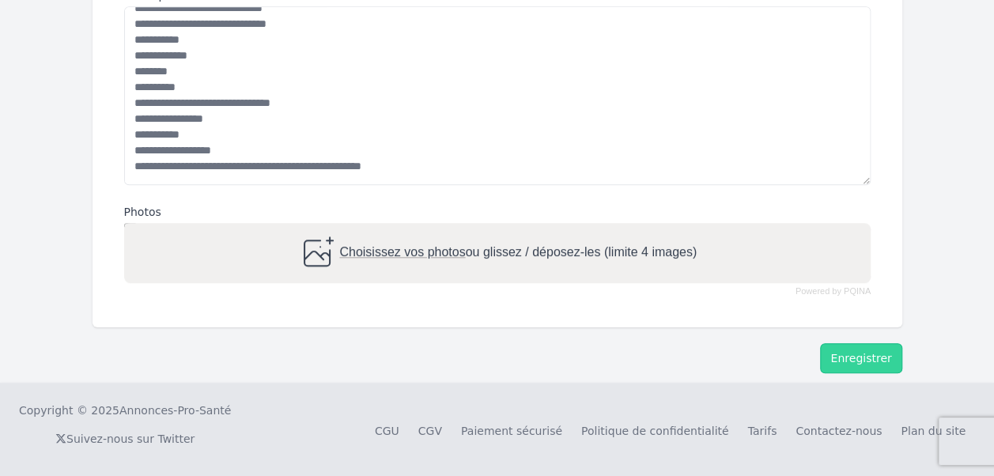
click at [411, 259] on div "Choisissez vos photos ou glissez / déposez-les (limite 4 images)" at bounding box center [496, 253] width 399 height 38
click at [411, 228] on input "Choisissez vos photos ou glissez / déposez-les (limite 4 images)" at bounding box center [497, 225] width 747 height 5
type input "**********"
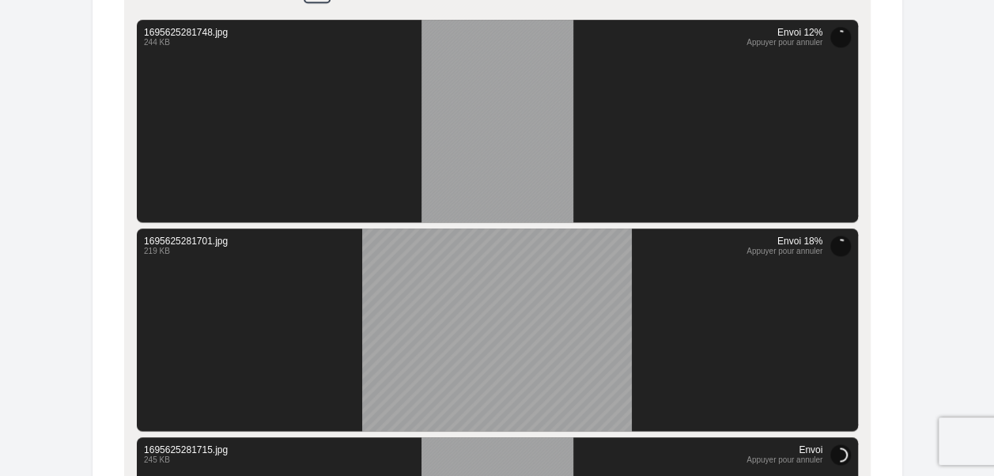
scroll to position [1171, 0]
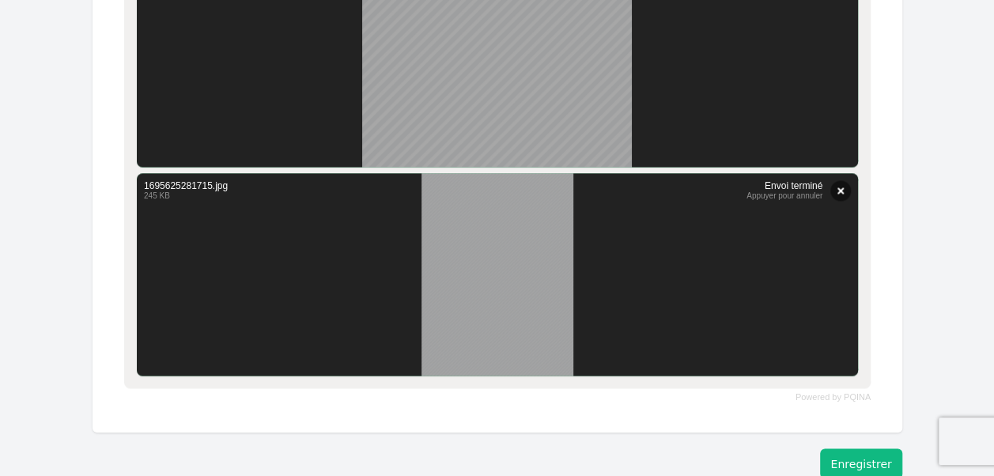
click at [876, 460] on button "Enregistrer" at bounding box center [860, 463] width 81 height 30
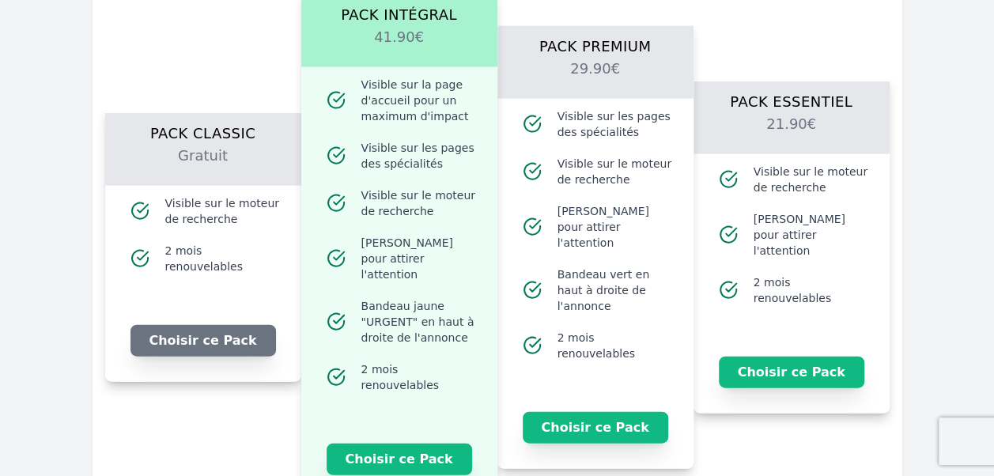
scroll to position [1697, 0]
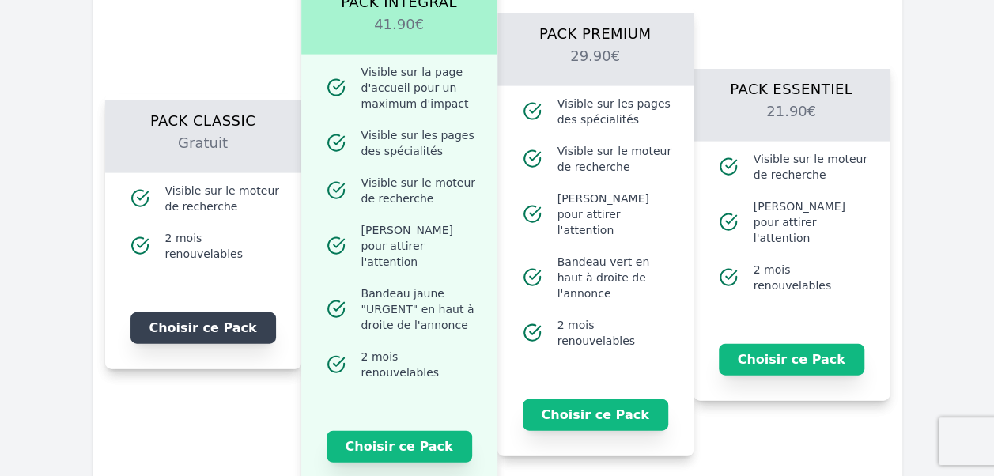
click at [186, 320] on button "Choisir ce Pack" at bounding box center [204, 328] width 146 height 32
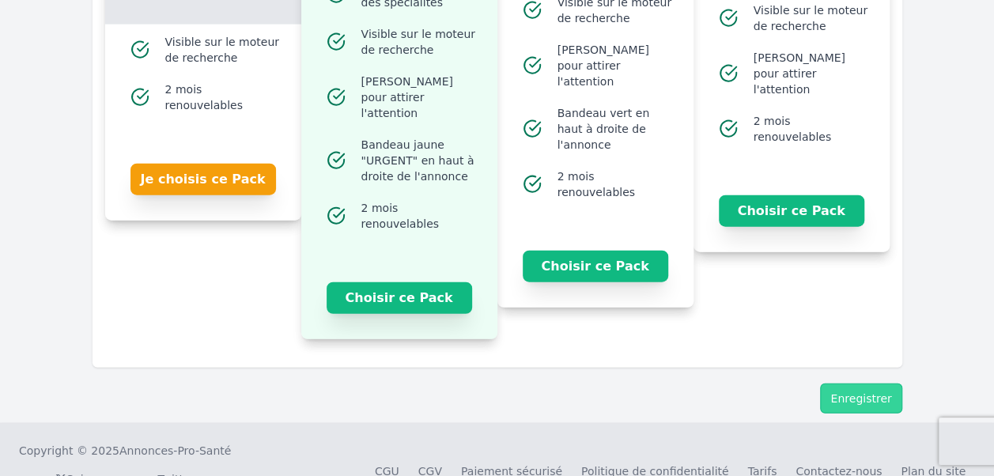
scroll to position [1871, 0]
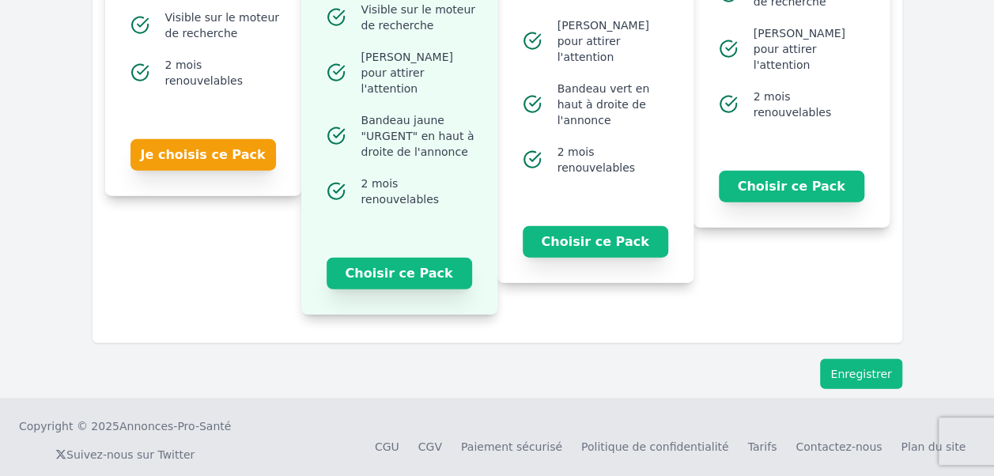
click at [849, 360] on button "Enregistrer" at bounding box center [860, 374] width 81 height 30
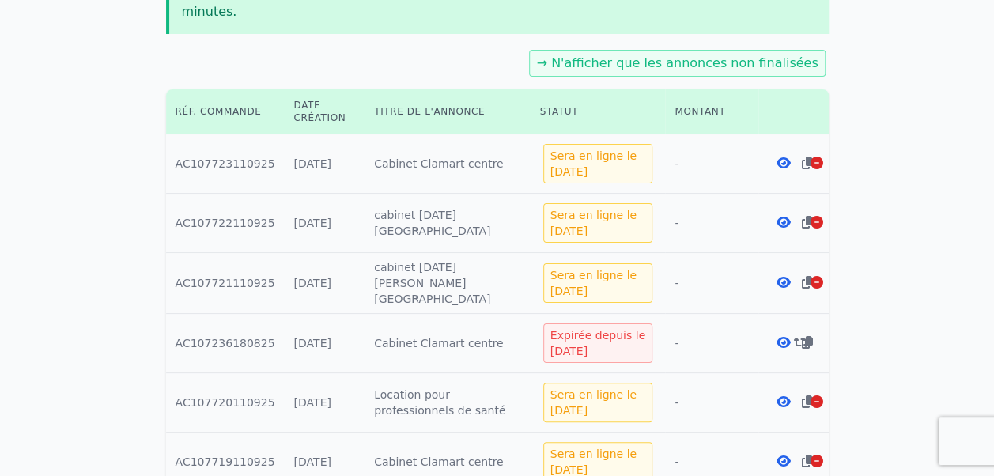
scroll to position [527, 0]
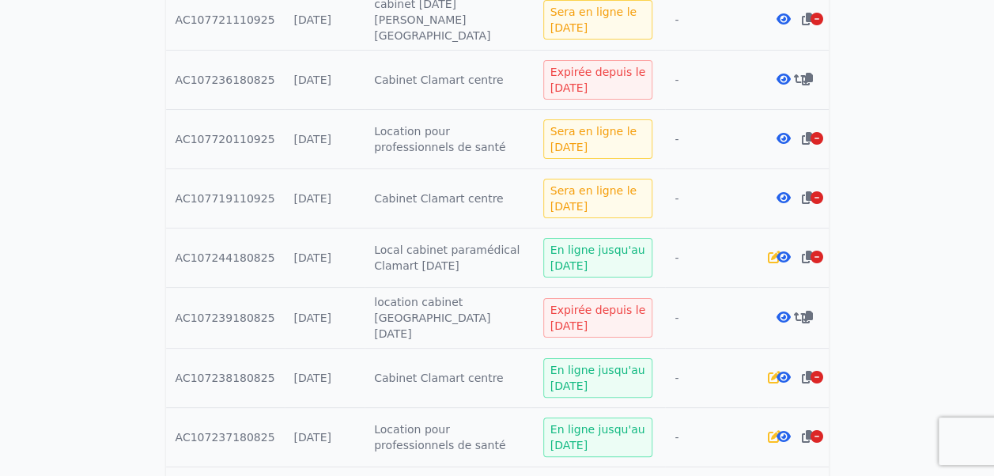
click at [785, 250] on div at bounding box center [789, 258] width 9 height 16
click at [778, 251] on icon at bounding box center [784, 257] width 14 height 13
